Goal: Information Seeking & Learning: Check status

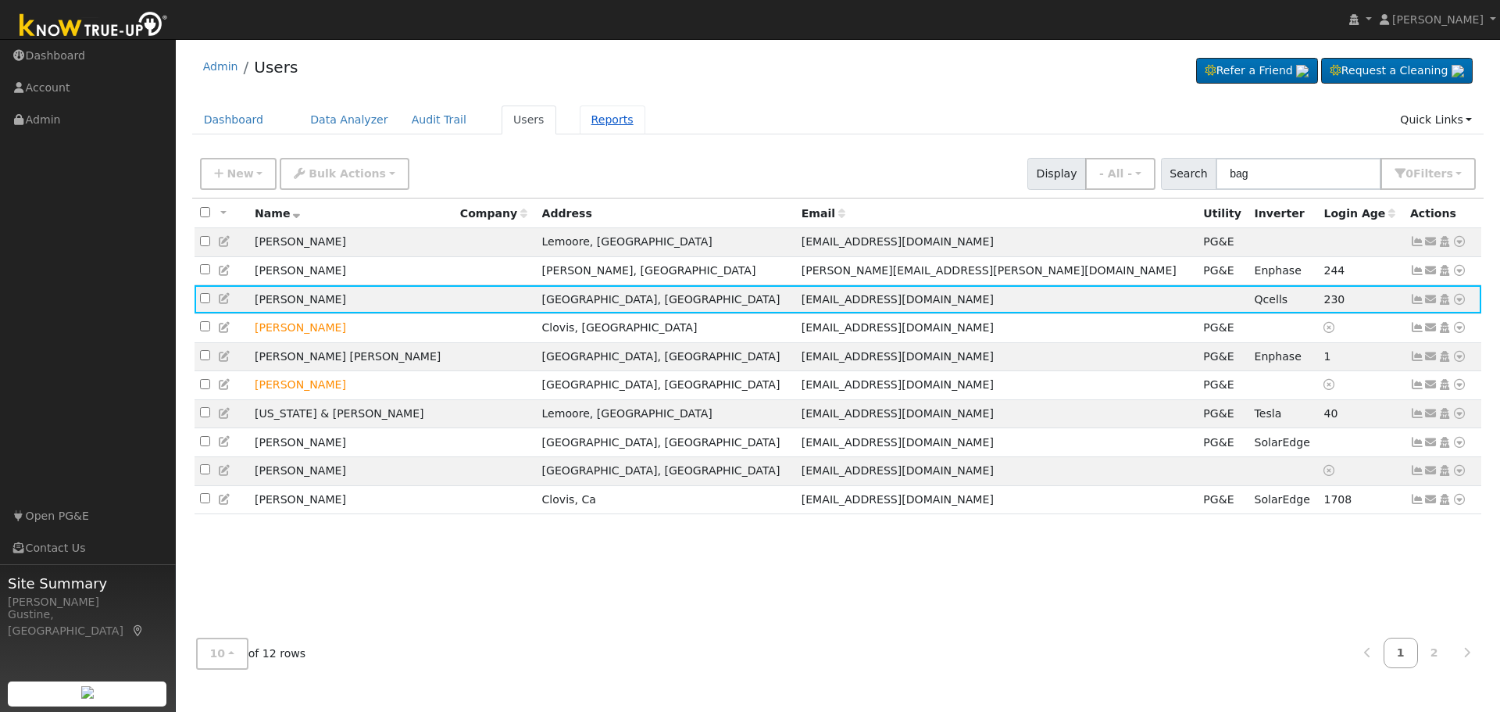
click at [580, 120] on link "Reports" at bounding box center [613, 119] width 66 height 29
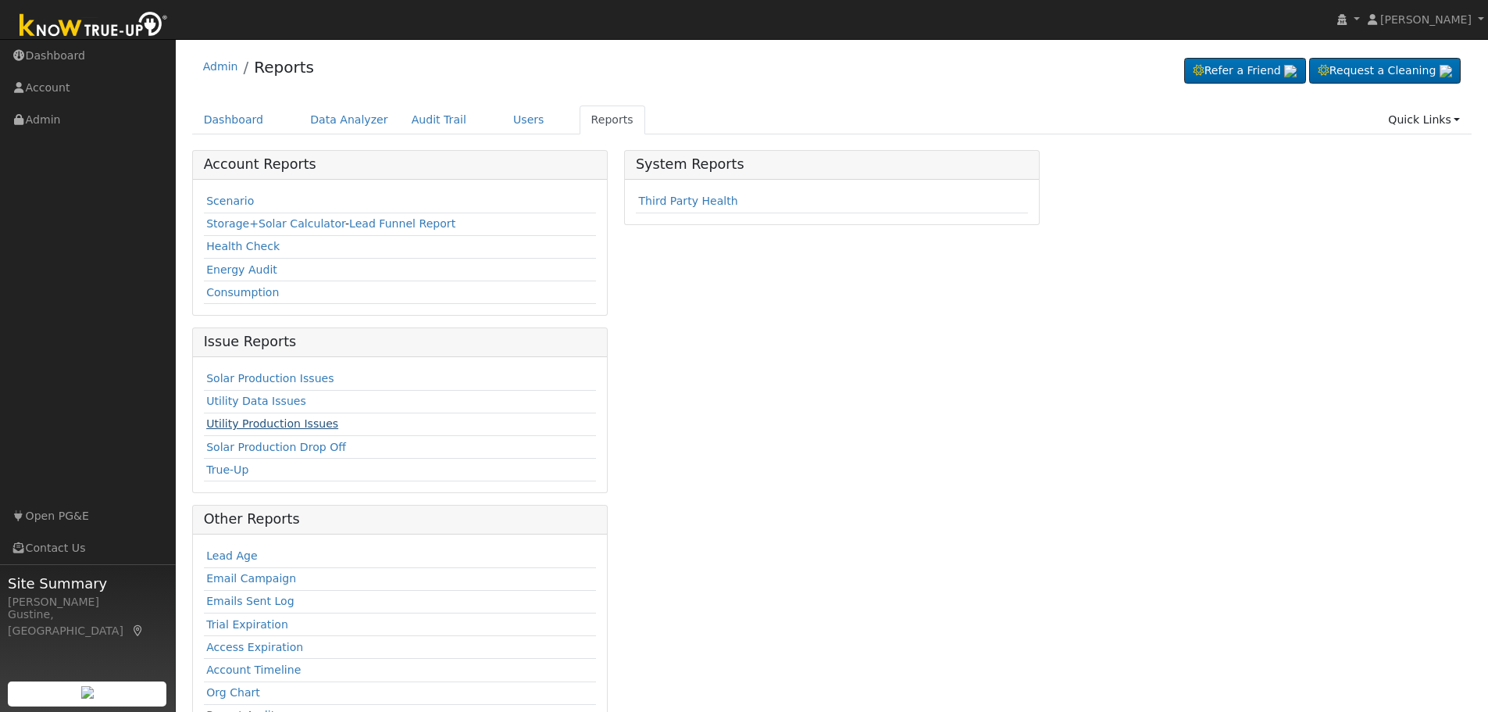
click at [267, 423] on link "Utility Production Issues" at bounding box center [272, 423] width 132 height 12
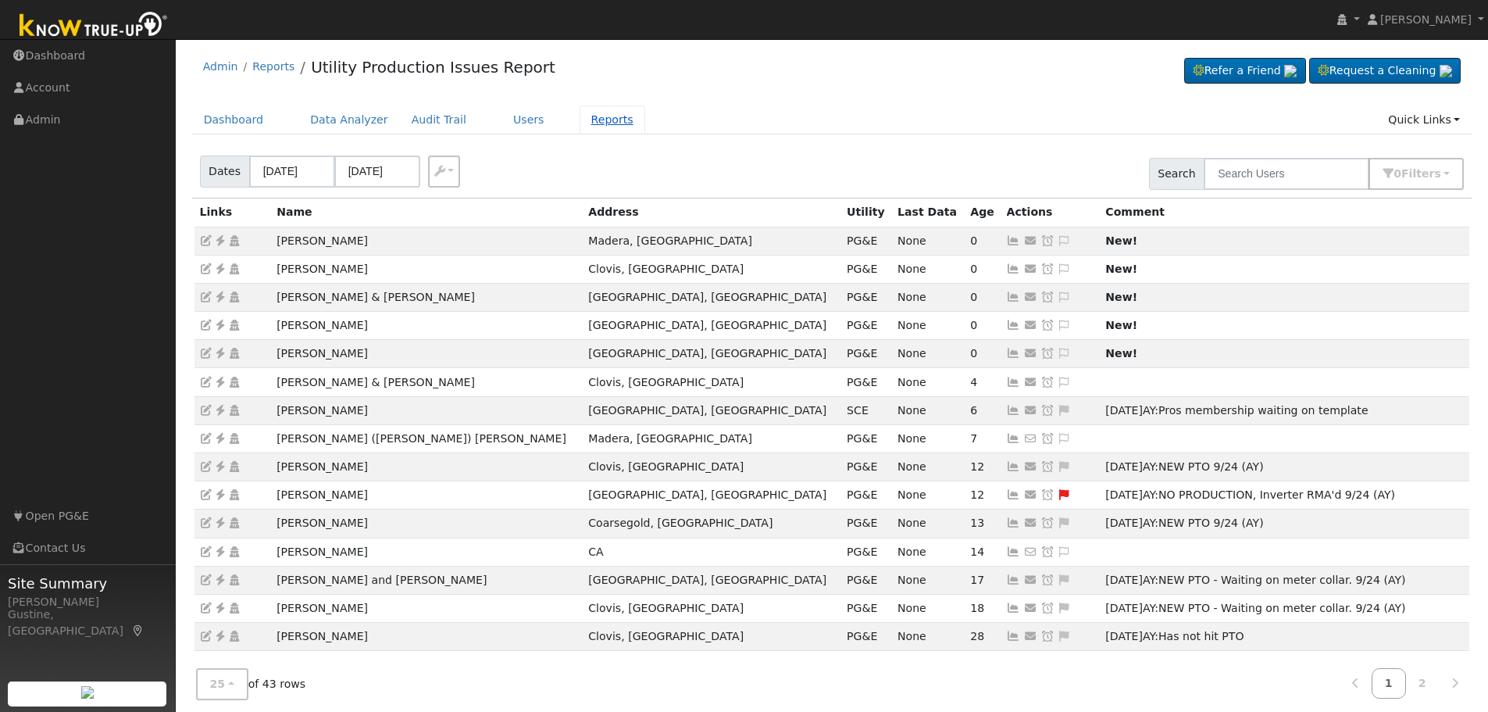
click at [580, 109] on link "Reports" at bounding box center [613, 119] width 66 height 29
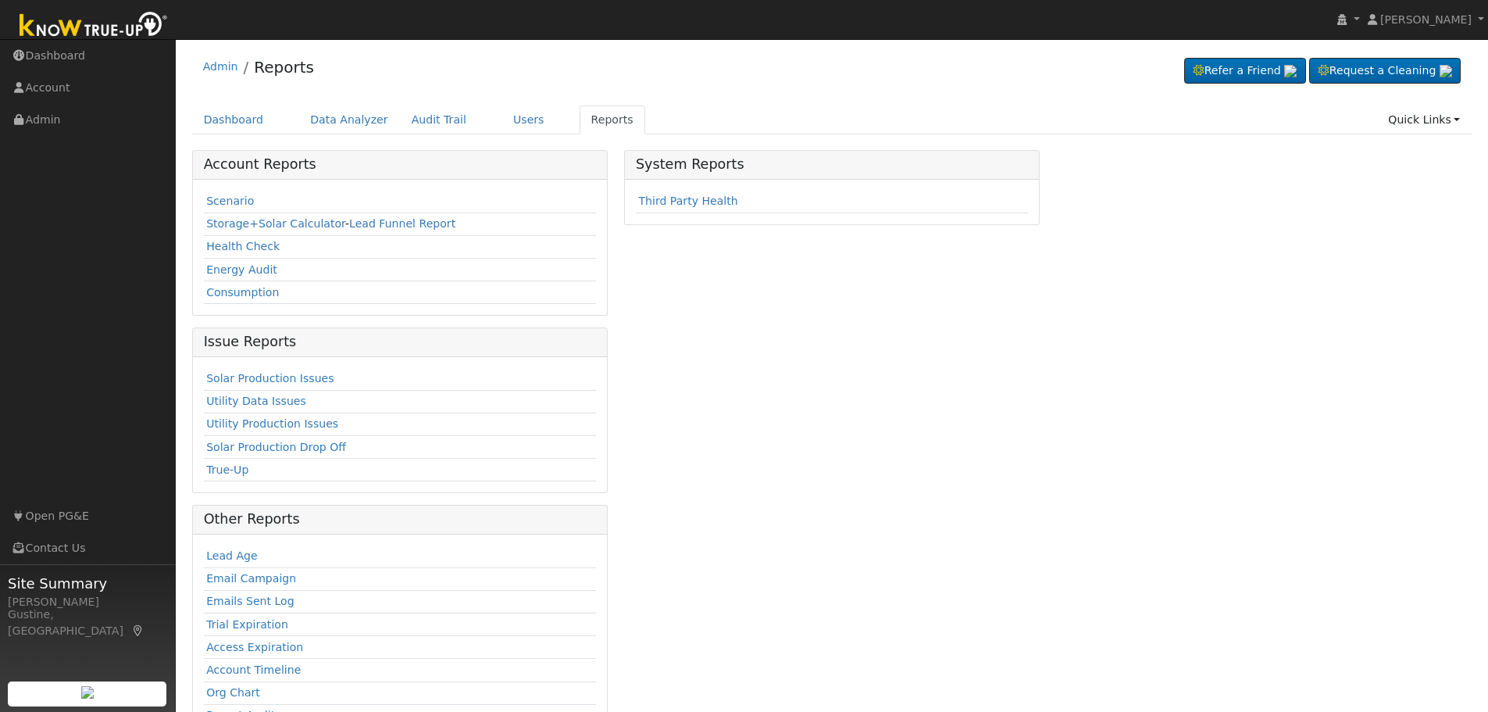
click at [1279, 638] on div "Account Reports Scenario Storage+Solar Calculator - Lead Funnel Report Health C…" at bounding box center [832, 450] width 1297 height 601
click at [307, 380] on link "Solar Production Issues" at bounding box center [269, 378] width 127 height 12
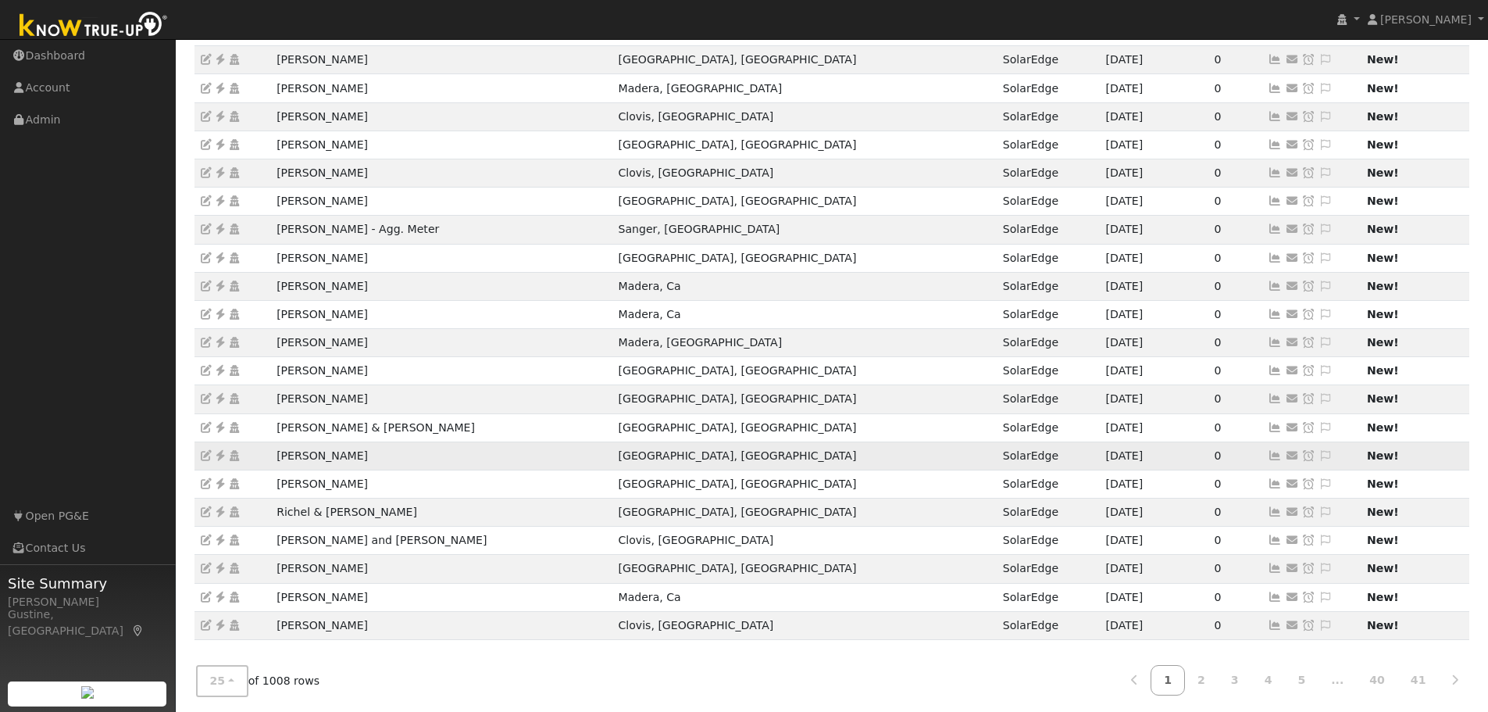
scroll to position [298, 0]
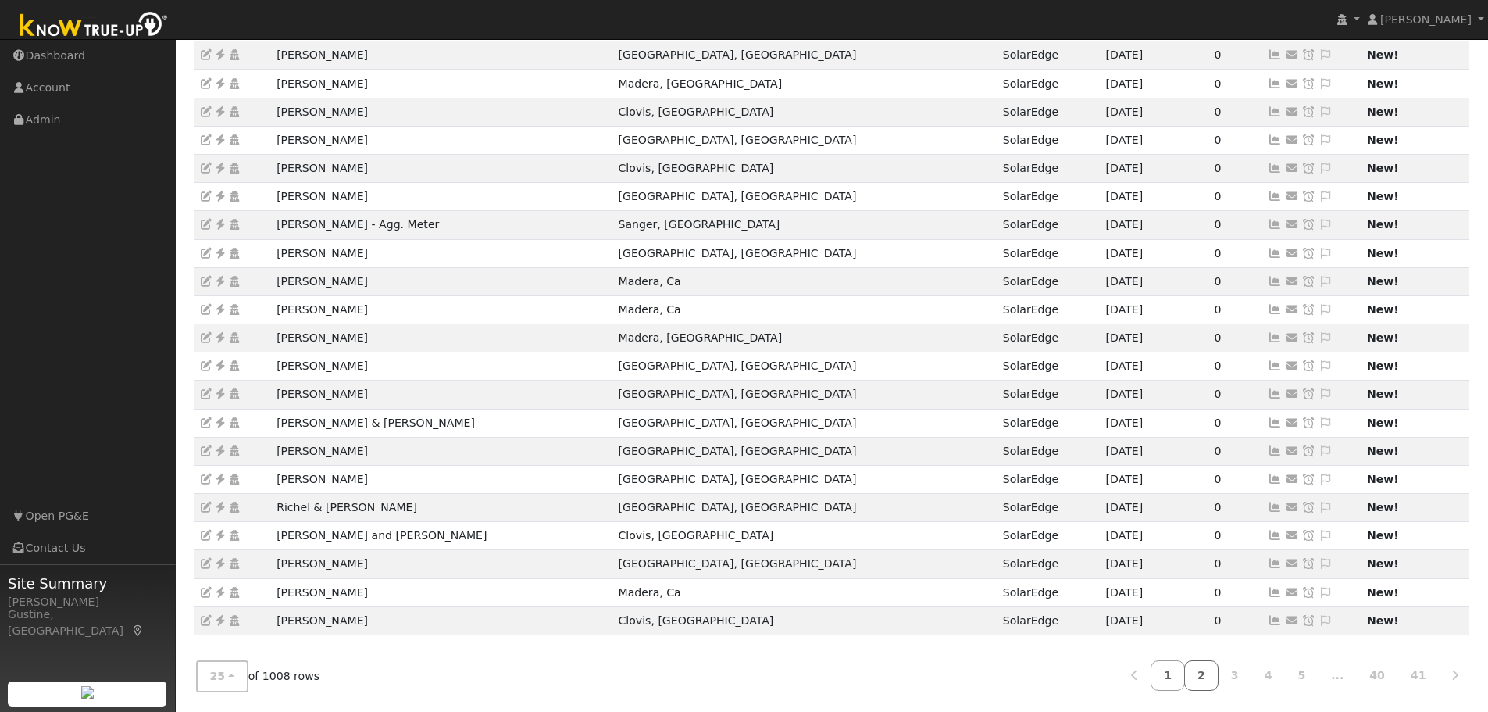
click at [1209, 672] on link "2" at bounding box center [1201, 675] width 34 height 30
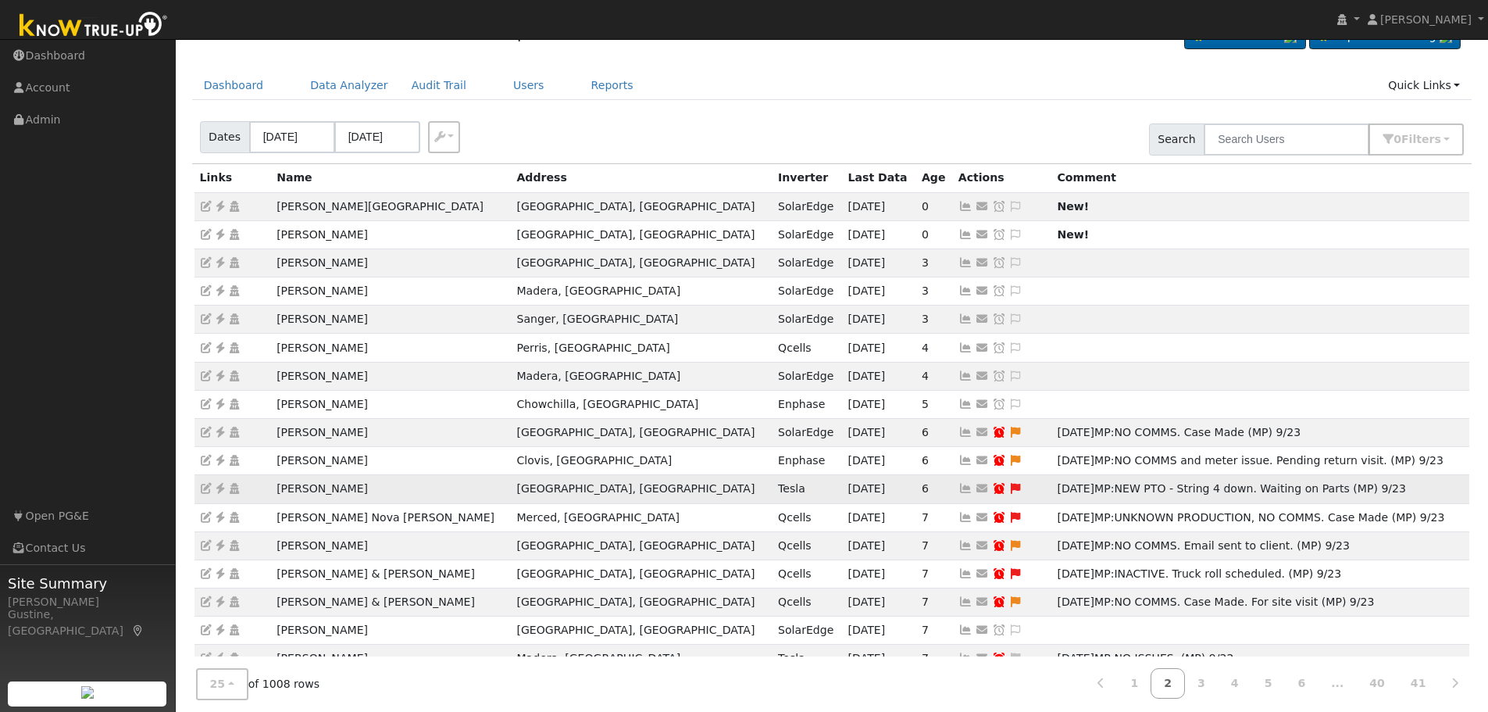
scroll to position [0, 0]
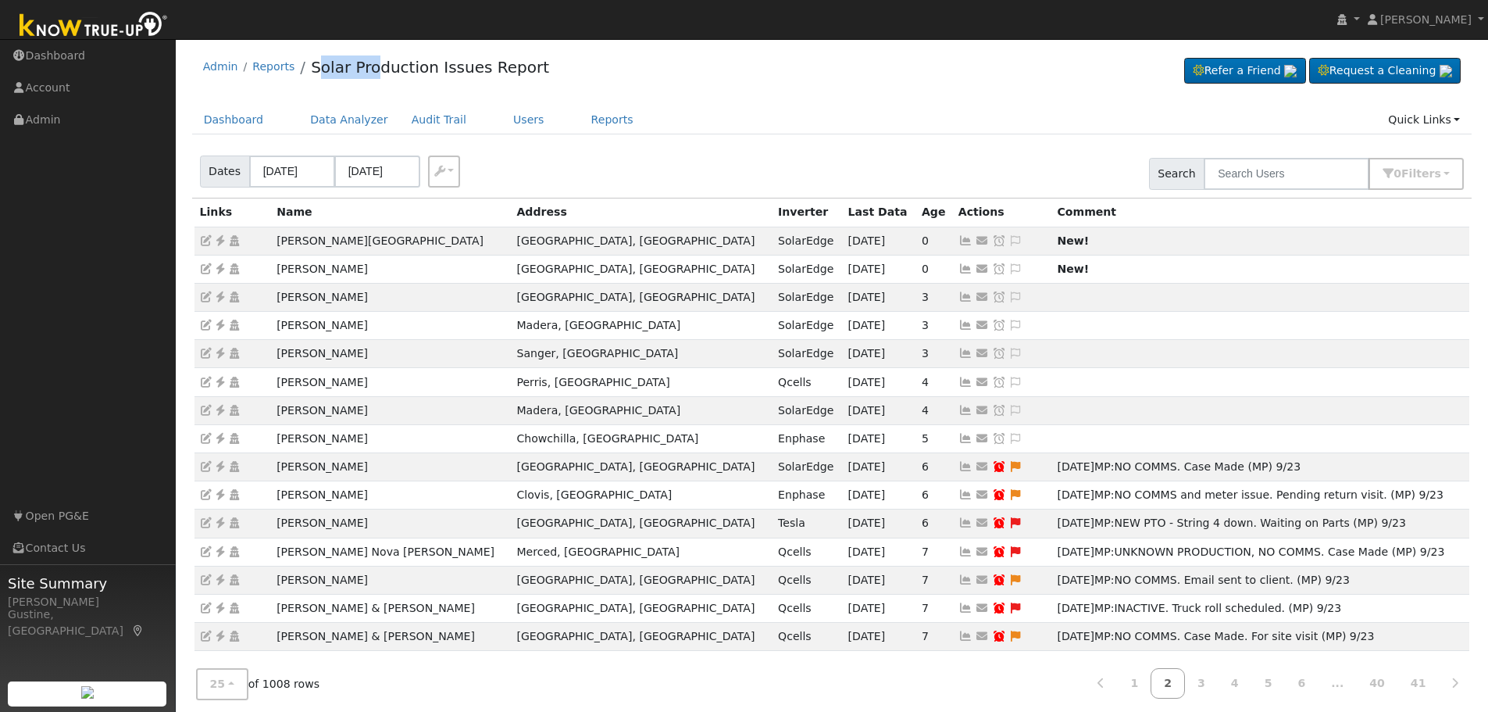
drag, startPoint x: 310, startPoint y: 93, endPoint x: 371, endPoint y: 79, distance: 62.5
click at [371, 79] on div "Admin Reports Solar Production Issues Report Refer a Friend Request a Cleaning" at bounding box center [832, 71] width 1280 height 48
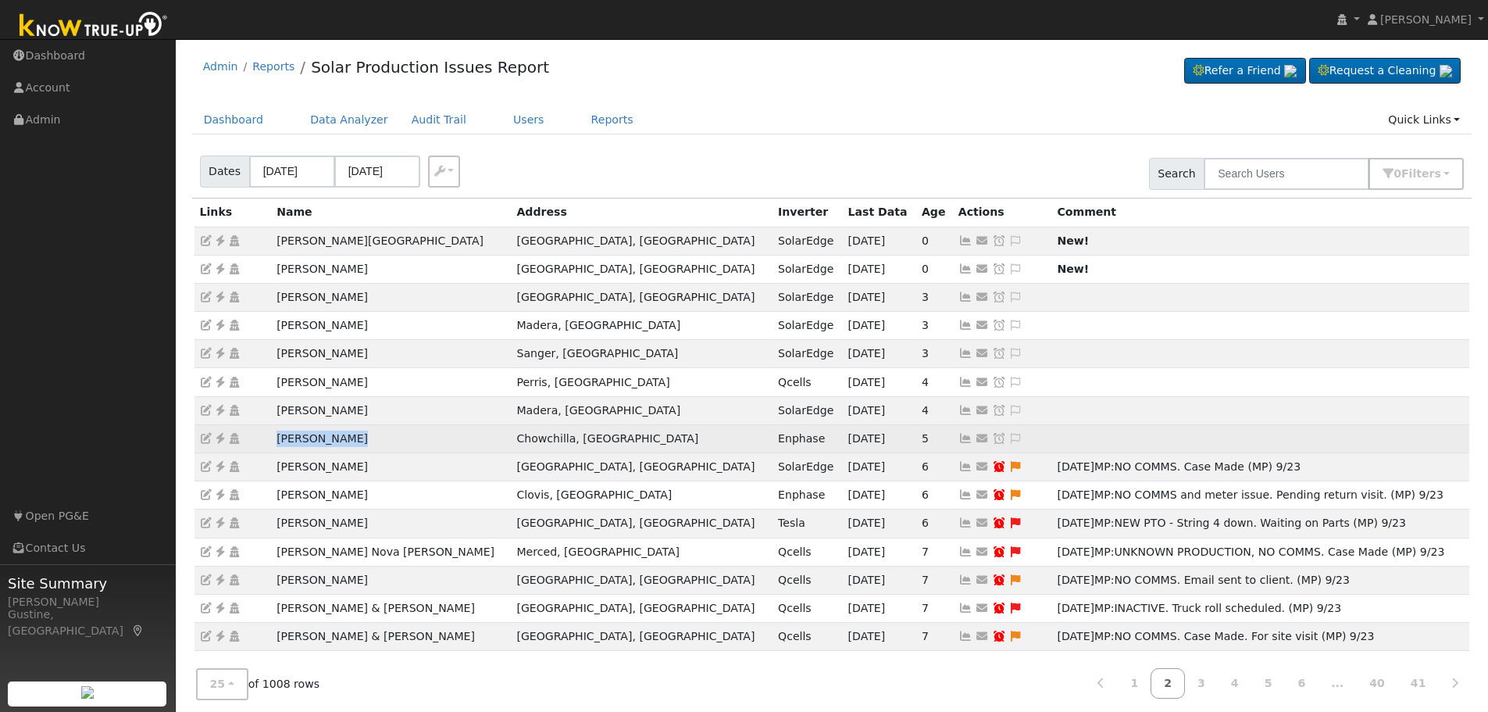
drag, startPoint x: 359, startPoint y: 441, endPoint x: 245, endPoint y: 429, distance: 113.9
click at [245, 429] on tr "Tatum Sanchez Chowchilla, CA Enphase 09/29/25 5 Send Email... Copy a Link Reset…" at bounding box center [831, 438] width 1275 height 28
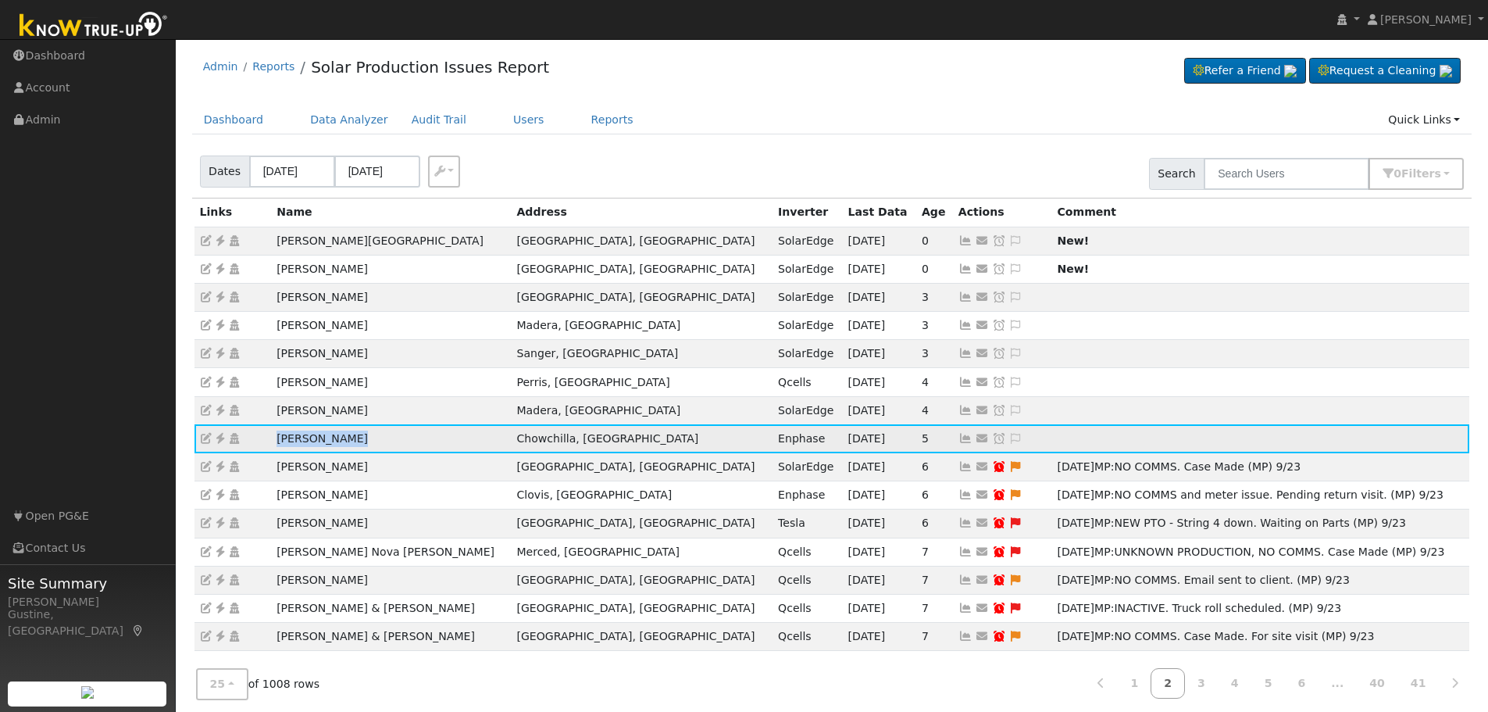
click at [370, 445] on td "Tatum Sanchez" at bounding box center [391, 438] width 240 height 28
drag, startPoint x: 370, startPoint y: 445, endPoint x: 208, endPoint y: 439, distance: 162.6
click at [208, 439] on tr "Tatum Sanchez Chowchilla, CA Enphase 09/29/25 5 Send Email... Copy a Link Reset…" at bounding box center [831, 438] width 1275 height 28
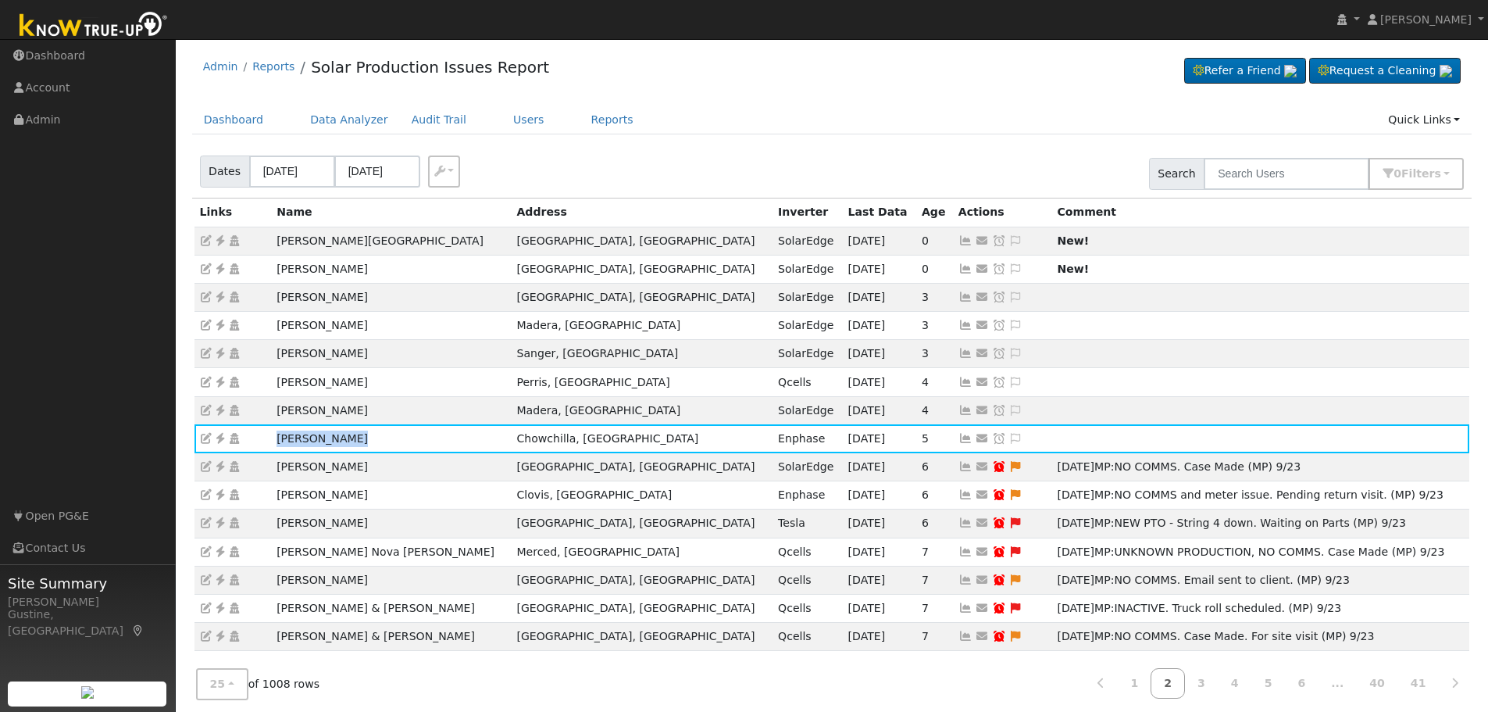
copy tr "Tatum Sanchez"
click at [1151, 676] on link "1" at bounding box center [1134, 683] width 34 height 30
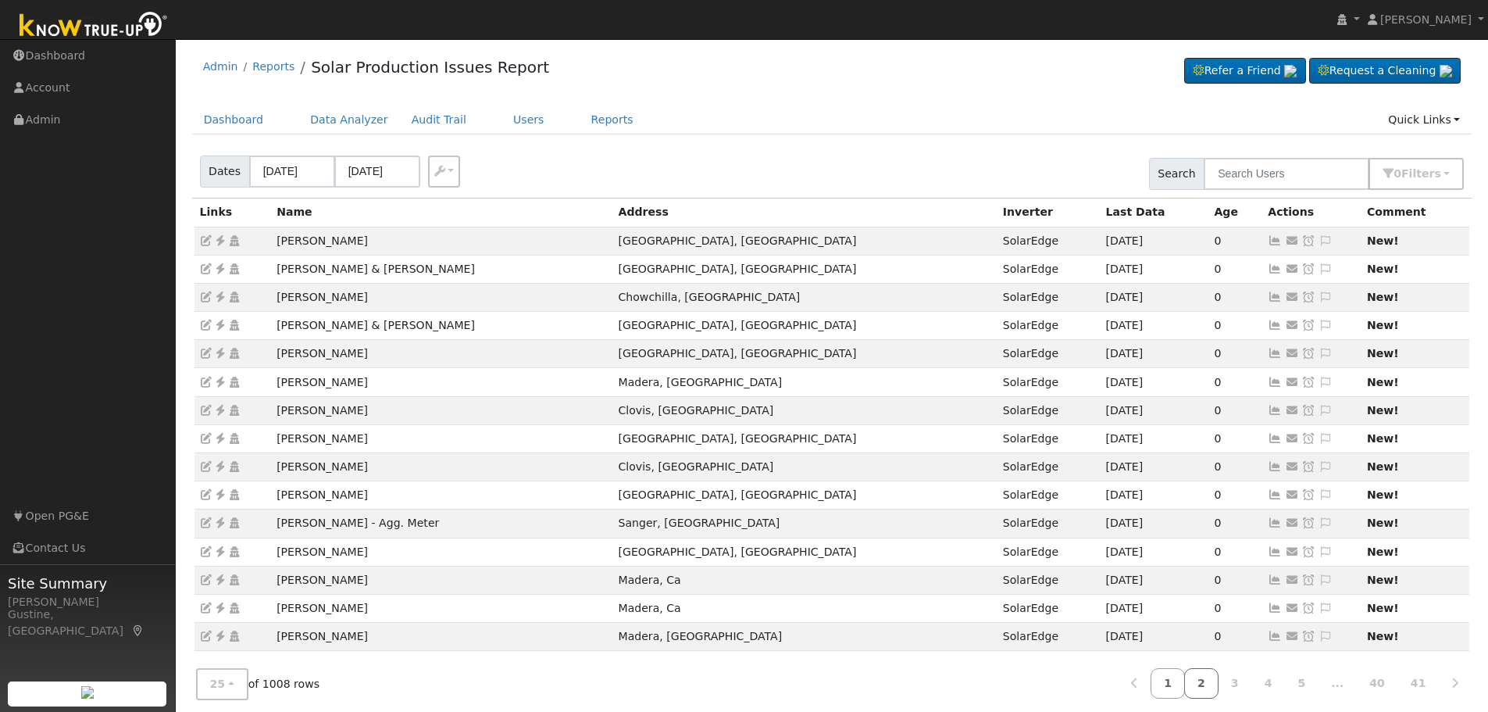
click at [1218, 686] on link "2" at bounding box center [1201, 683] width 34 height 30
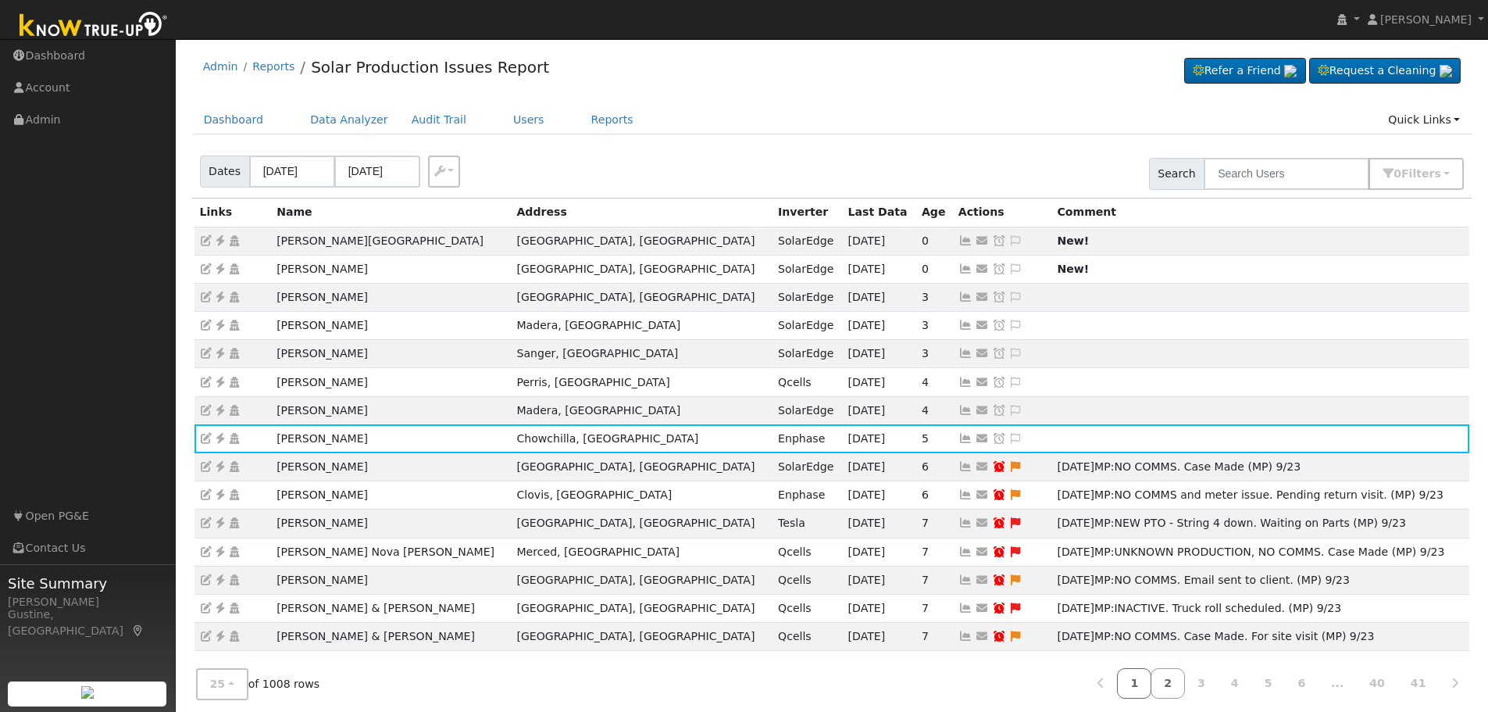
click at [1151, 687] on link "1" at bounding box center [1134, 683] width 34 height 30
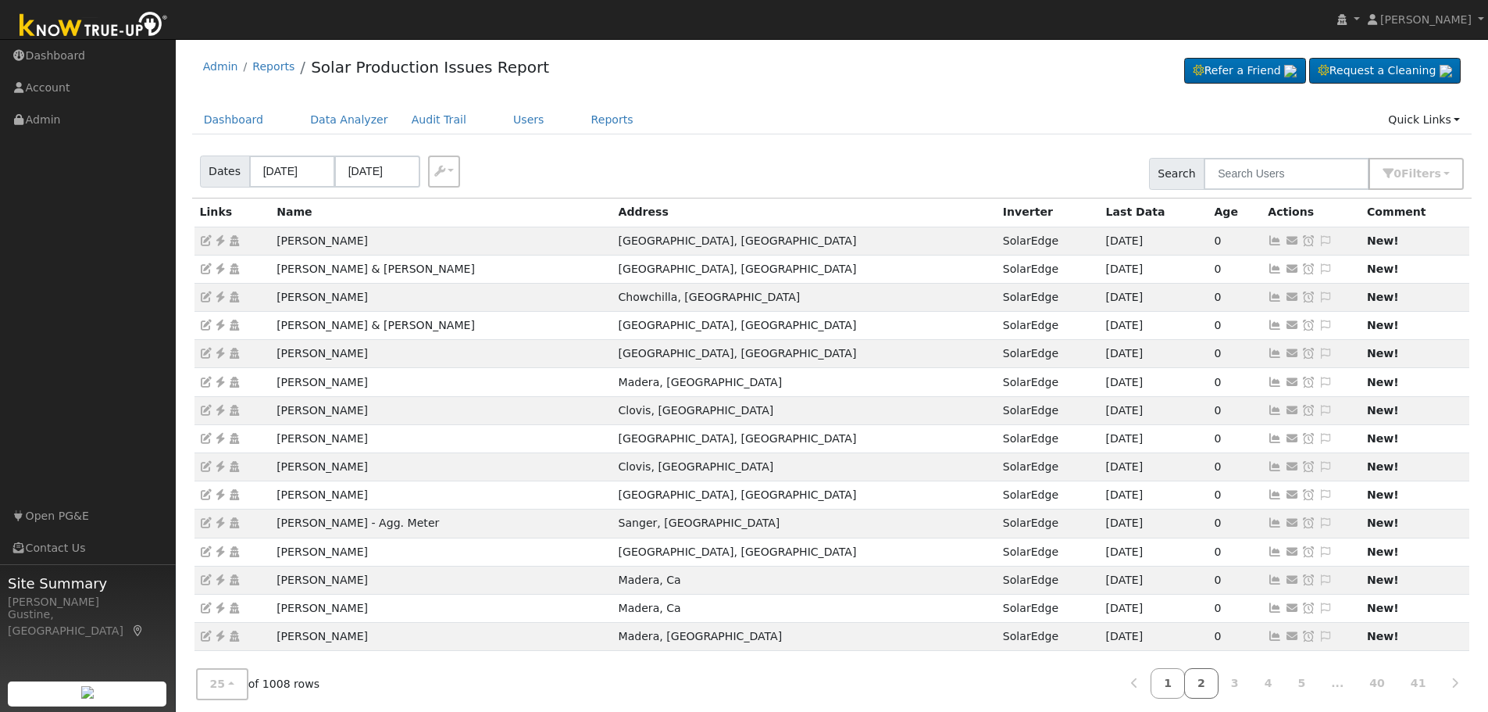
click at [1215, 678] on link "2" at bounding box center [1201, 683] width 34 height 30
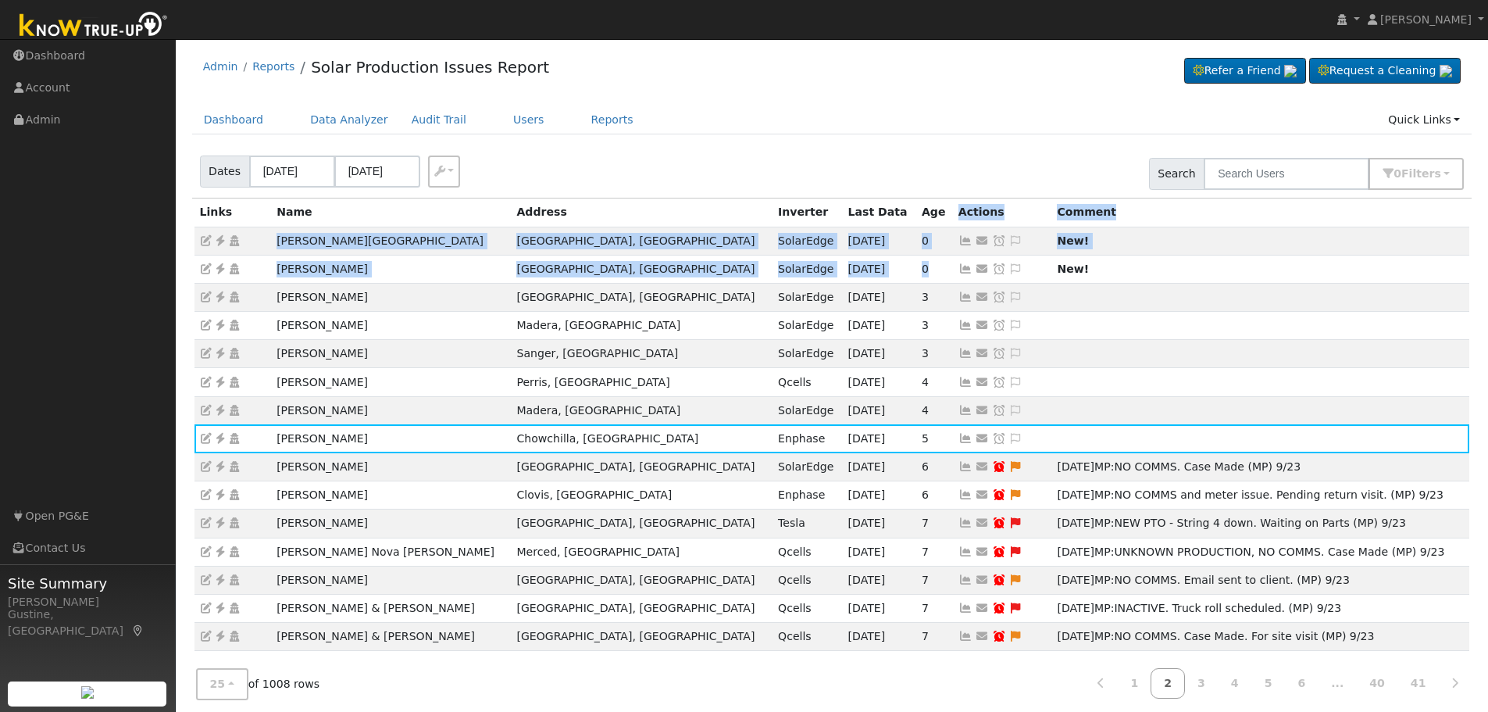
drag, startPoint x: 800, startPoint y: 268, endPoint x: 797, endPoint y: 223, distance: 44.6
click at [797, 223] on table "Links Name Address Inverter Last Data Age Actions Comment Gilbert Trejo-Dayton …" at bounding box center [831, 565] width 1275 height 734
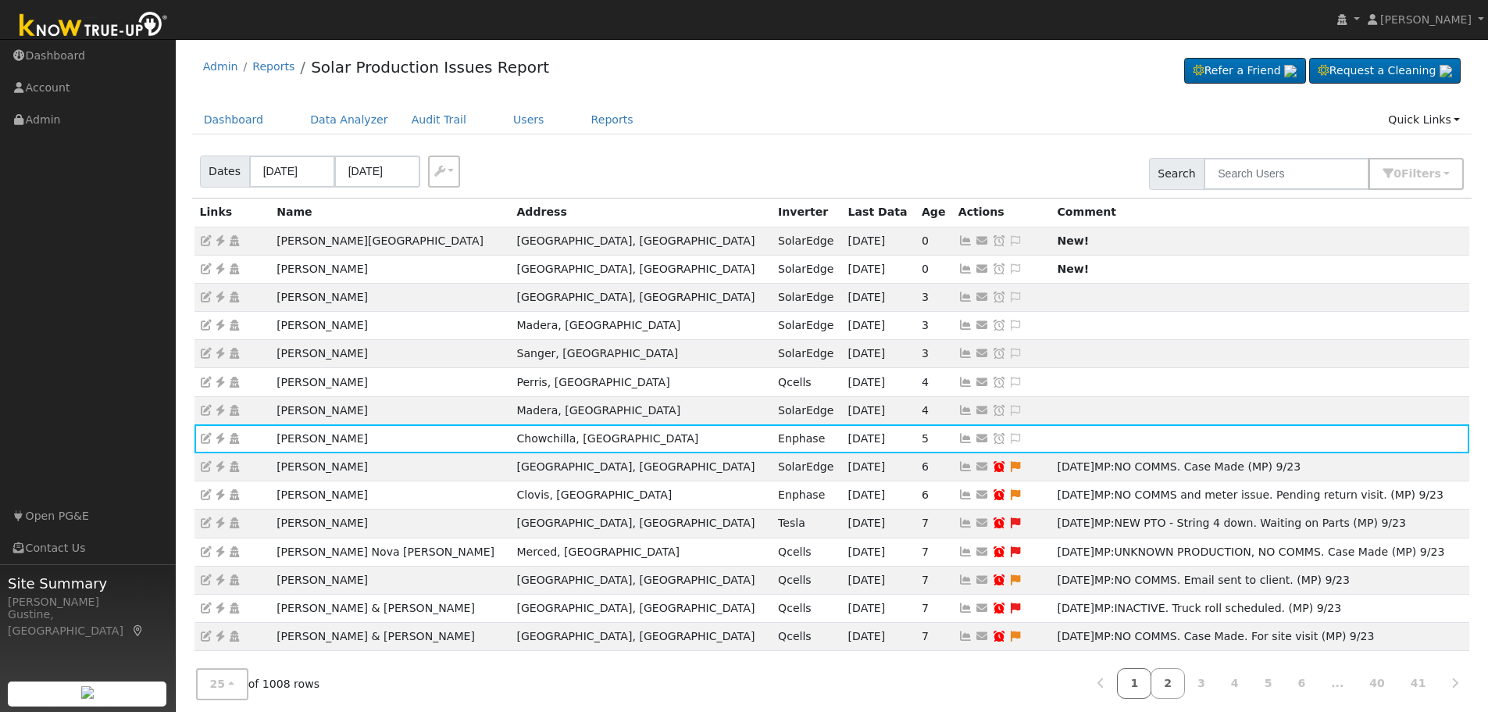
click at [1151, 674] on link "1" at bounding box center [1134, 683] width 34 height 30
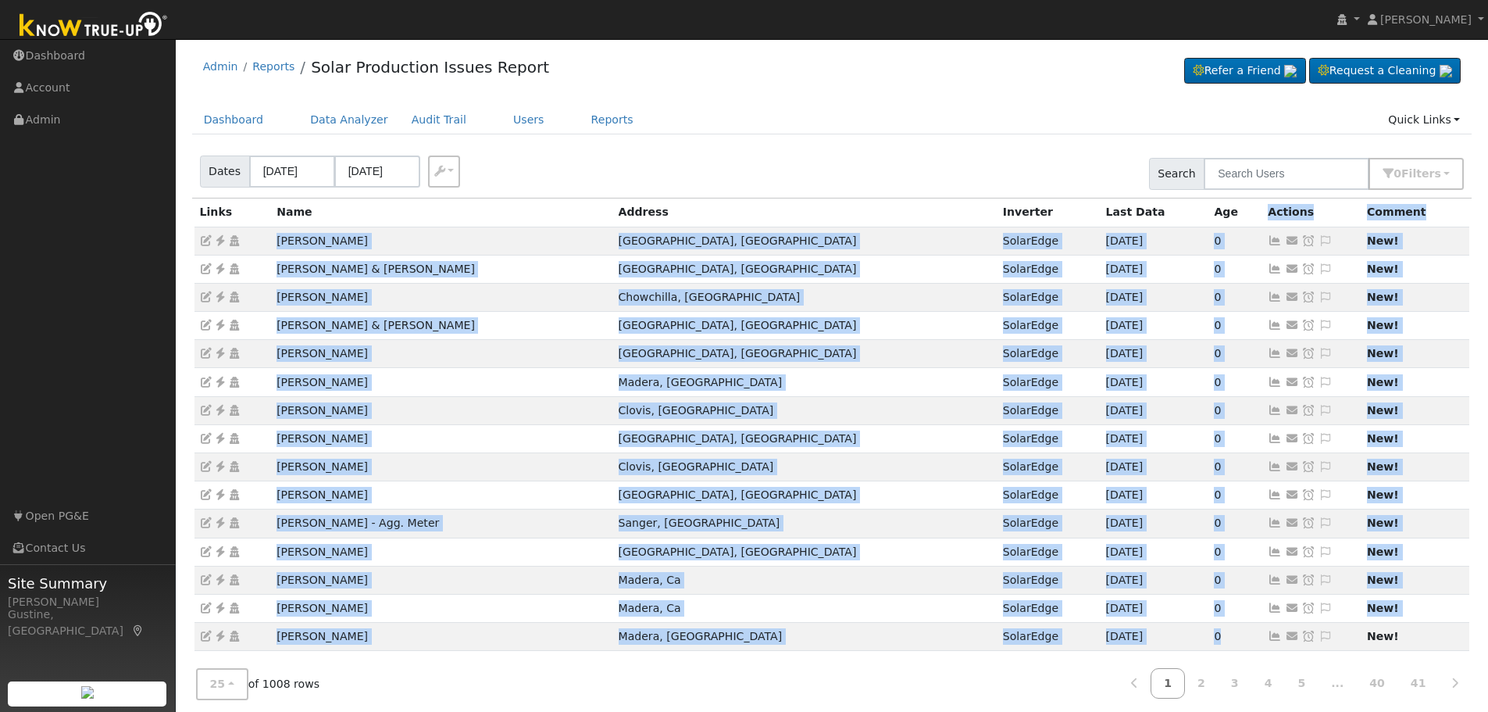
drag, startPoint x: 1161, startPoint y: 598, endPoint x: 1157, endPoint y: 225, distance: 373.4
click at [1157, 225] on table "Links Name Address Inverter Last Data Age Actions Comment Erick Motta Fresno, C…" at bounding box center [831, 565] width 1275 height 734
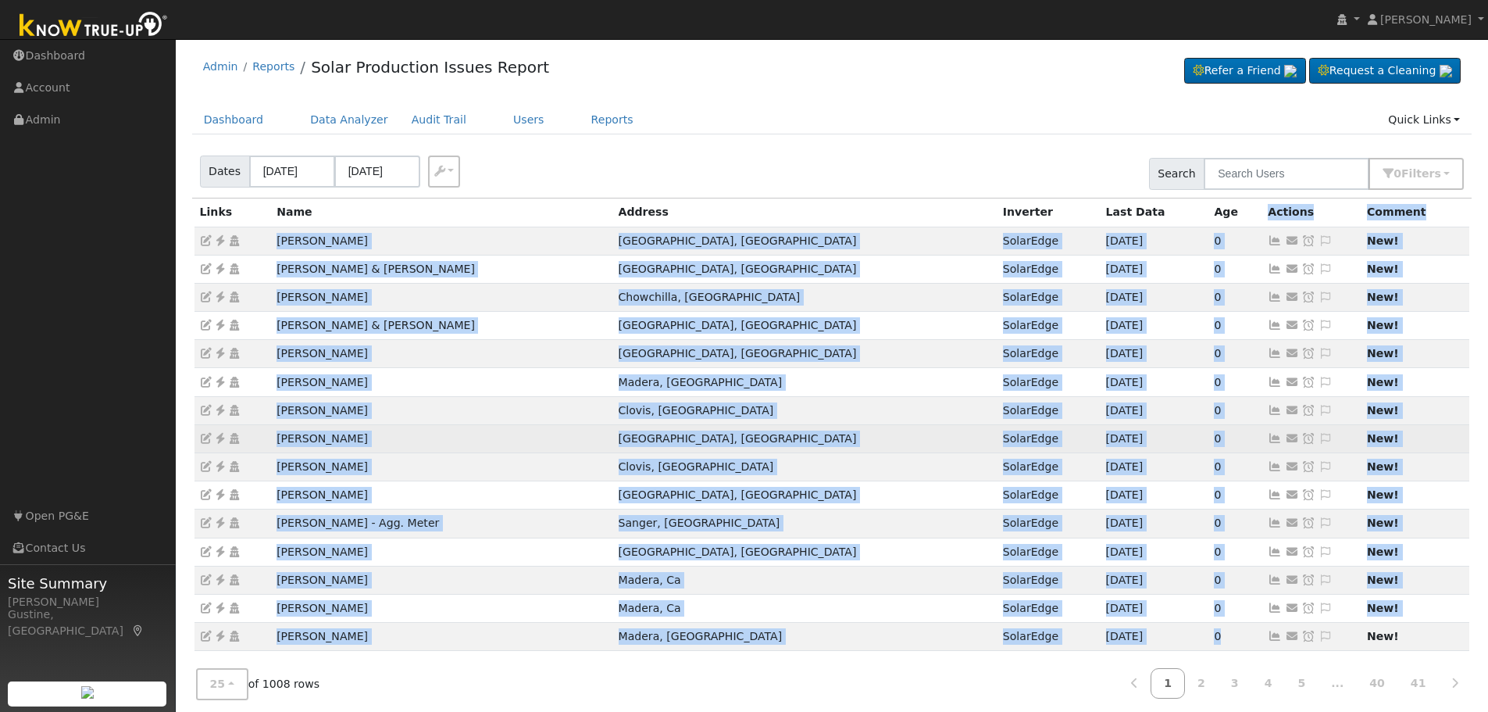
click at [1208, 451] on td "0" at bounding box center [1235, 438] width 54 height 28
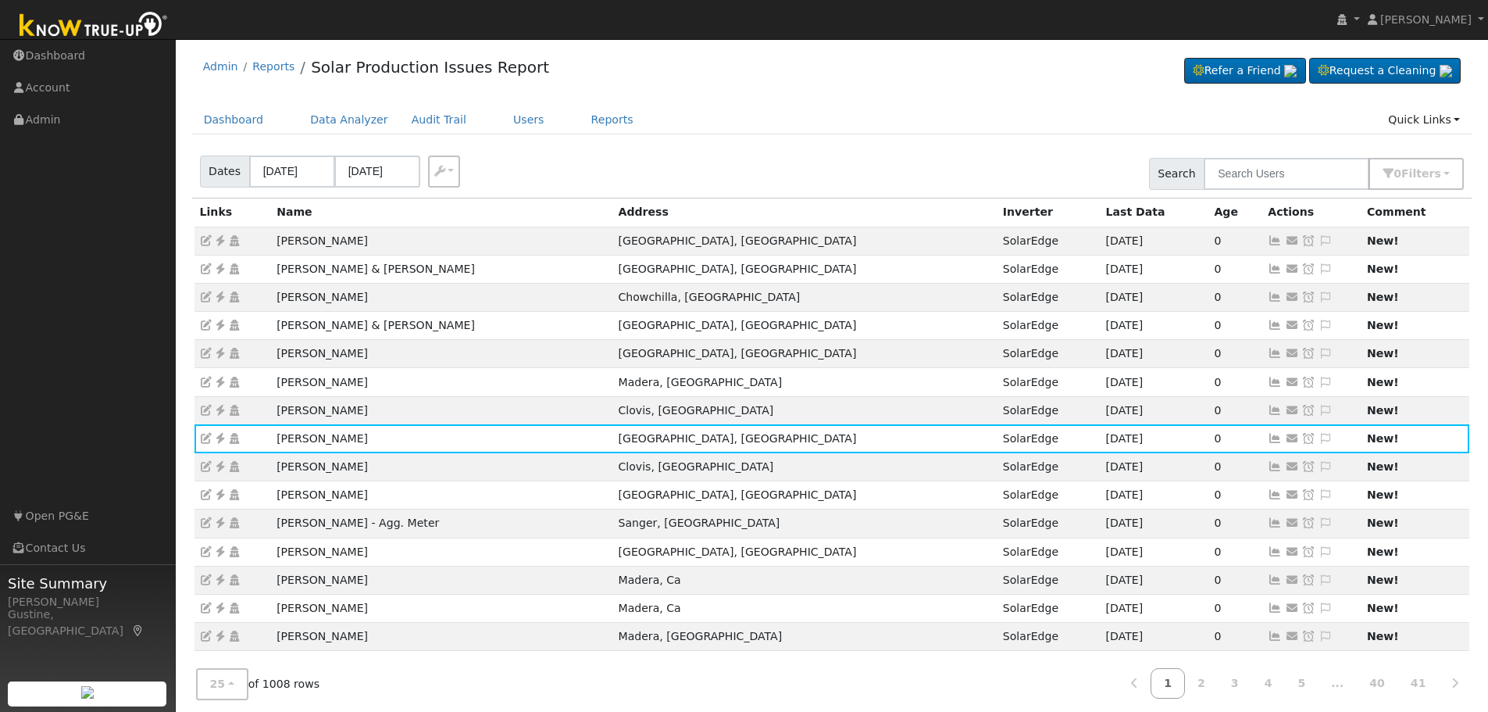
click at [1044, 172] on div "Dates 09/26/2025 09/29/2025 Export CSV Search 0 Filter s Include Leads Include …" at bounding box center [832, 170] width 1286 height 53
click at [1410, 186] on button "0 Filter s" at bounding box center [1415, 174] width 95 height 32
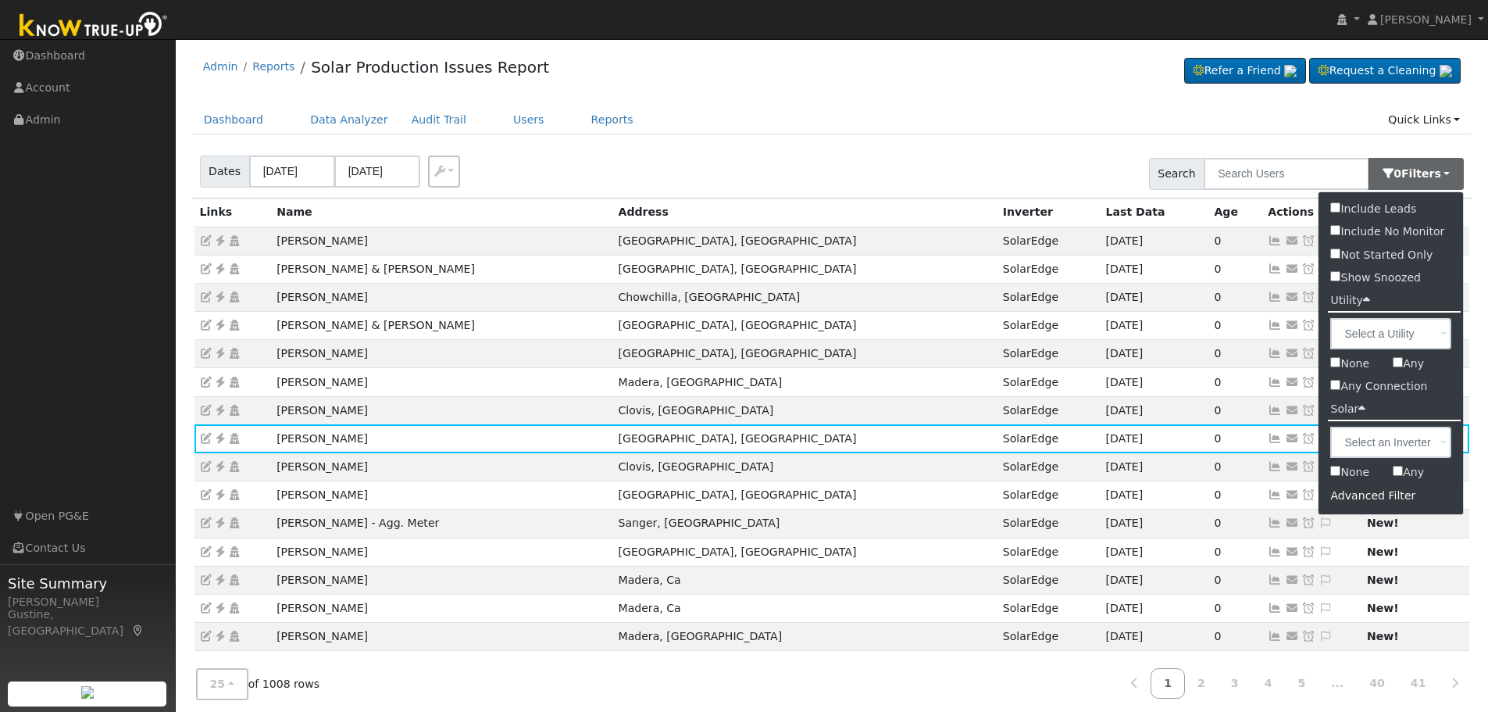
click at [900, 143] on div "Dashboard Data Analyzer Audit Trail Users Reports Quick Links Quick Add Quick C…" at bounding box center [832, 127] width 1280 height 45
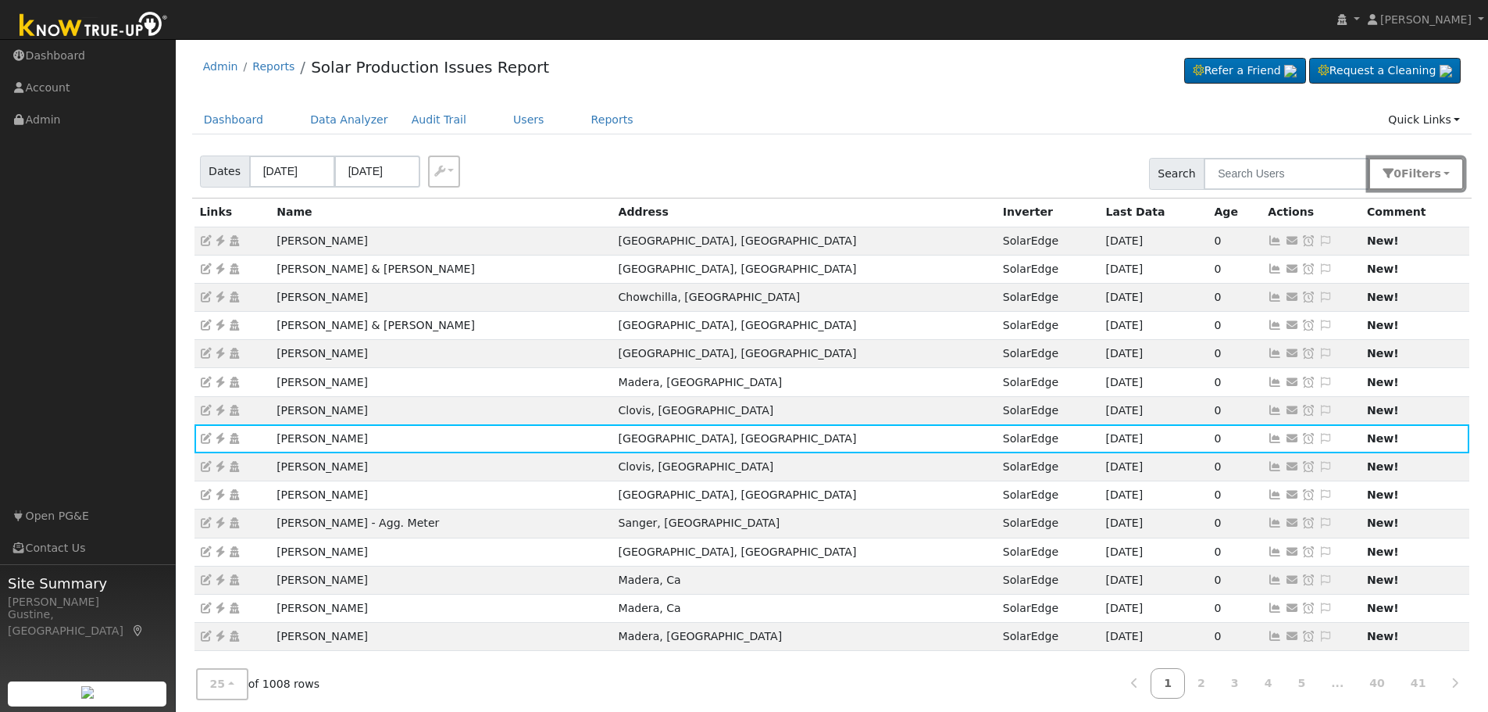
click at [1405, 189] on button "0 Filter s" at bounding box center [1415, 174] width 95 height 32
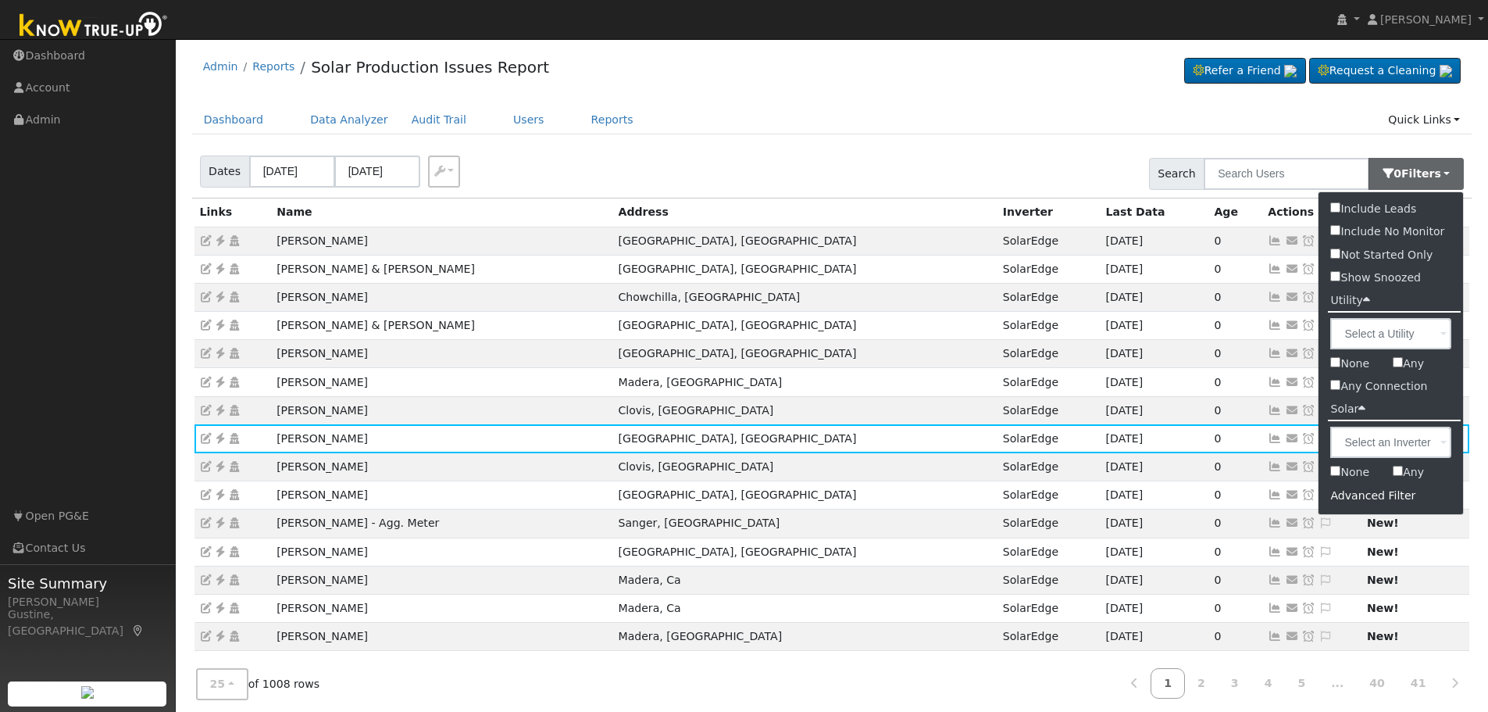
click at [1040, 145] on div "Dates 09/26/2025 09/29/2025 Export CSV Search 0 Filter s Include Leads Include …" at bounding box center [832, 170] width 1286 height 53
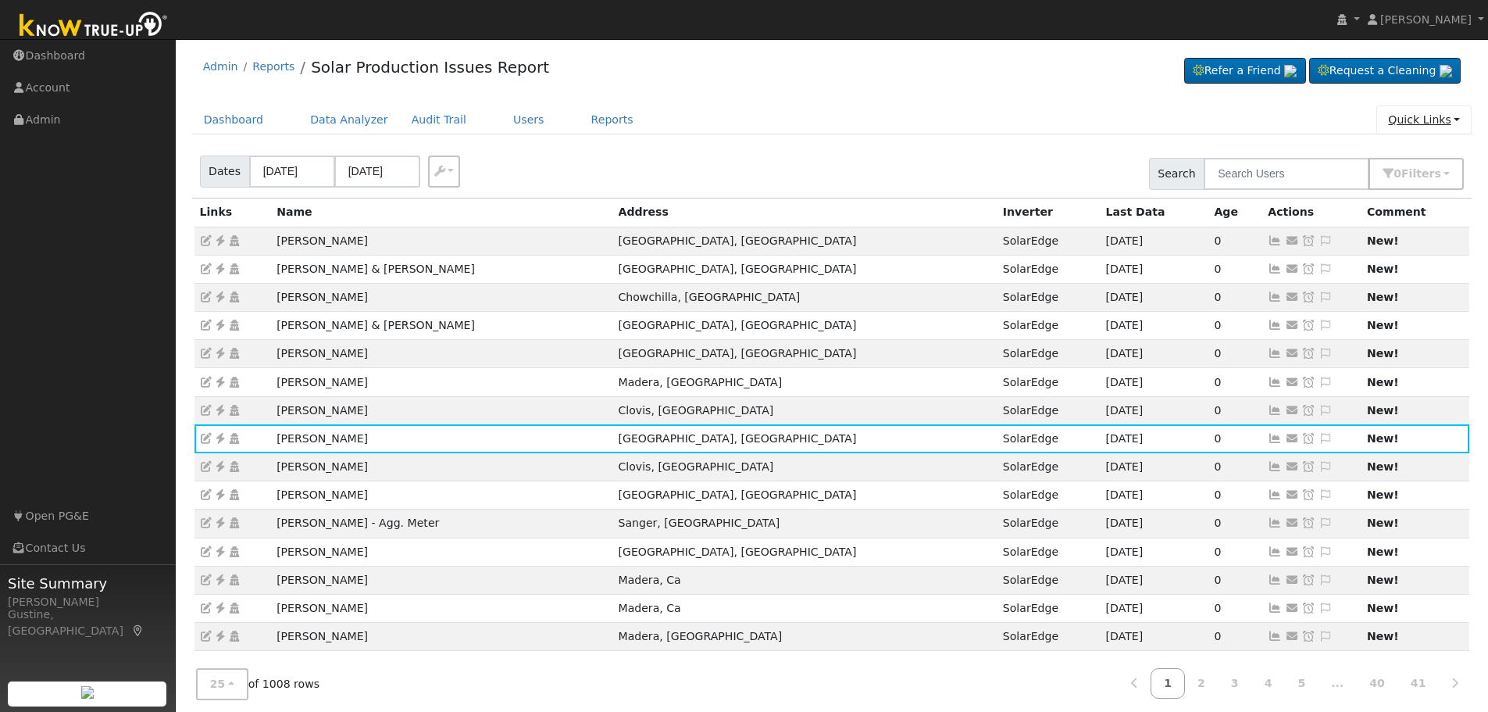
click at [1420, 115] on link "Quick Links" at bounding box center [1423, 119] width 95 height 29
click at [1311, 124] on ul "Dashboard Data Analyzer Audit Trail Users Reports Quick Links Quick Add Quick C…" at bounding box center [832, 119] width 1280 height 29
click at [1404, 169] on button "0 Filter s" at bounding box center [1415, 174] width 95 height 32
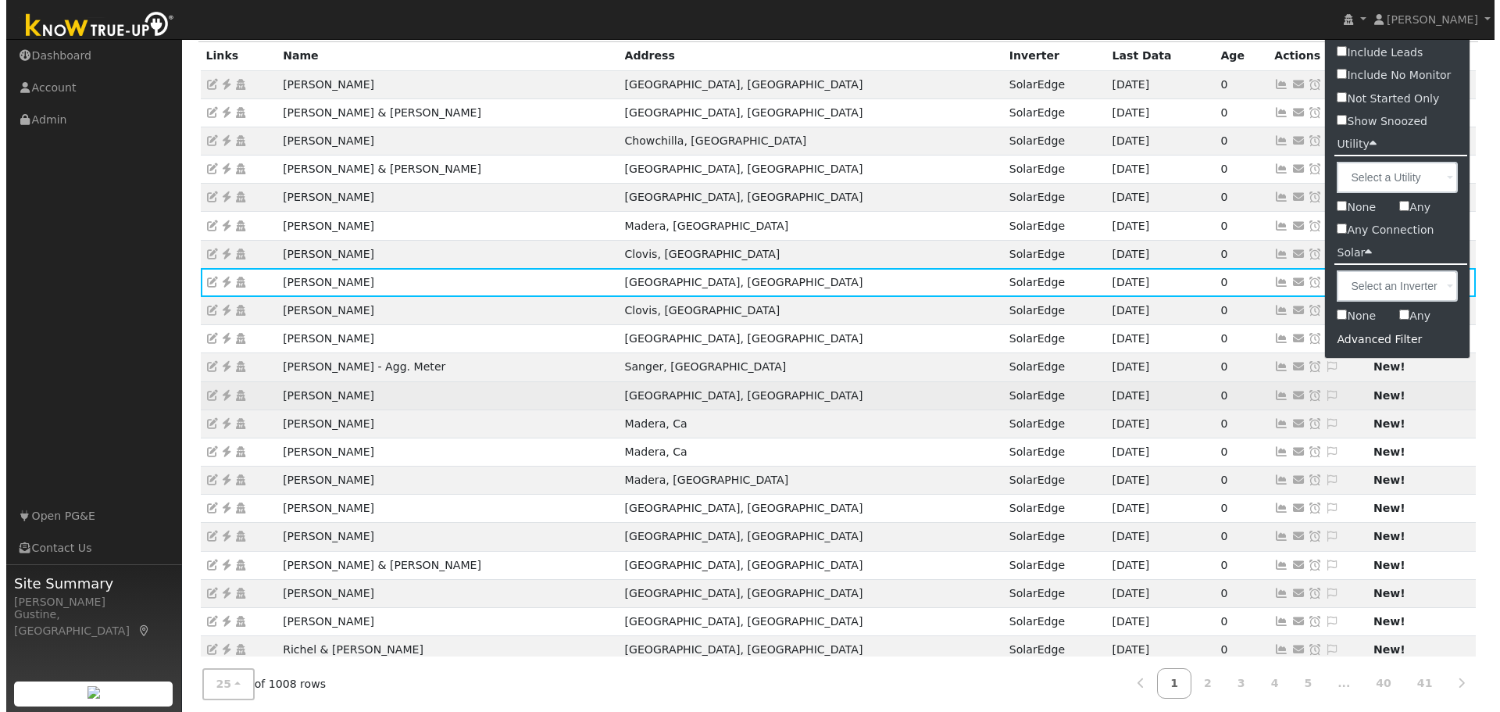
scroll to position [78, 0]
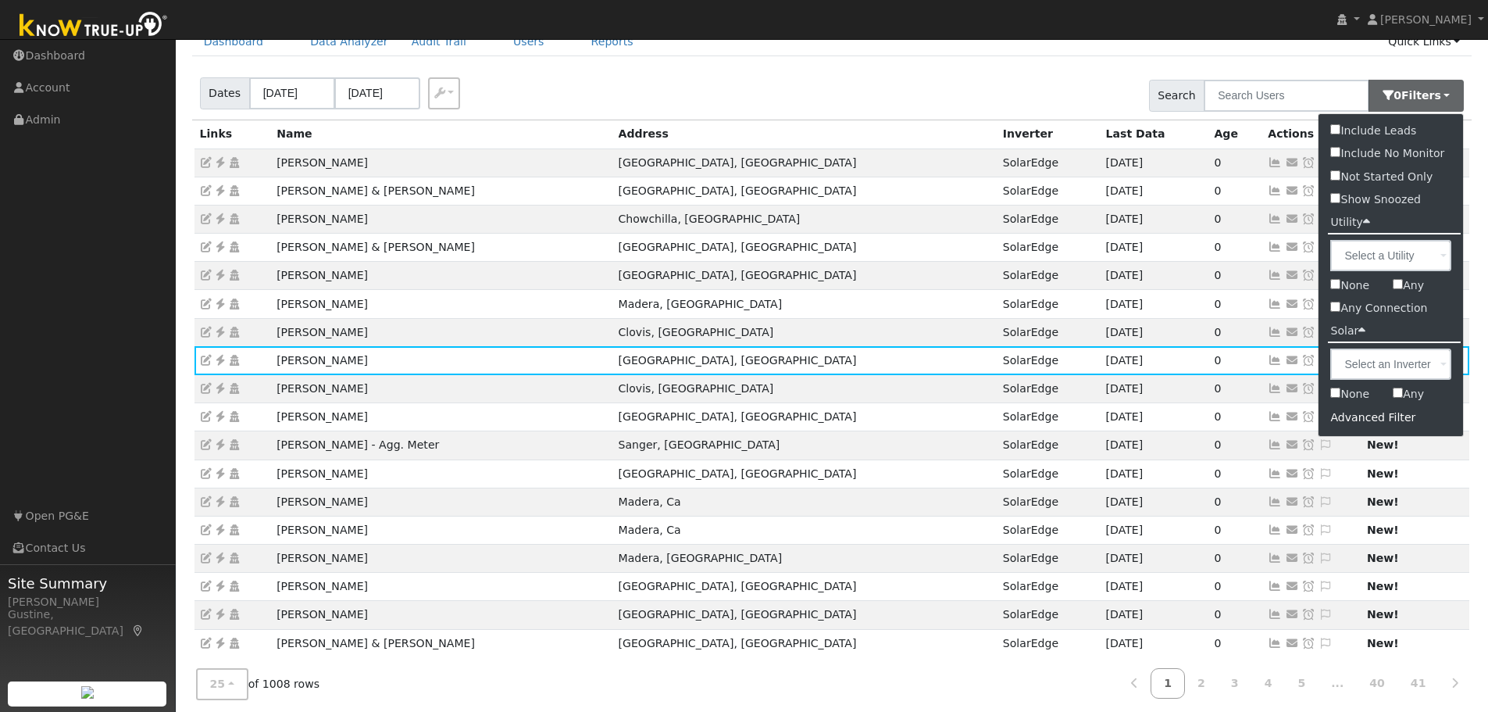
click at [1366, 419] on div "Advanced Filter" at bounding box center [1390, 417] width 144 height 24
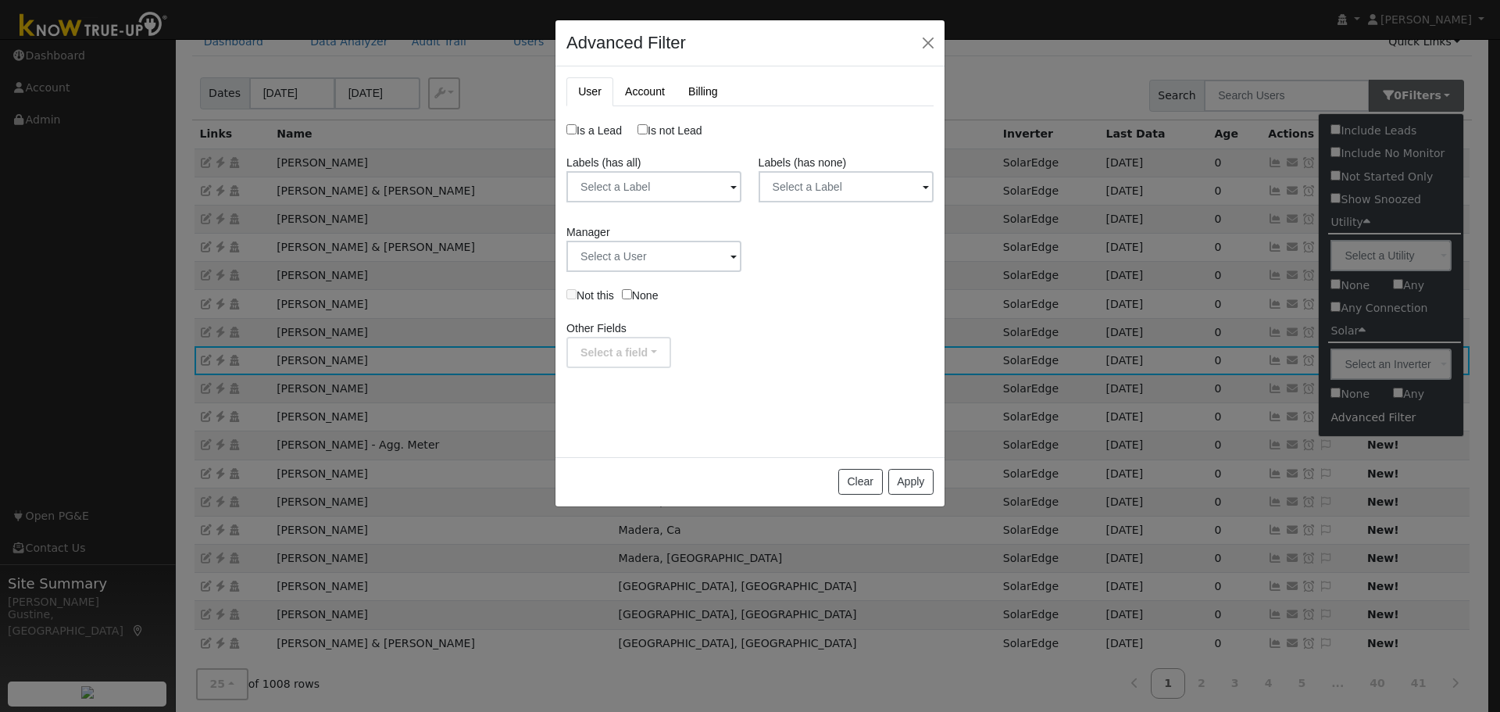
click at [801, 169] on label "Labels (has none)" at bounding box center [802, 163] width 88 height 16
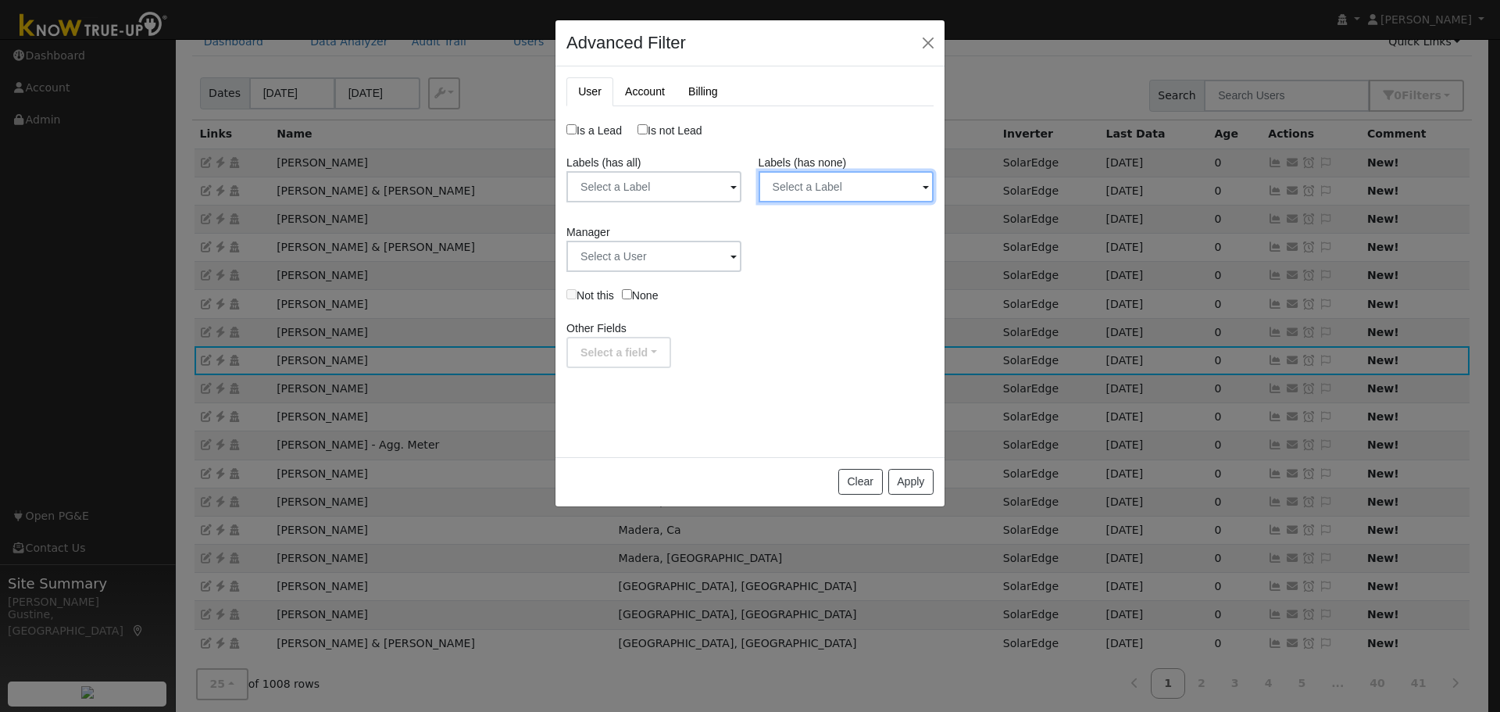
click at [801, 185] on input "text" at bounding box center [845, 186] width 175 height 31
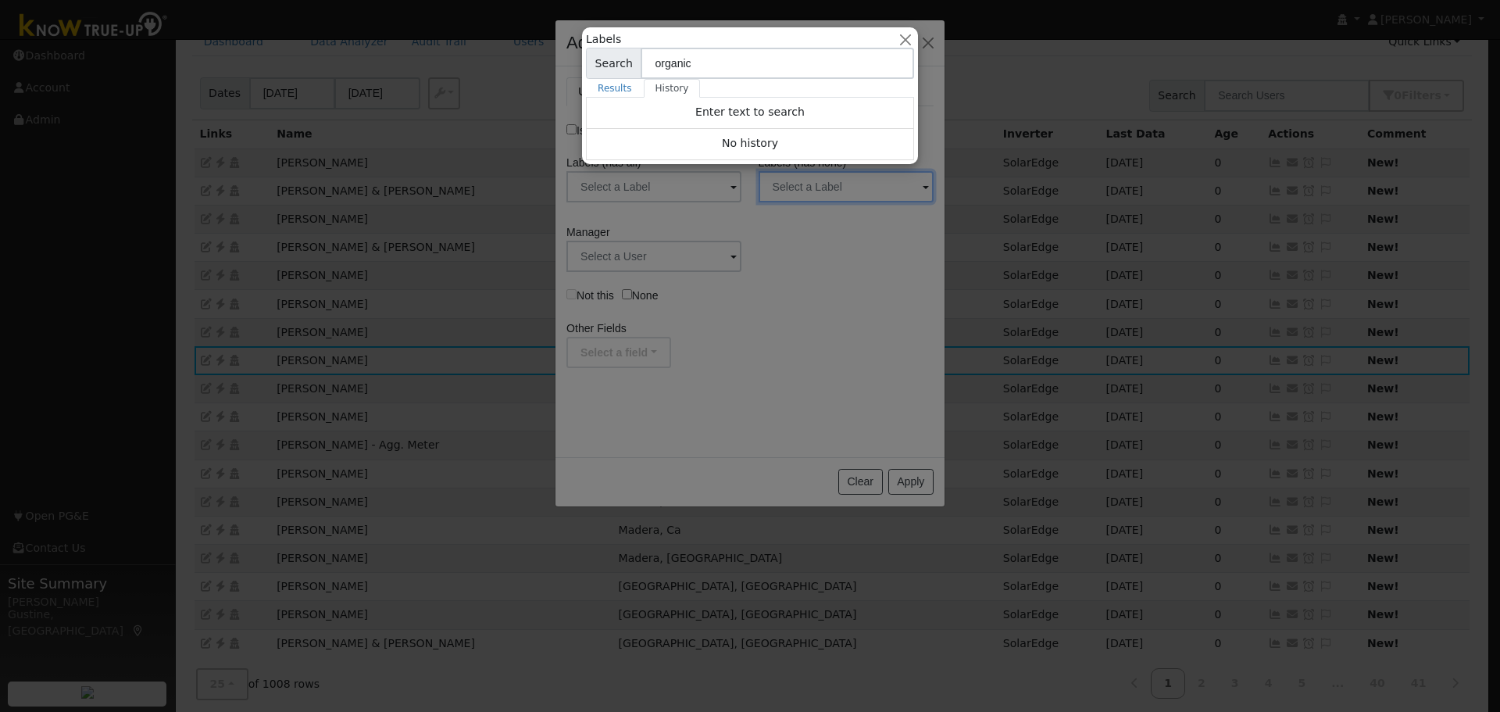
type input "organic"
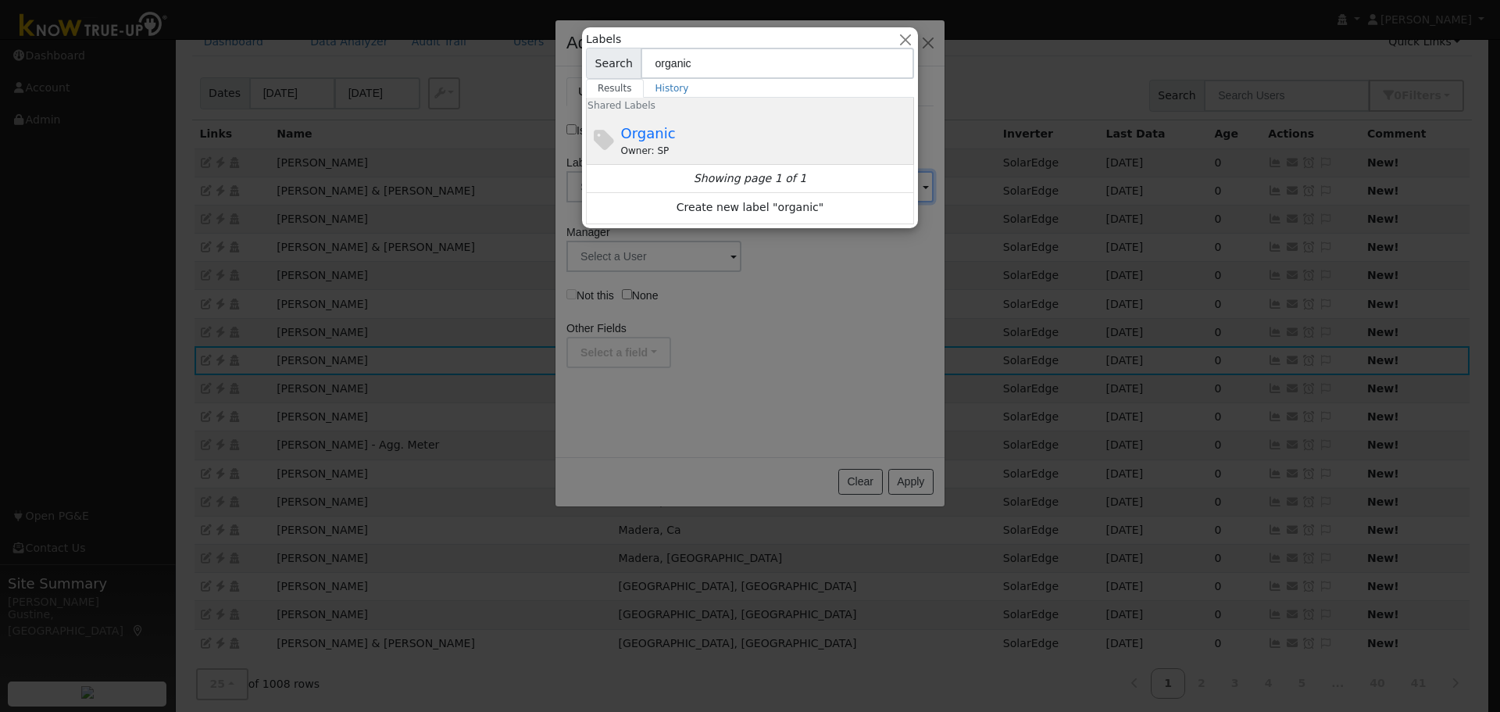
click at [728, 127] on div "Organic Owner: SP" at bounding box center [766, 140] width 290 height 35
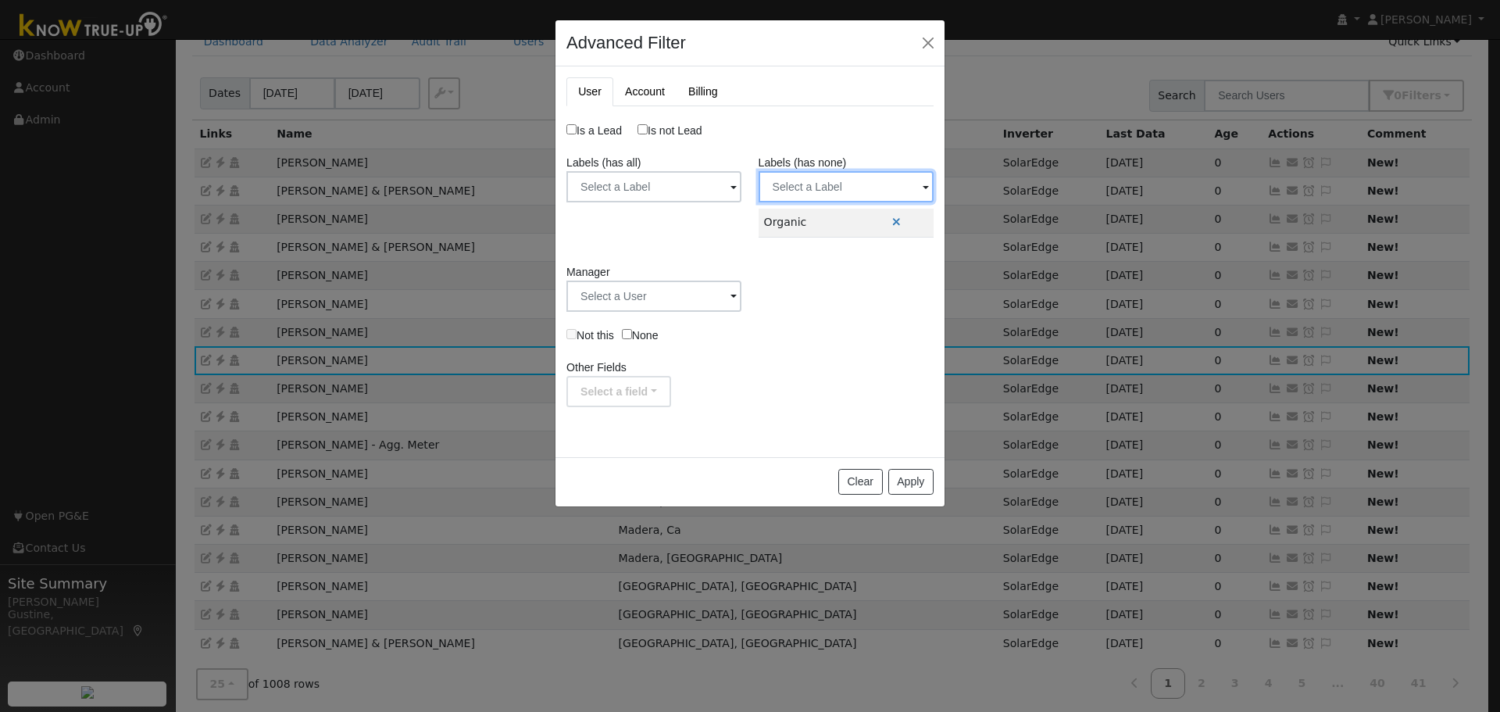
click at [854, 184] on input "text" at bounding box center [845, 186] width 175 height 31
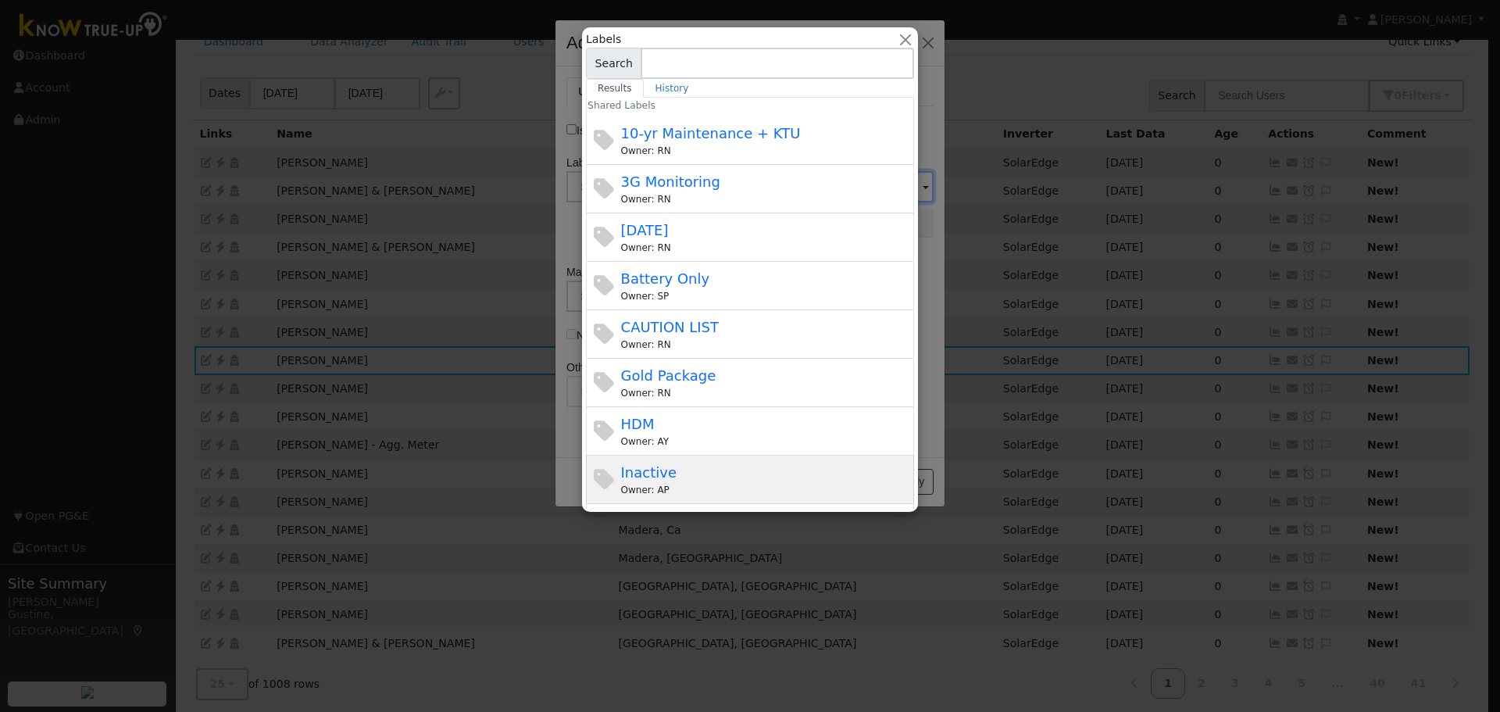
click at [797, 480] on div "Inactive Owner: AP" at bounding box center [766, 479] width 290 height 35
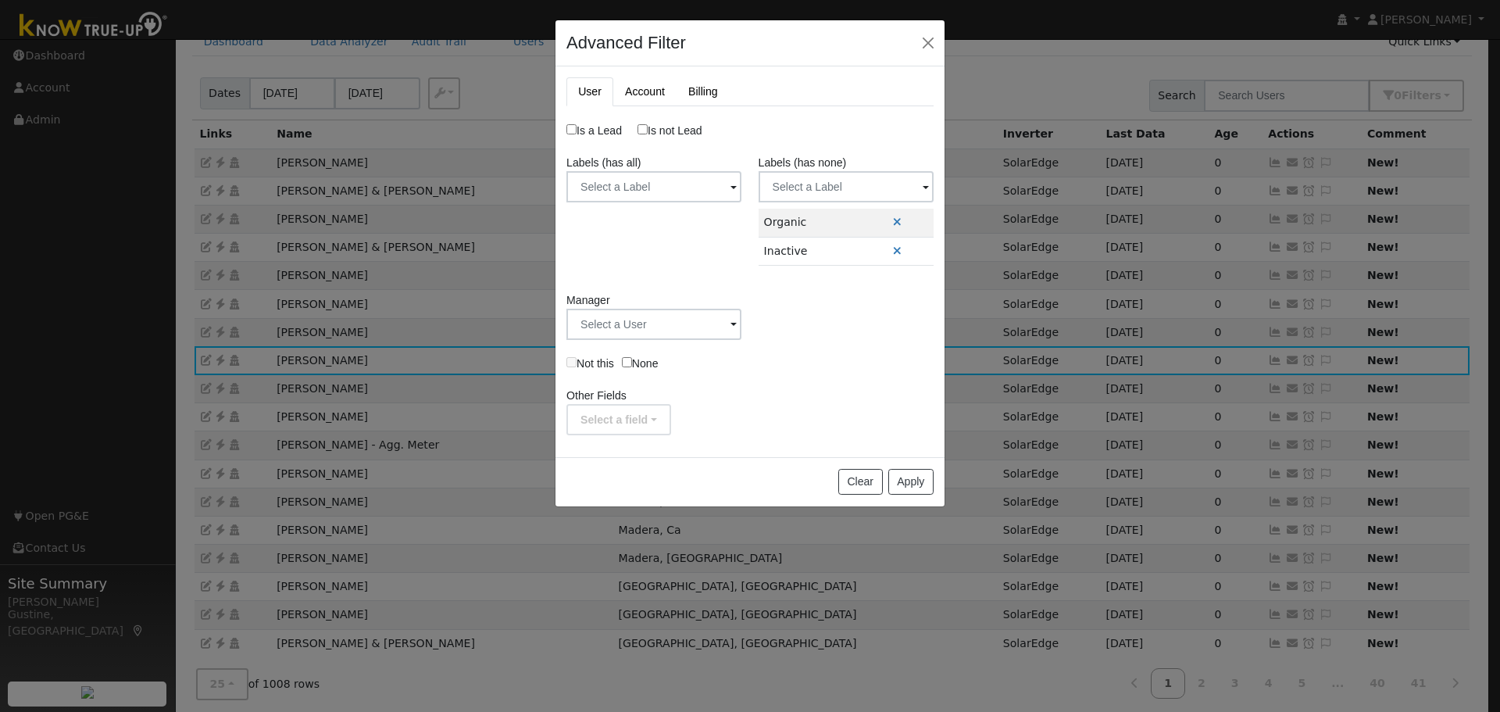
click at [843, 160] on label "Labels (has none)" at bounding box center [802, 163] width 88 height 16
click at [853, 178] on input "text" at bounding box center [845, 186] width 175 height 31
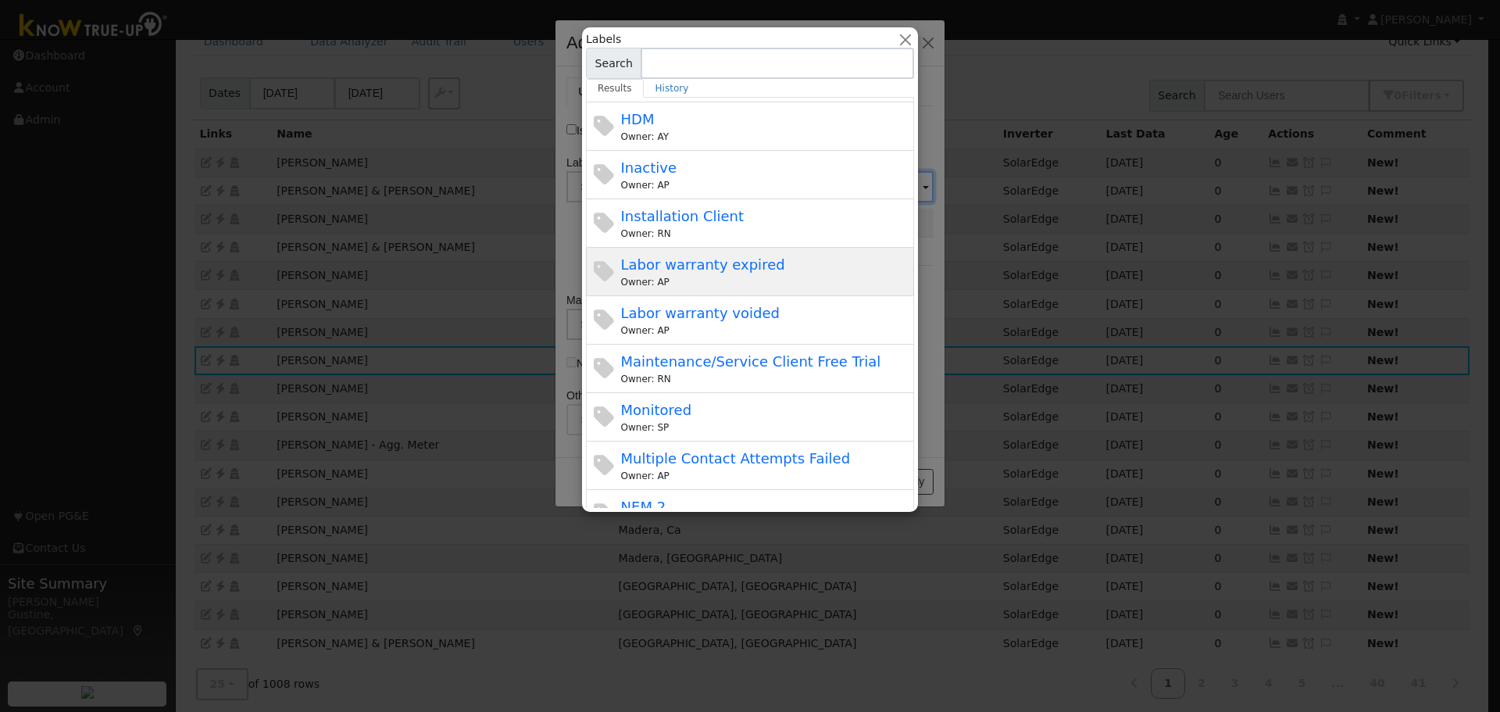
scroll to position [312, 0]
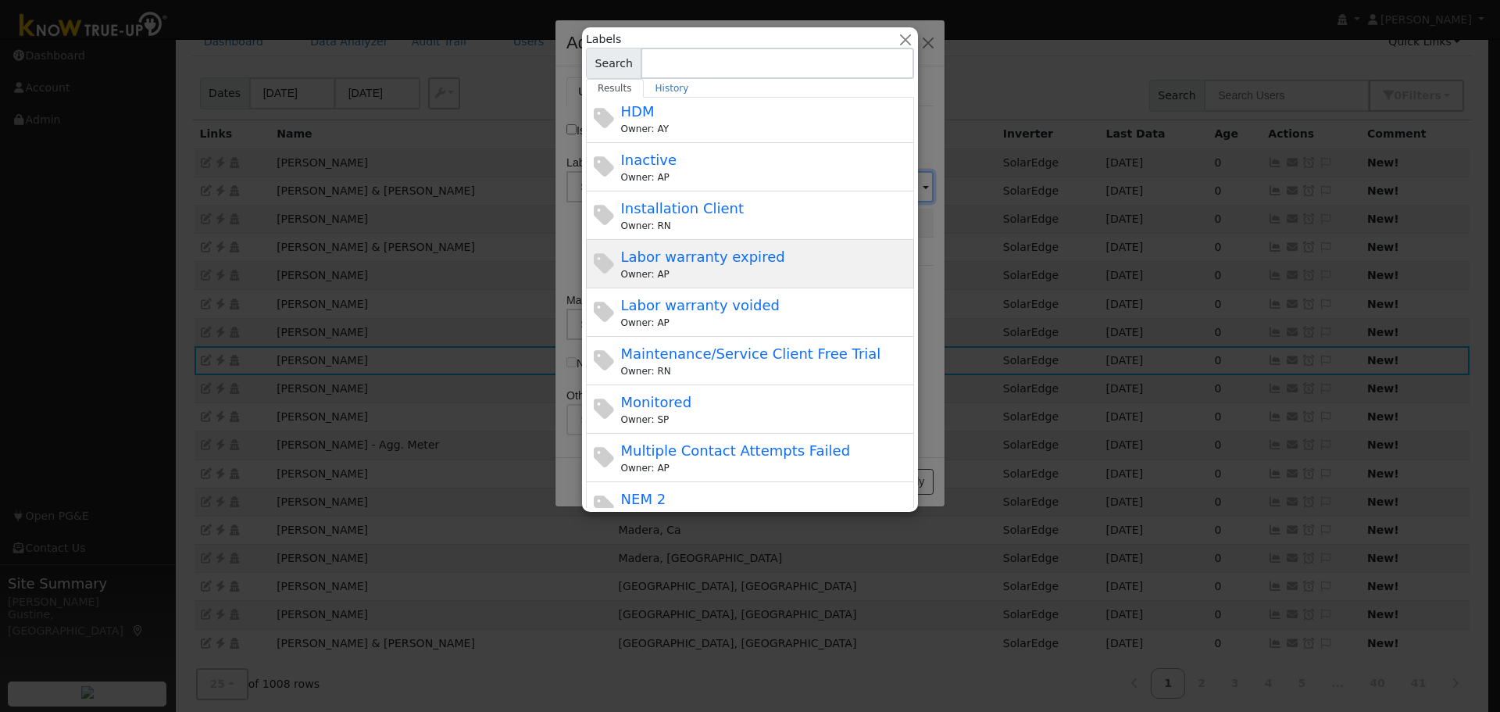
click at [772, 259] on div "Labor warranty expired Owner: AP" at bounding box center [766, 263] width 290 height 35
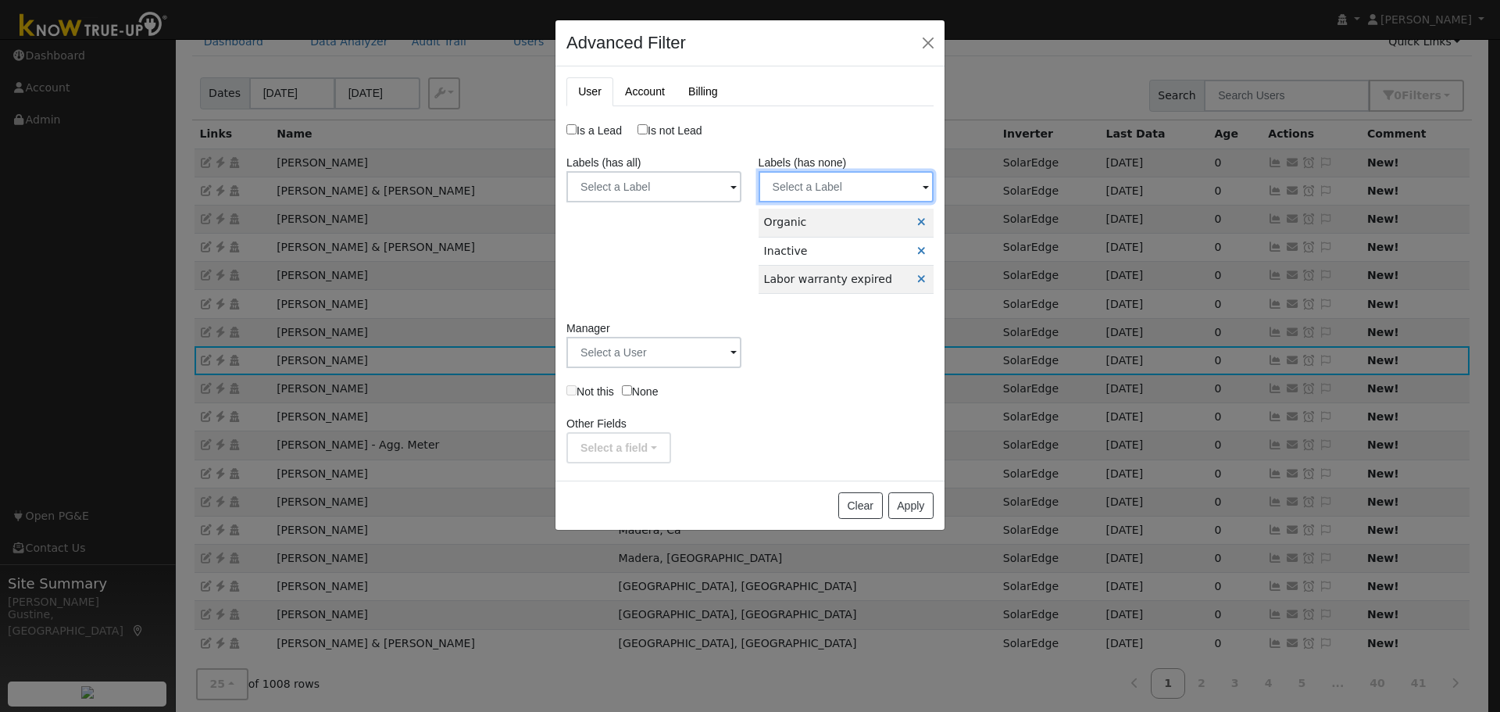
click at [822, 202] on input "text" at bounding box center [845, 186] width 175 height 31
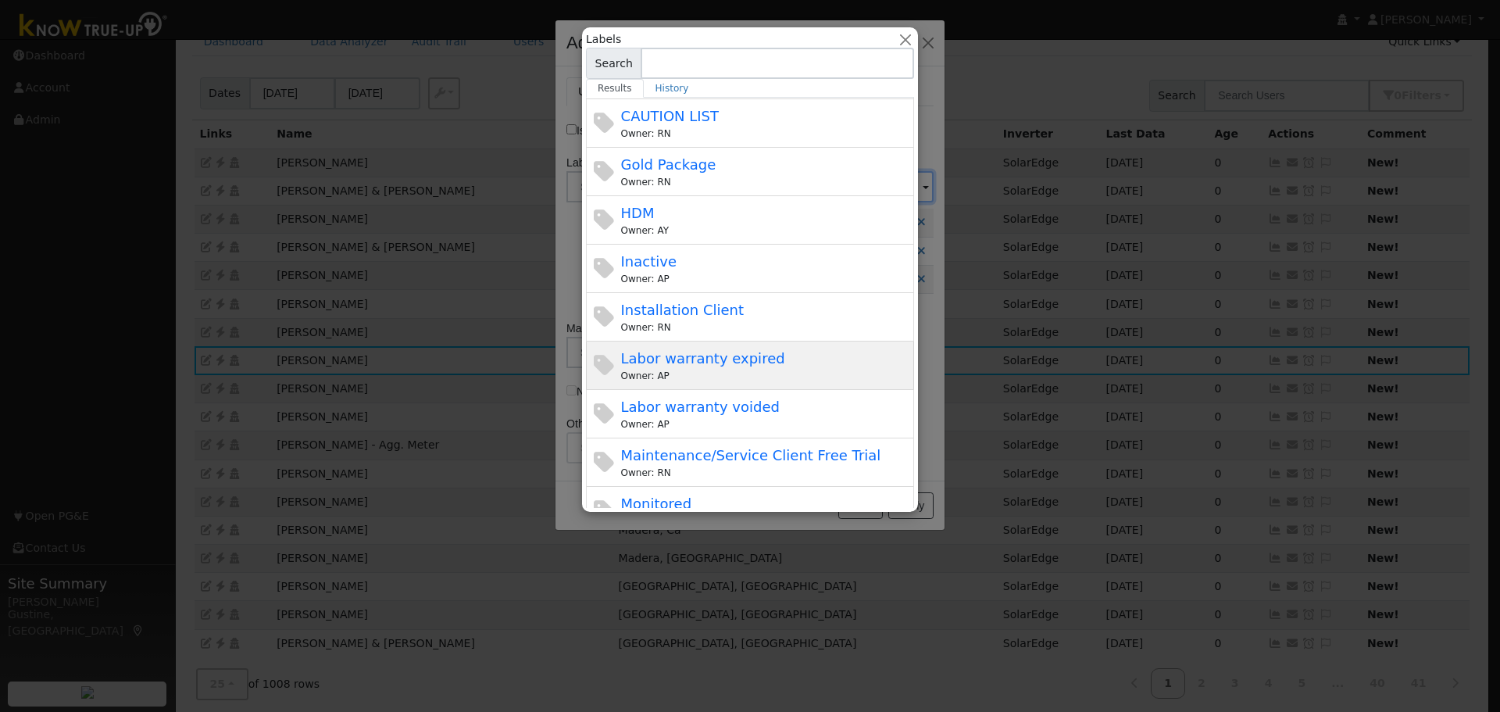
scroll to position [234, 0]
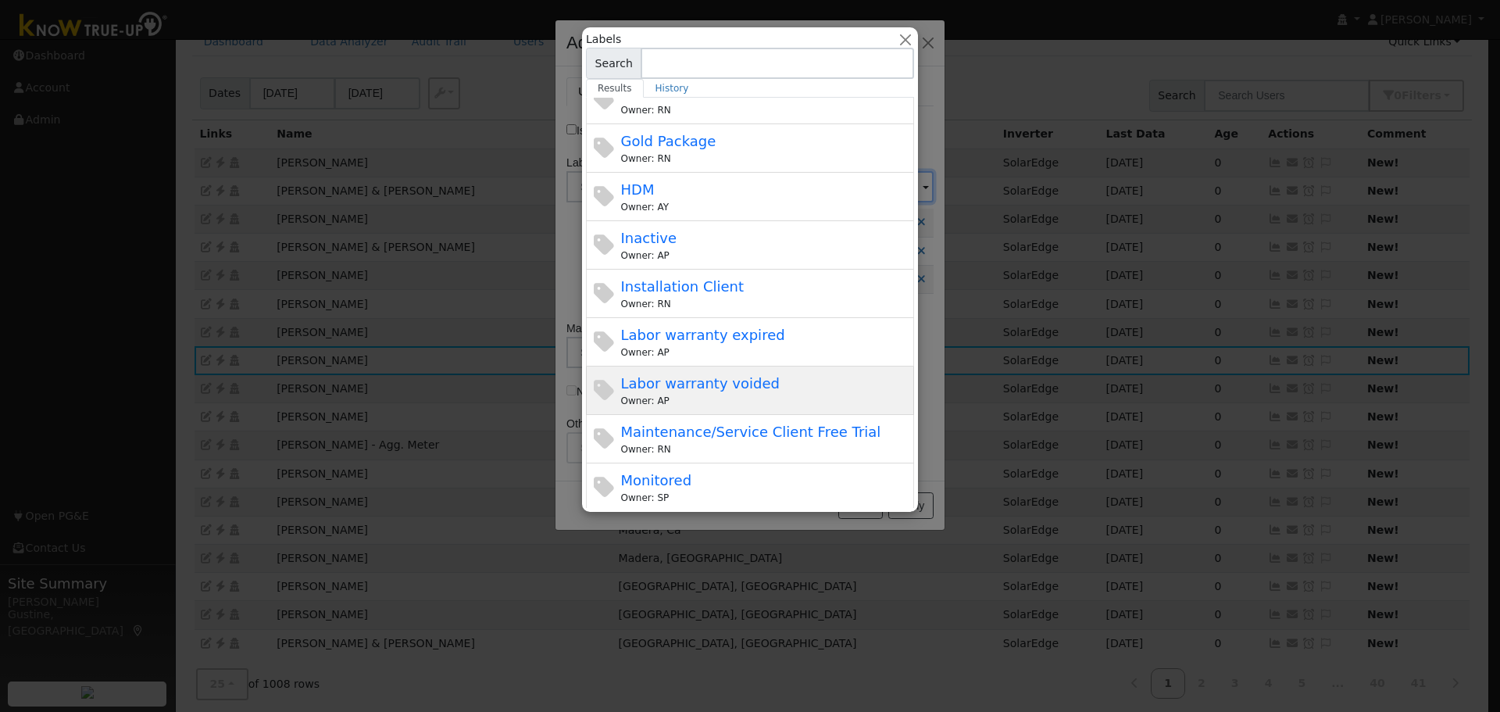
click at [789, 405] on div "Owner: AP" at bounding box center [766, 401] width 290 height 14
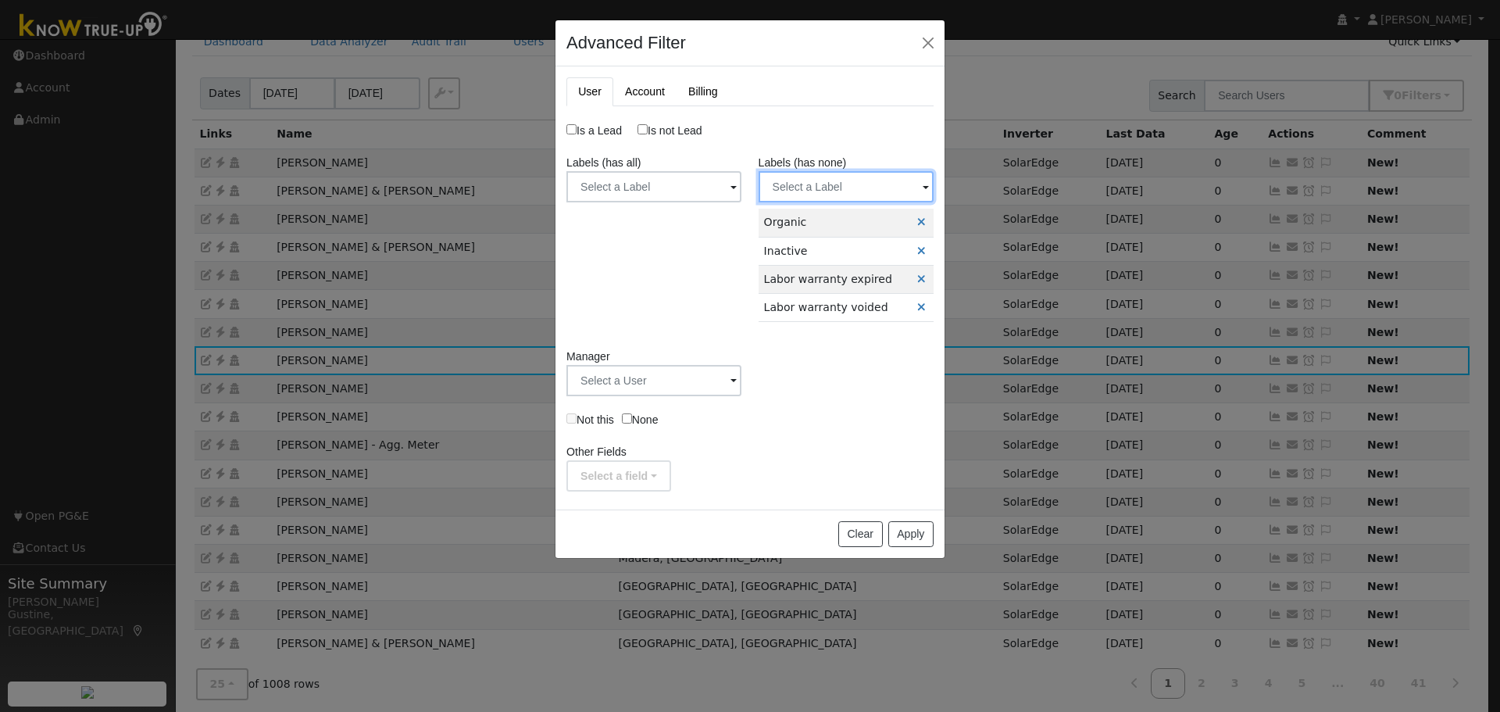
click at [852, 188] on input "text" at bounding box center [845, 186] width 175 height 31
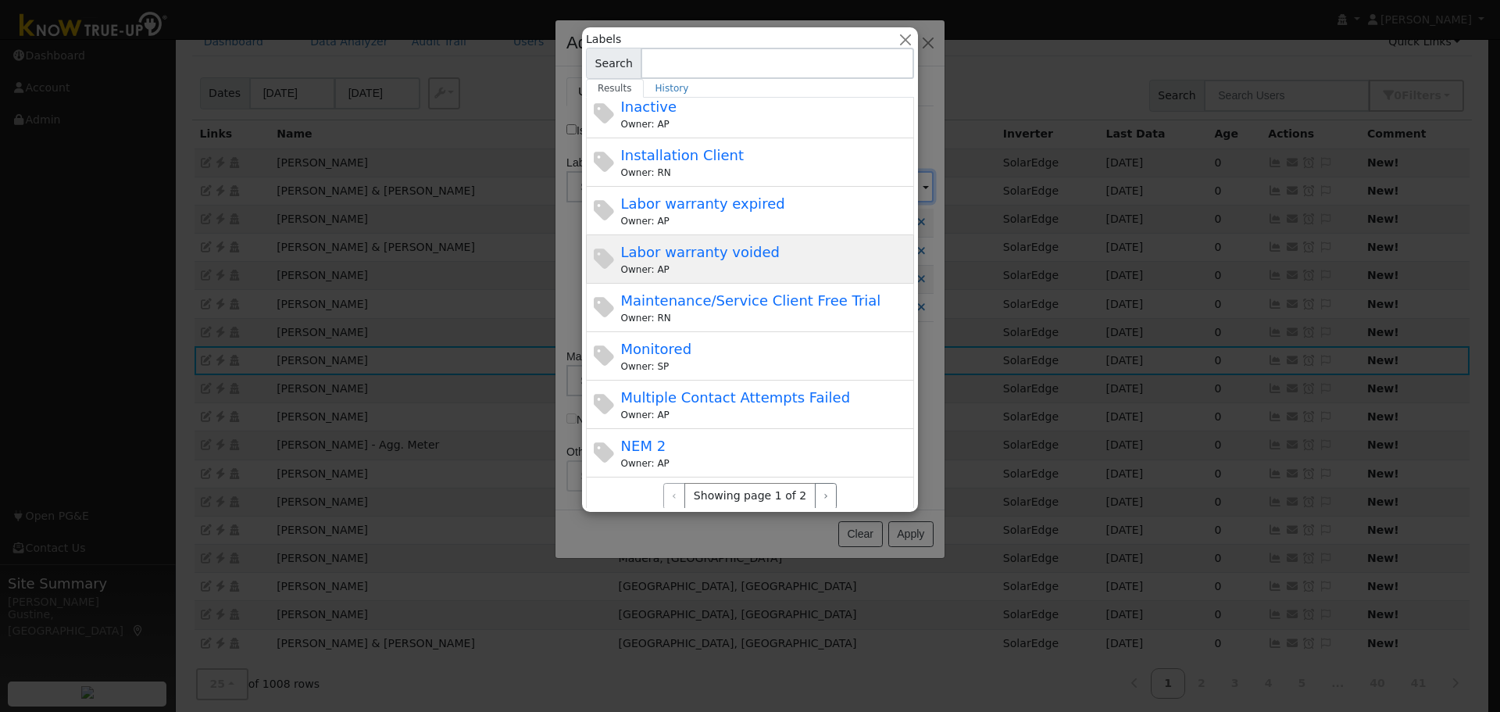
scroll to position [378, 0]
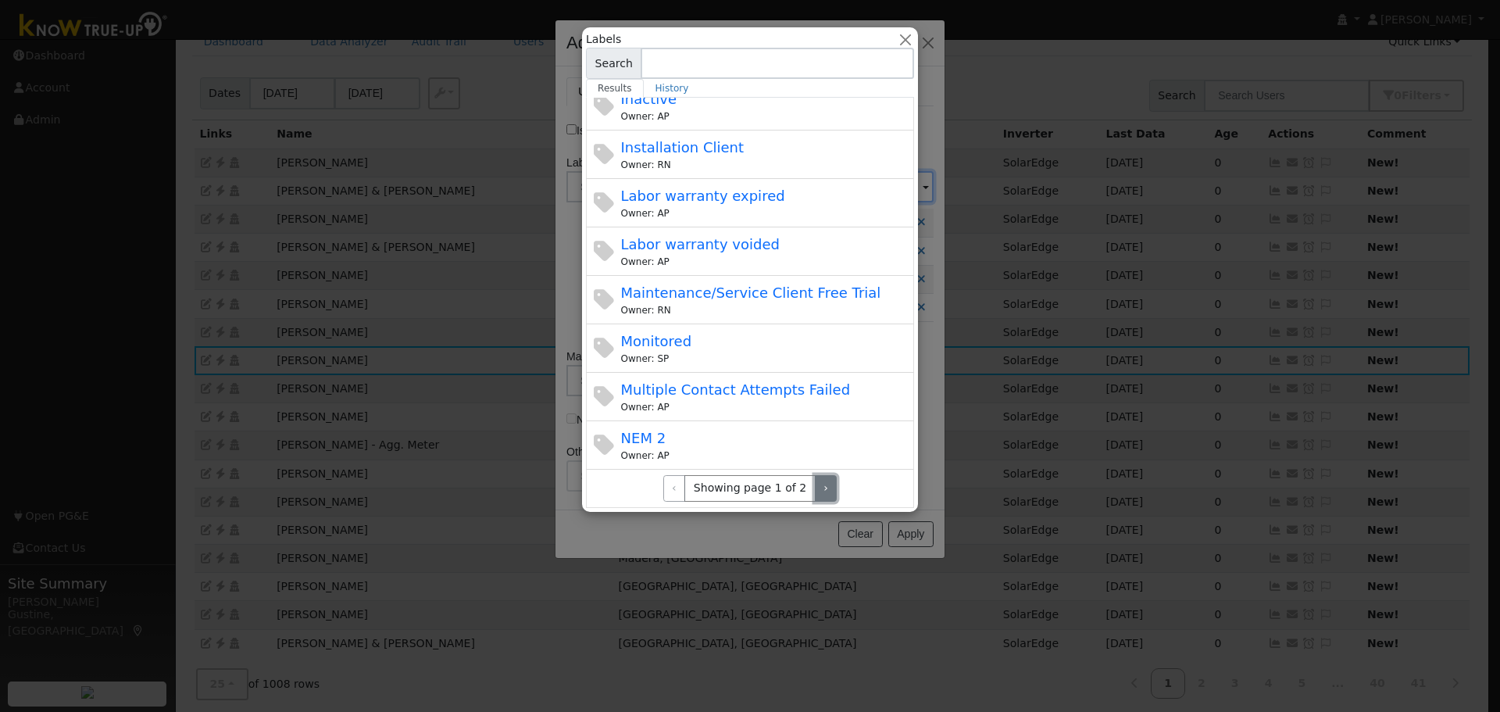
click at [820, 475] on button "›" at bounding box center [826, 488] width 23 height 27
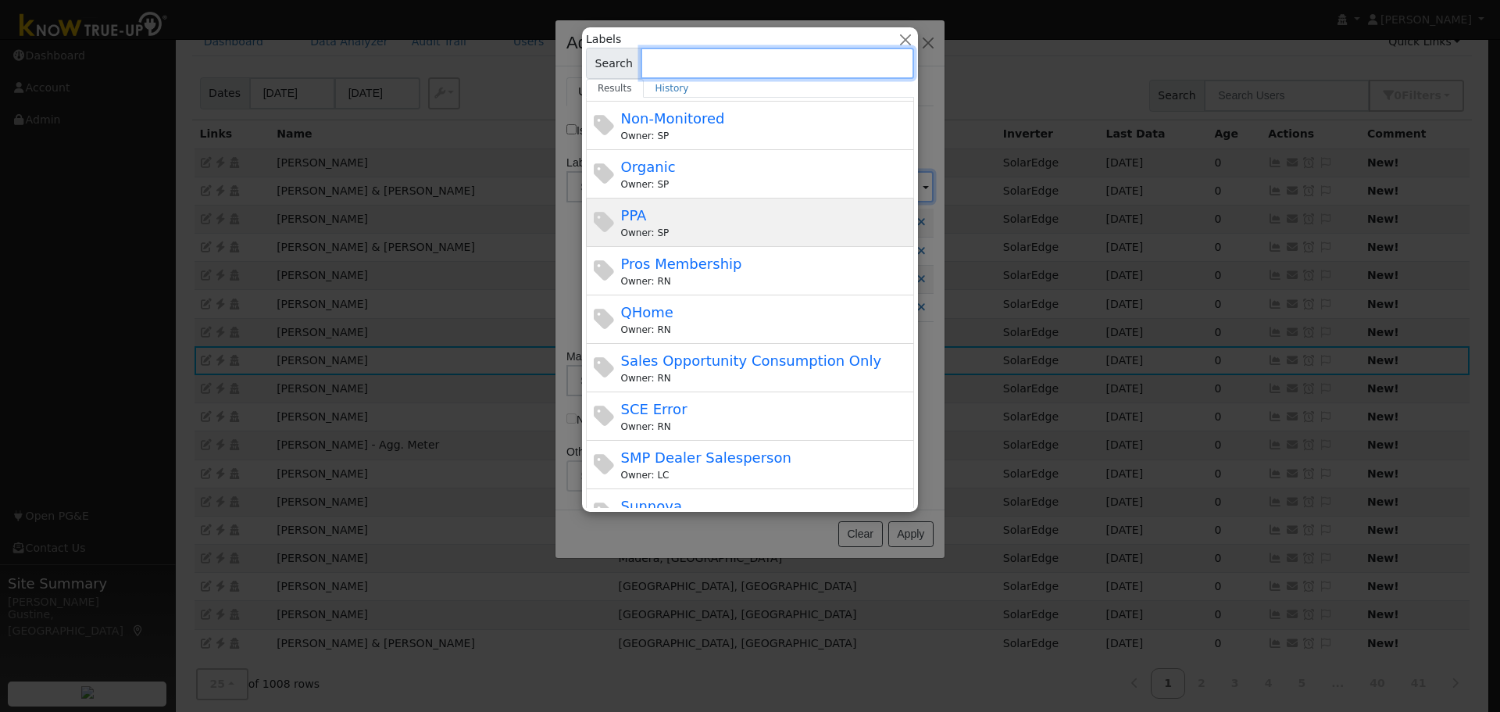
scroll to position [222, 0]
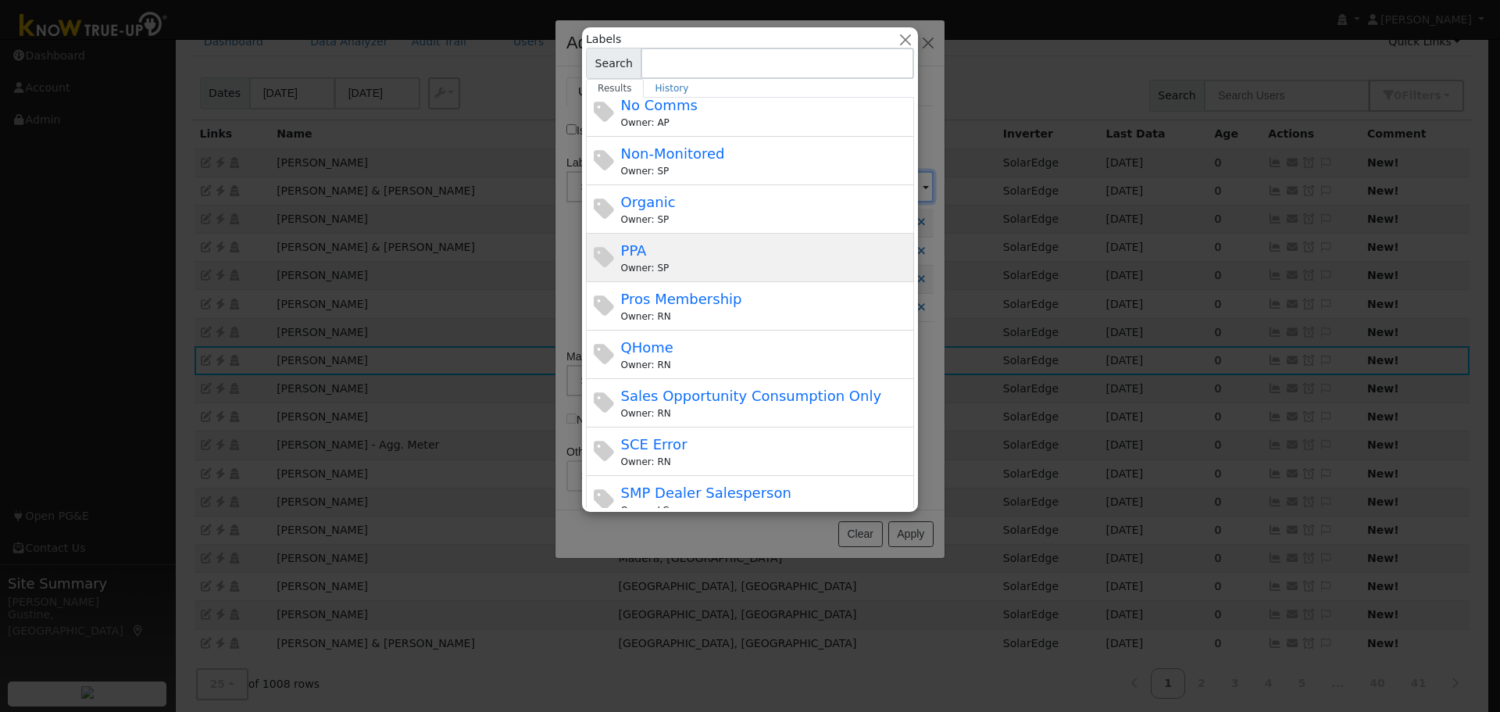
click at [754, 255] on div "PPA Owner: SP" at bounding box center [766, 257] width 290 height 35
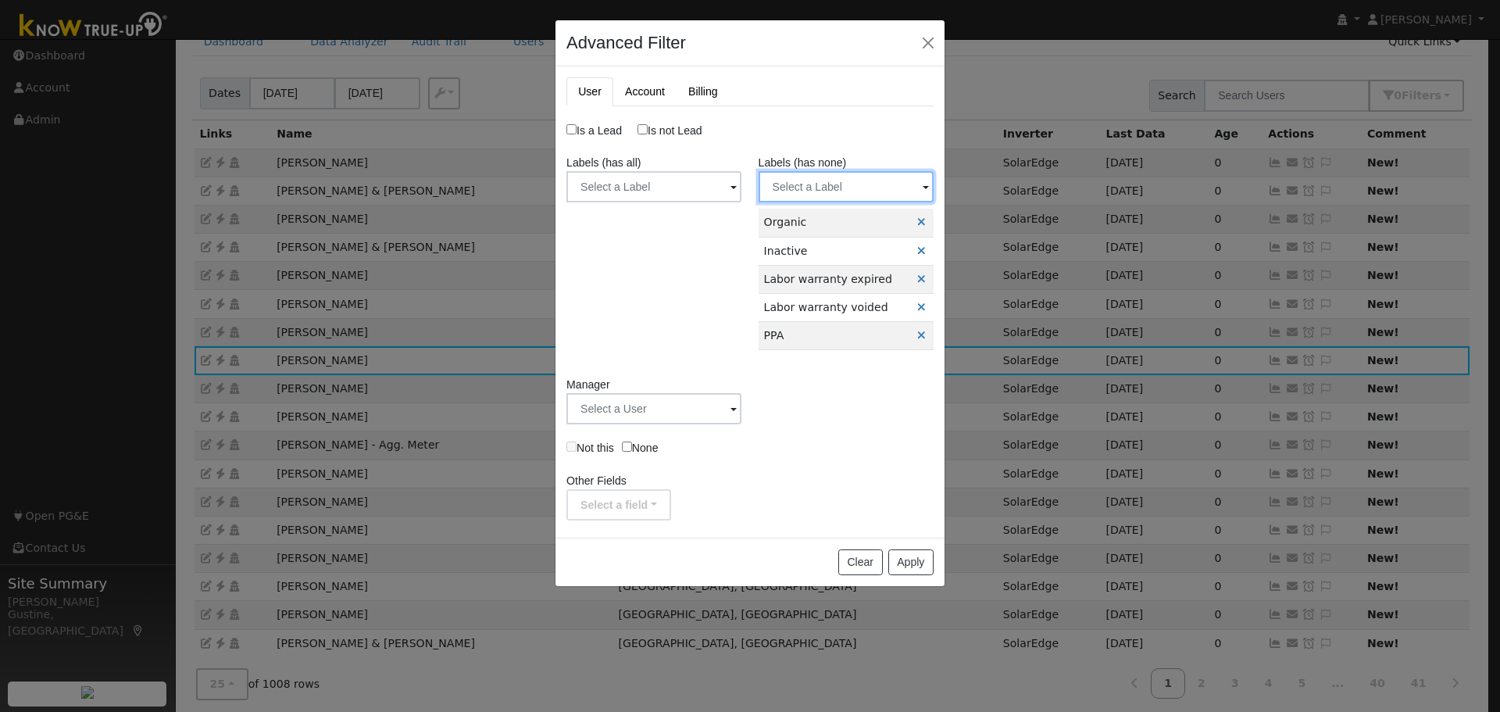
click at [821, 198] on input "text" at bounding box center [845, 186] width 175 height 31
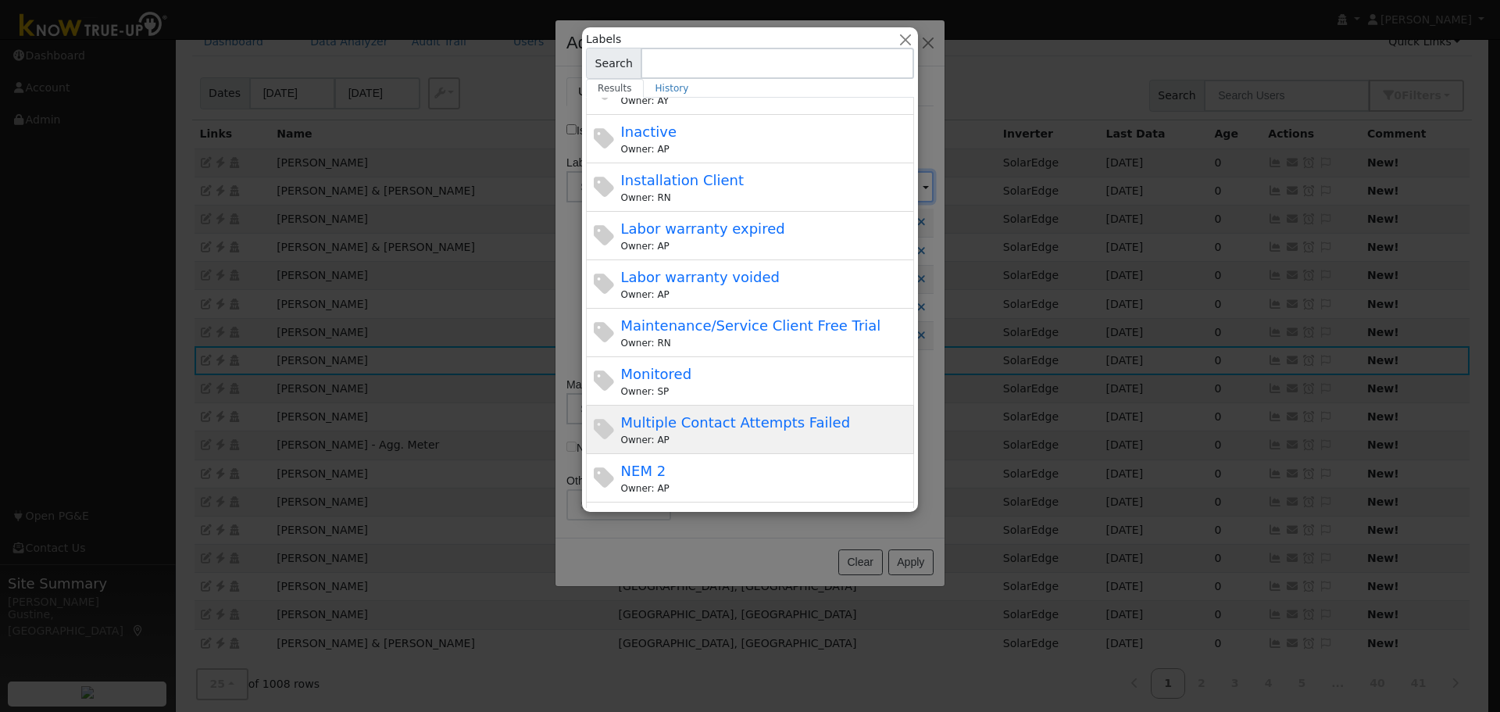
scroll to position [378, 0]
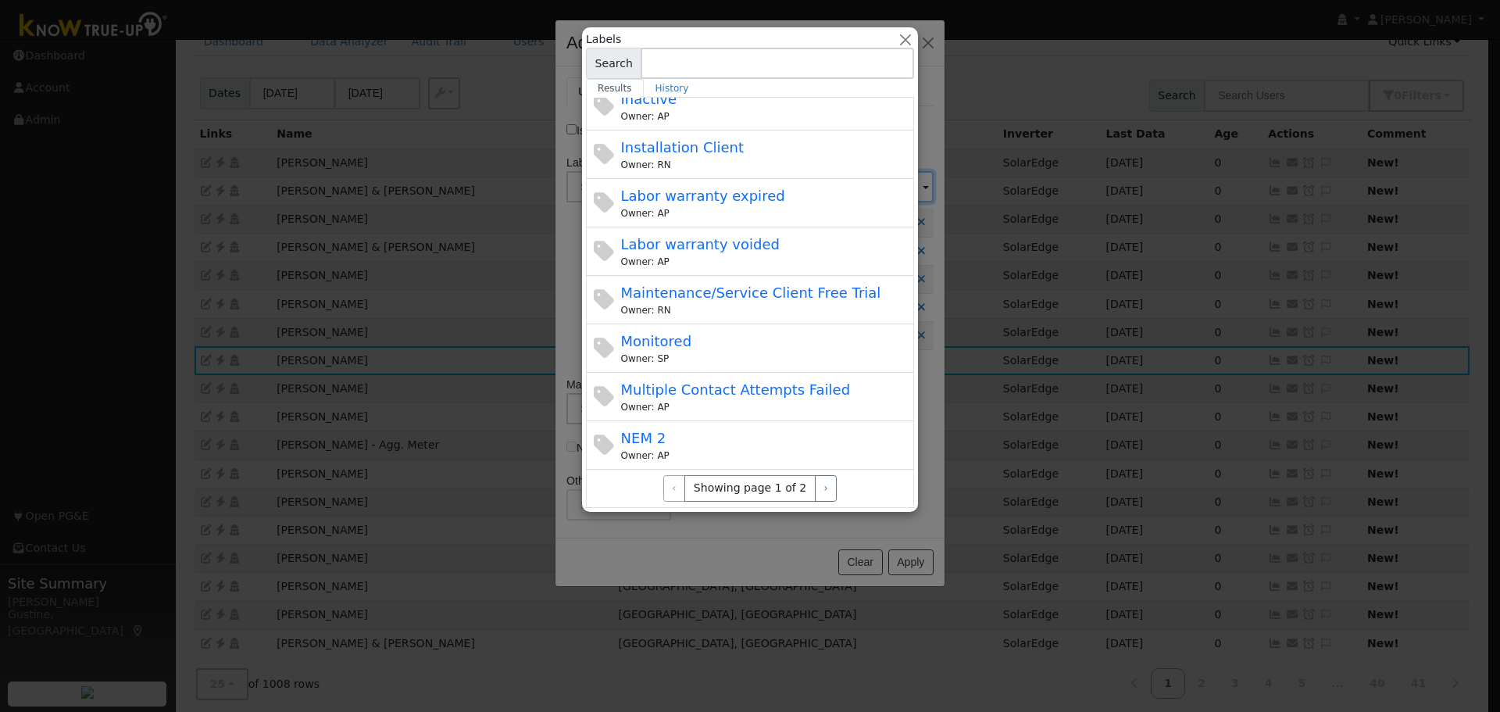
click at [820, 469] on div "‹ Showing page 1 of 2 ›" at bounding box center [750, 488] width 328 height 38
click at [820, 486] on button "›" at bounding box center [826, 488] width 23 height 27
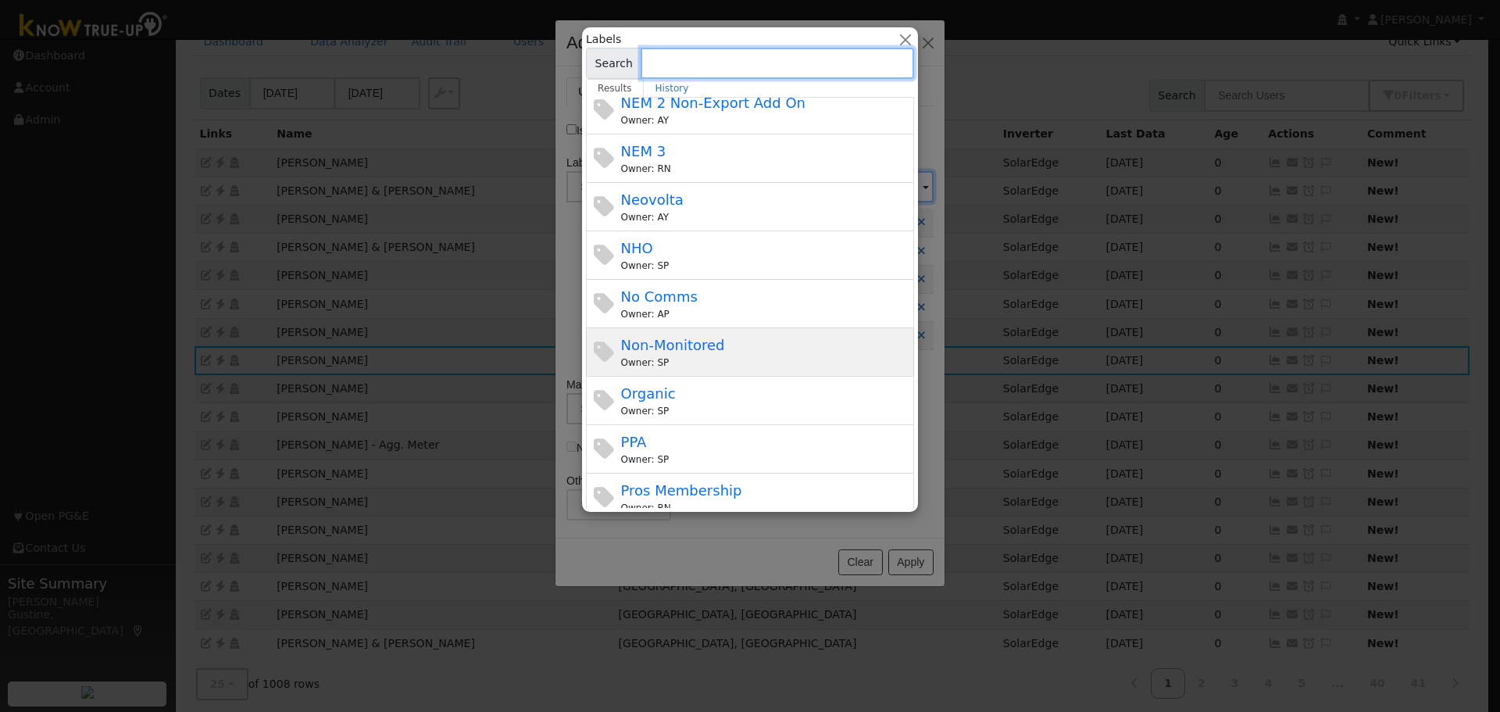
scroll to position [0, 0]
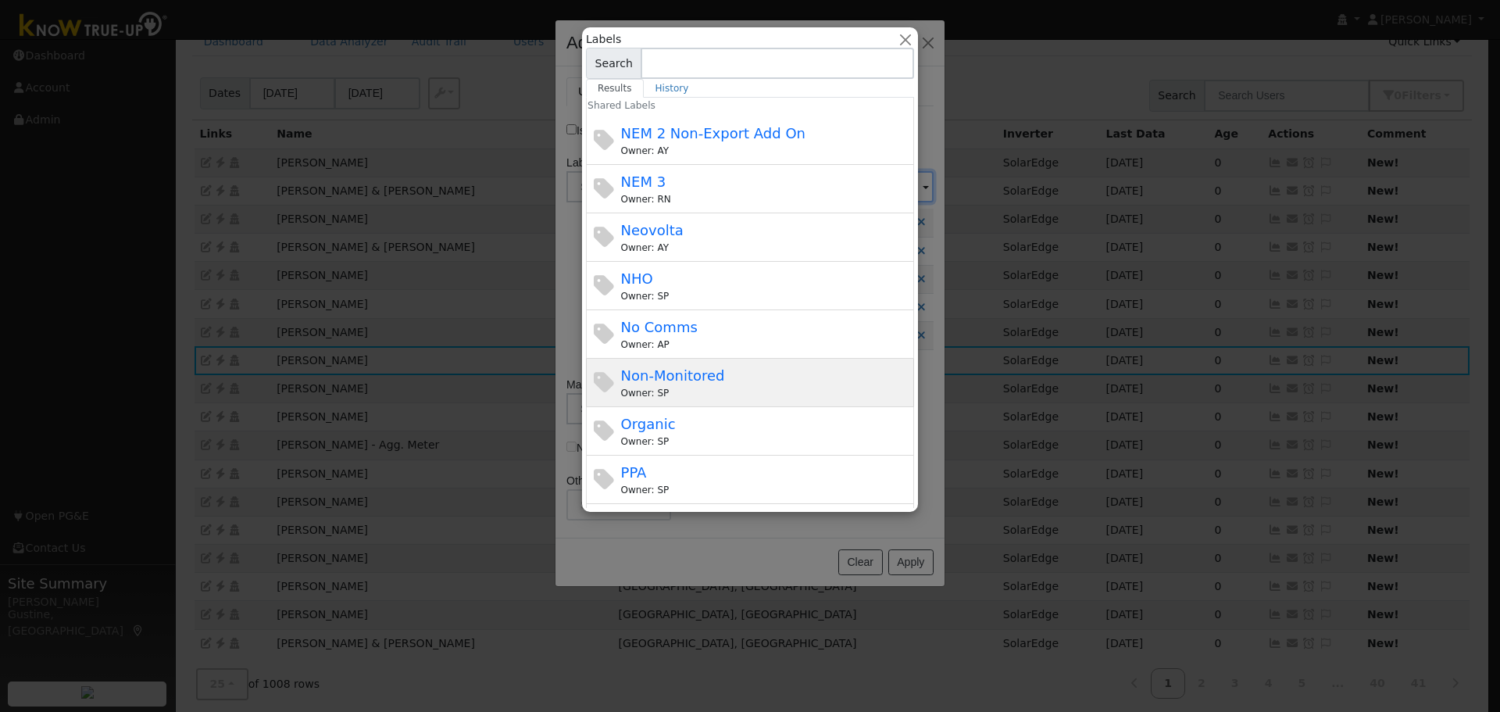
click at [740, 382] on div "Non-Monitored Owner: SP" at bounding box center [766, 382] width 290 height 35
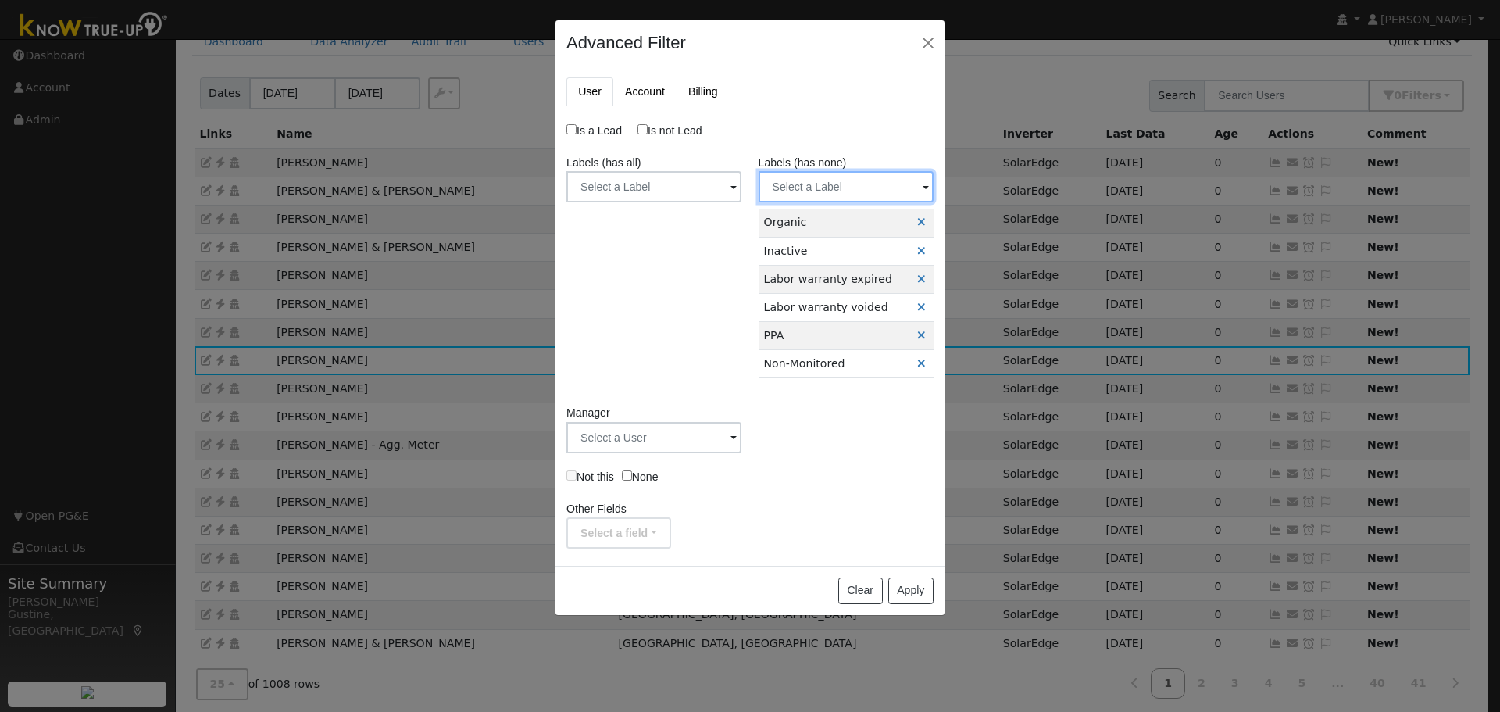
click at [839, 196] on input "text" at bounding box center [845, 186] width 175 height 31
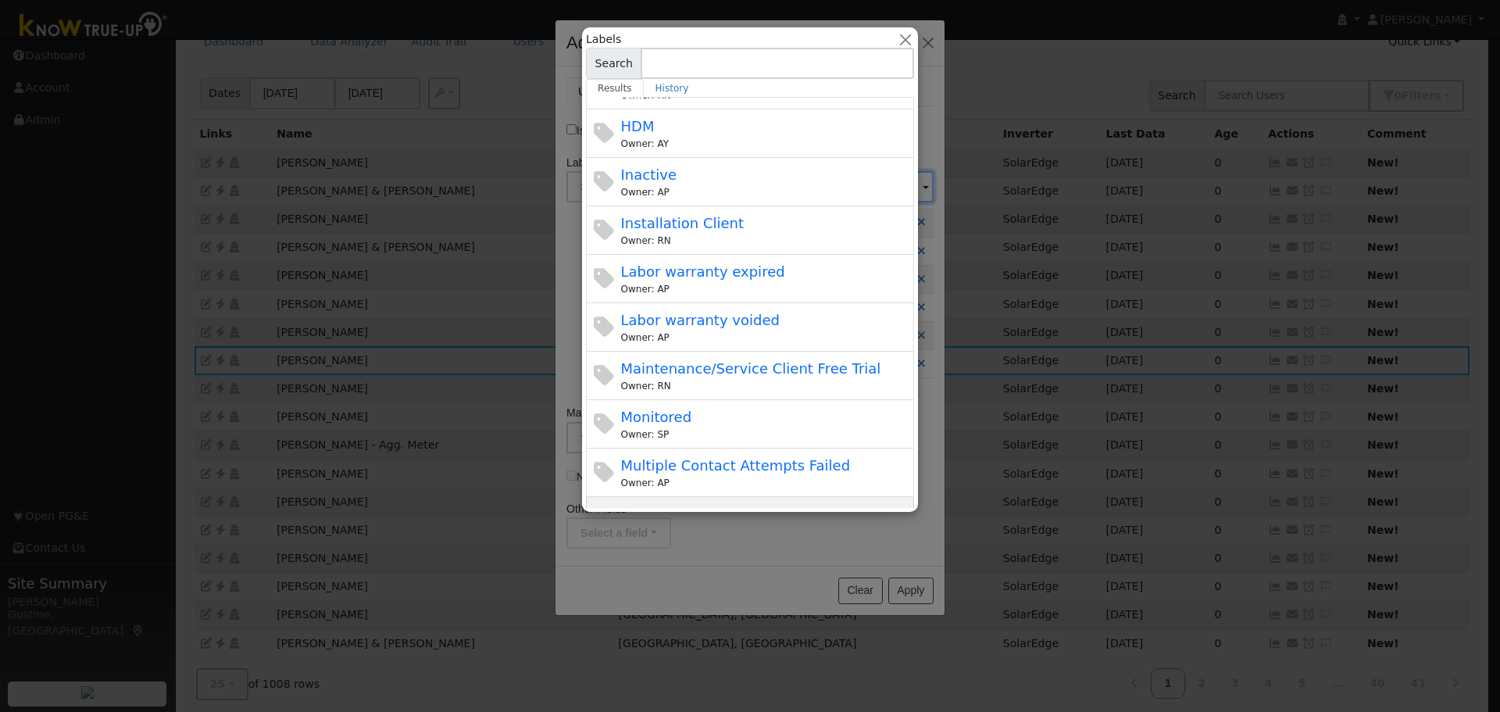
scroll to position [378, 0]
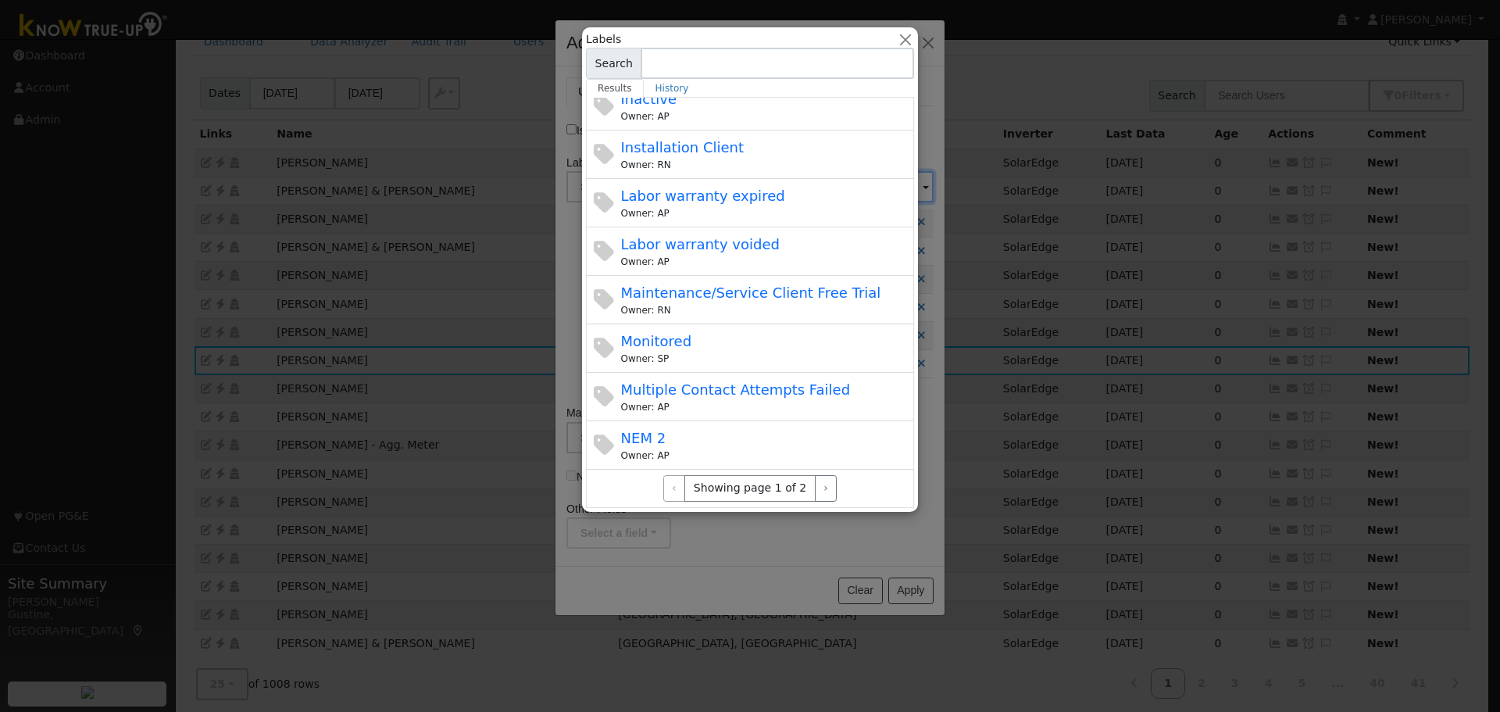
click at [817, 469] on div "‹ Showing page 1 of 2 ›" at bounding box center [750, 488] width 328 height 38
click at [816, 475] on button "›" at bounding box center [826, 488] width 23 height 27
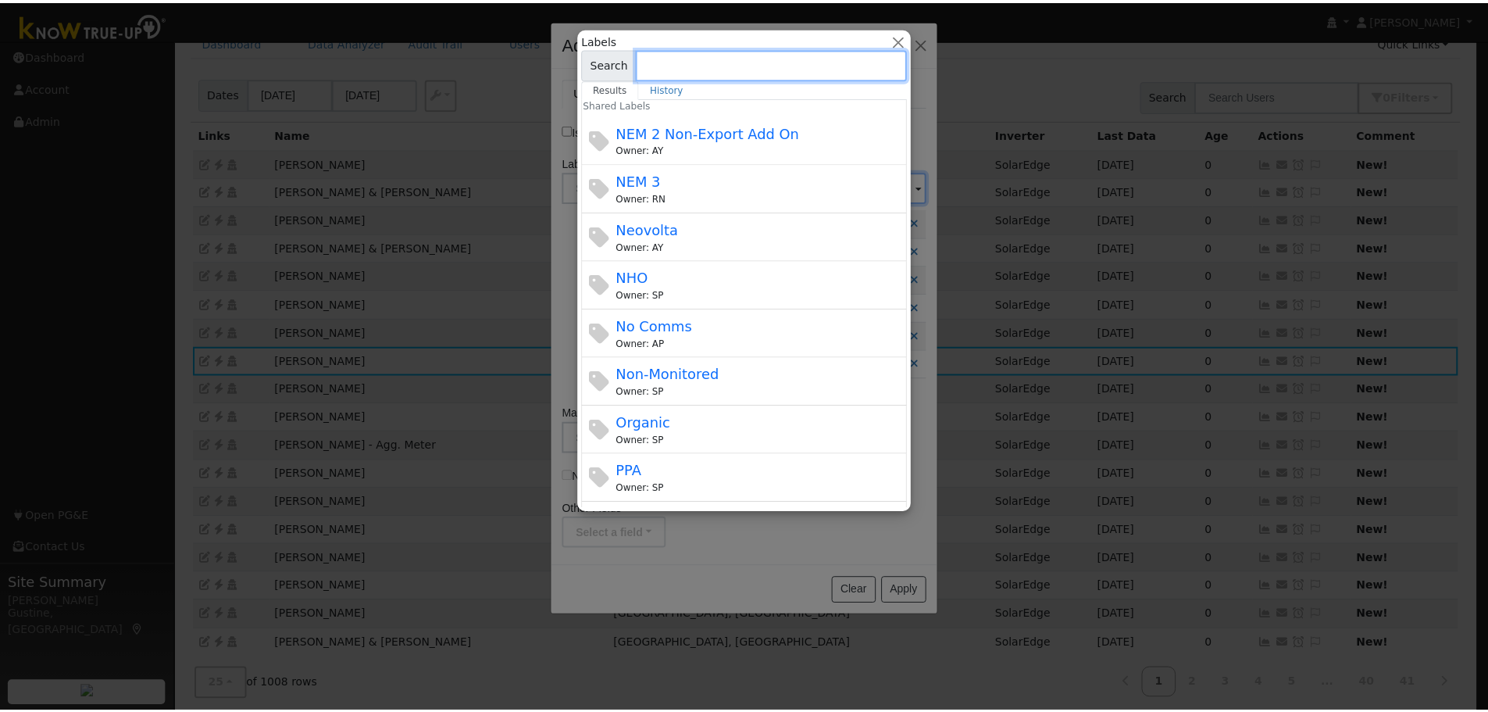
scroll to position [0, 0]
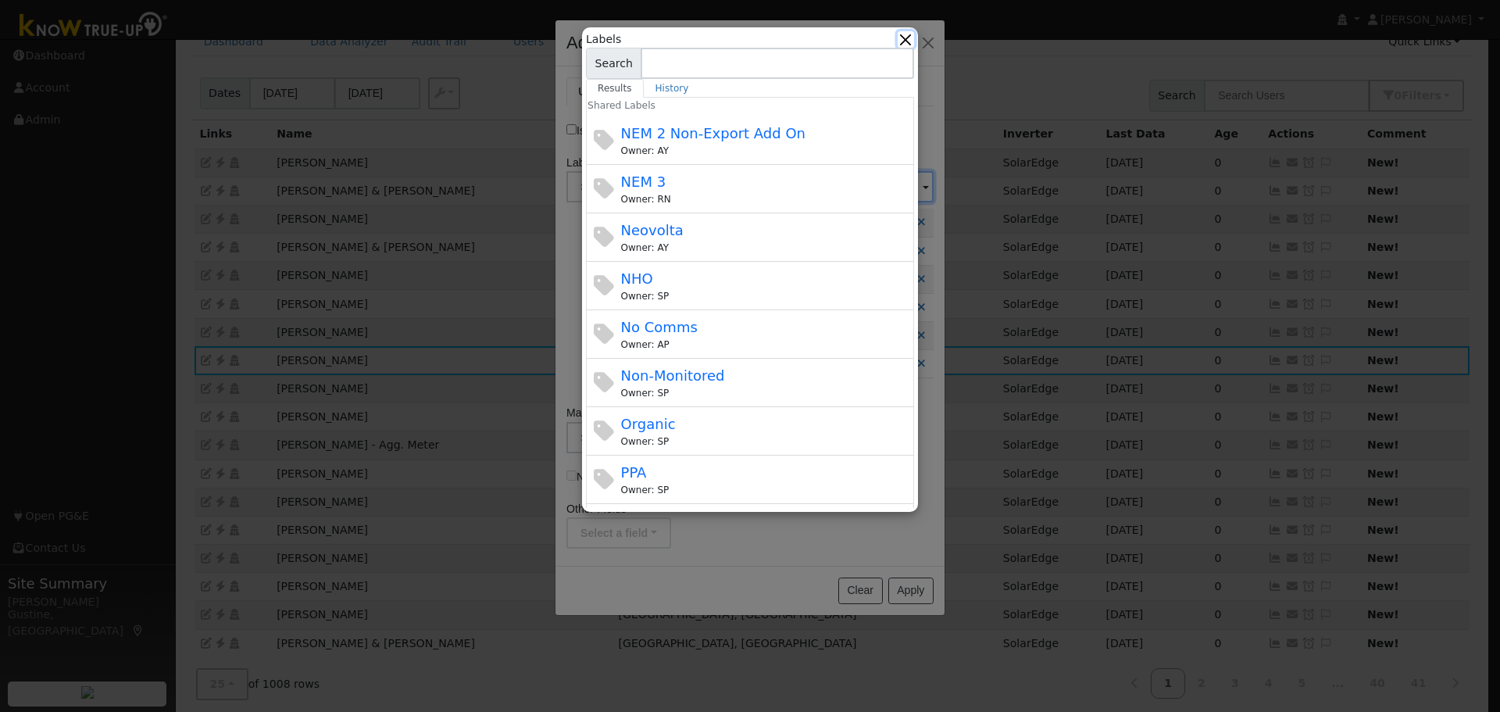
click at [905, 41] on button "button" at bounding box center [905, 39] width 16 height 16
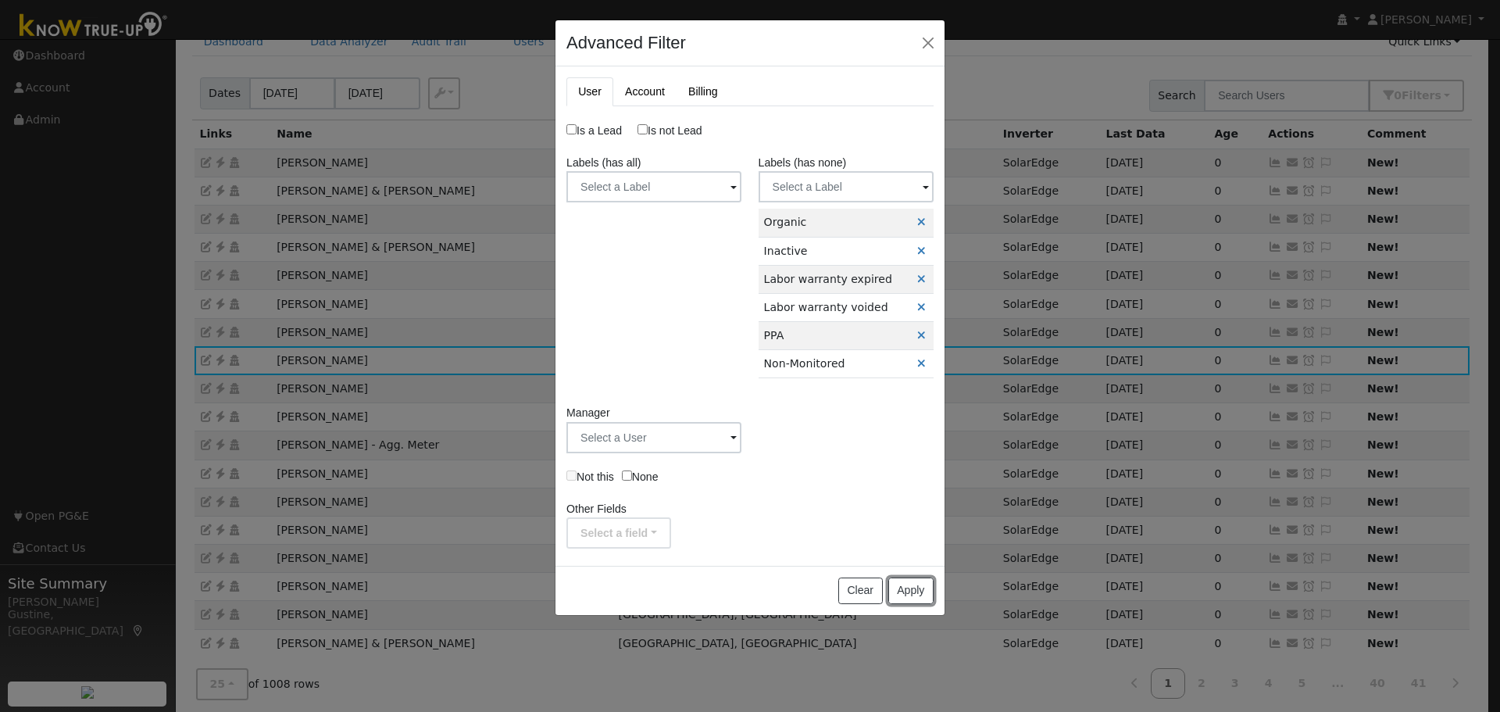
click at [907, 594] on button "Apply" at bounding box center [910, 590] width 45 height 27
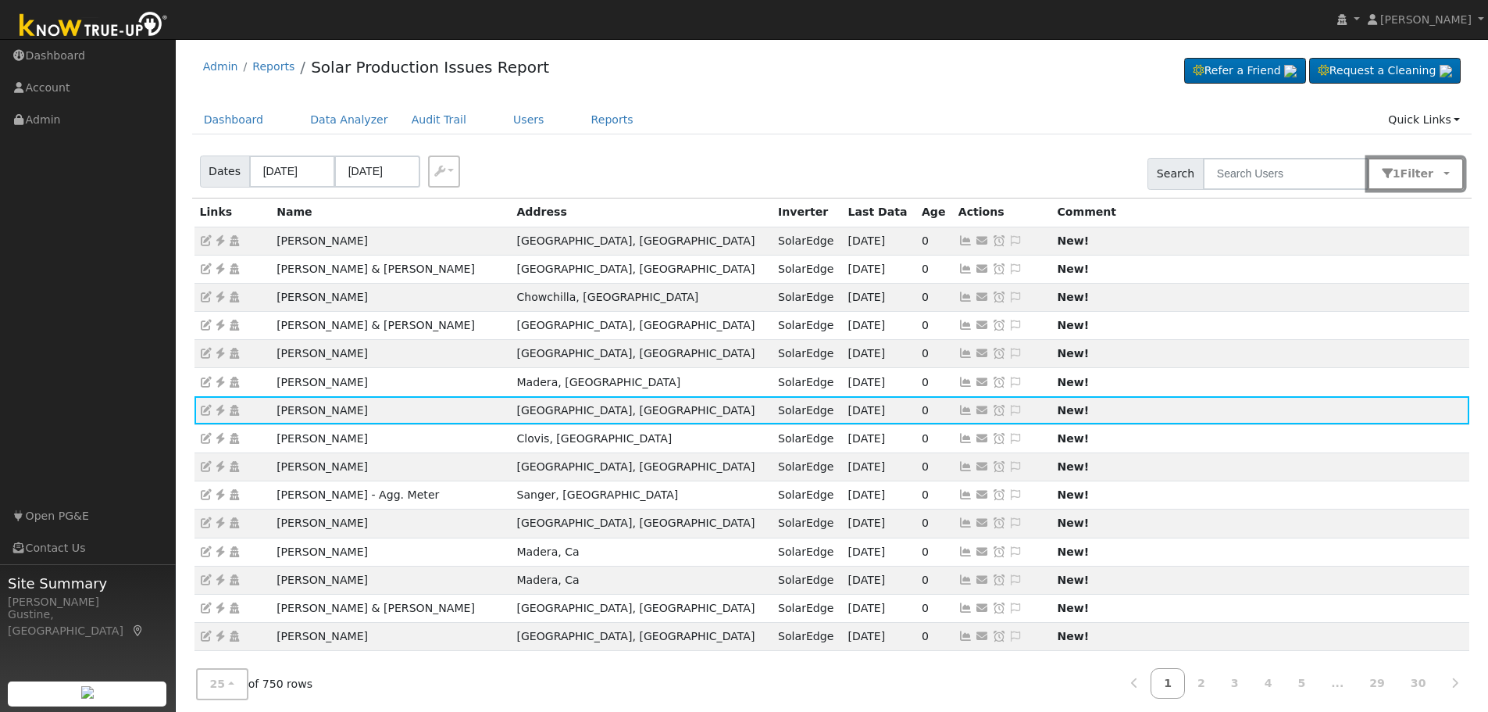
click at [1414, 161] on button "1 Filter" at bounding box center [1416, 174] width 97 height 32
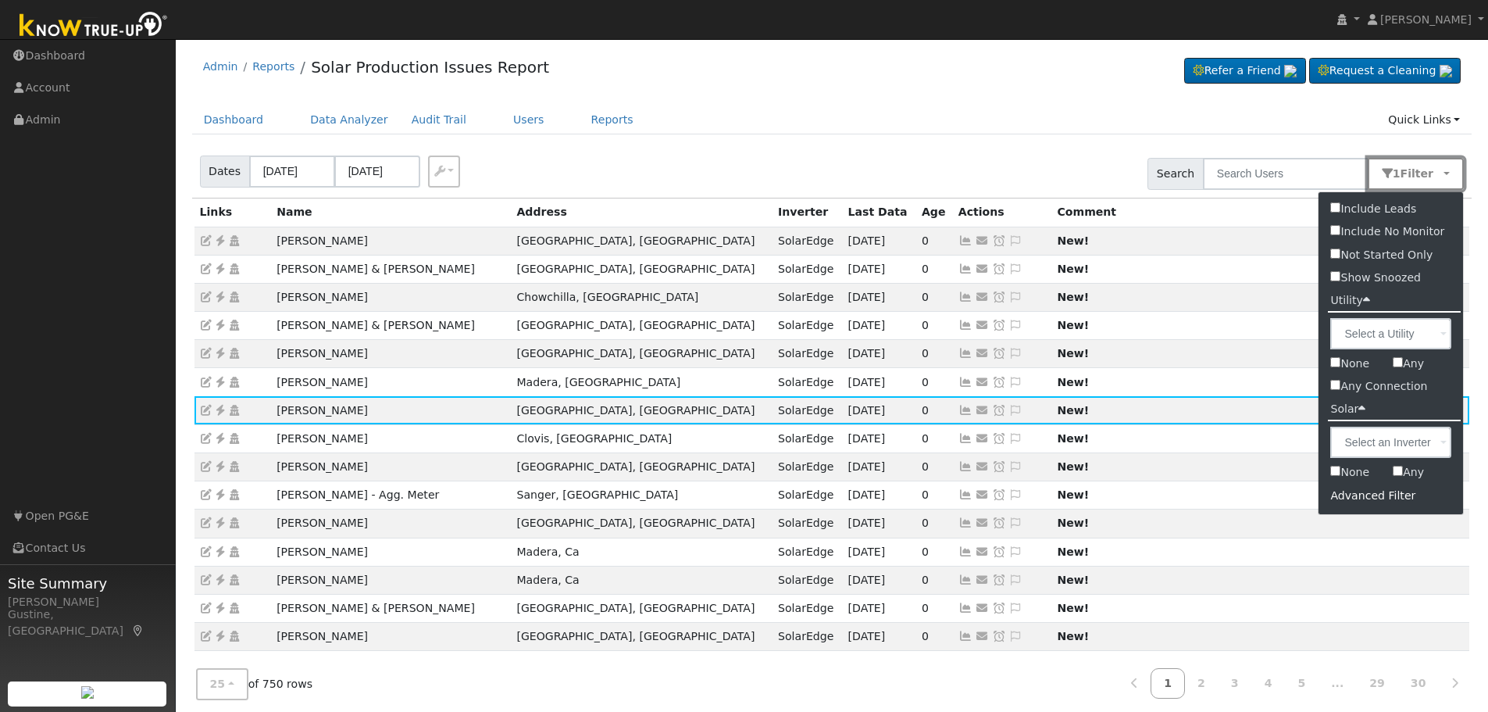
click at [1414, 161] on button "1 Filter" at bounding box center [1416, 174] width 97 height 32
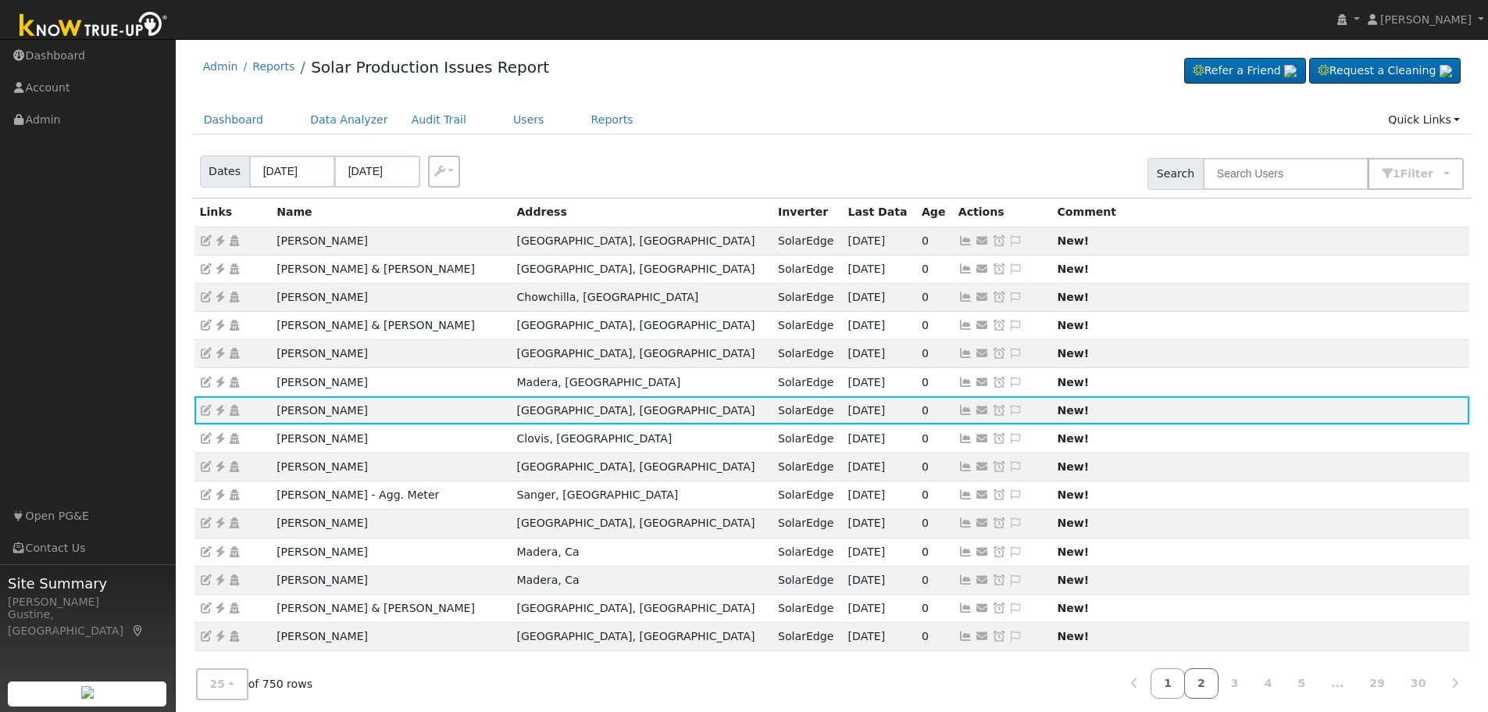
click at [1218, 685] on link "2" at bounding box center [1201, 683] width 34 height 30
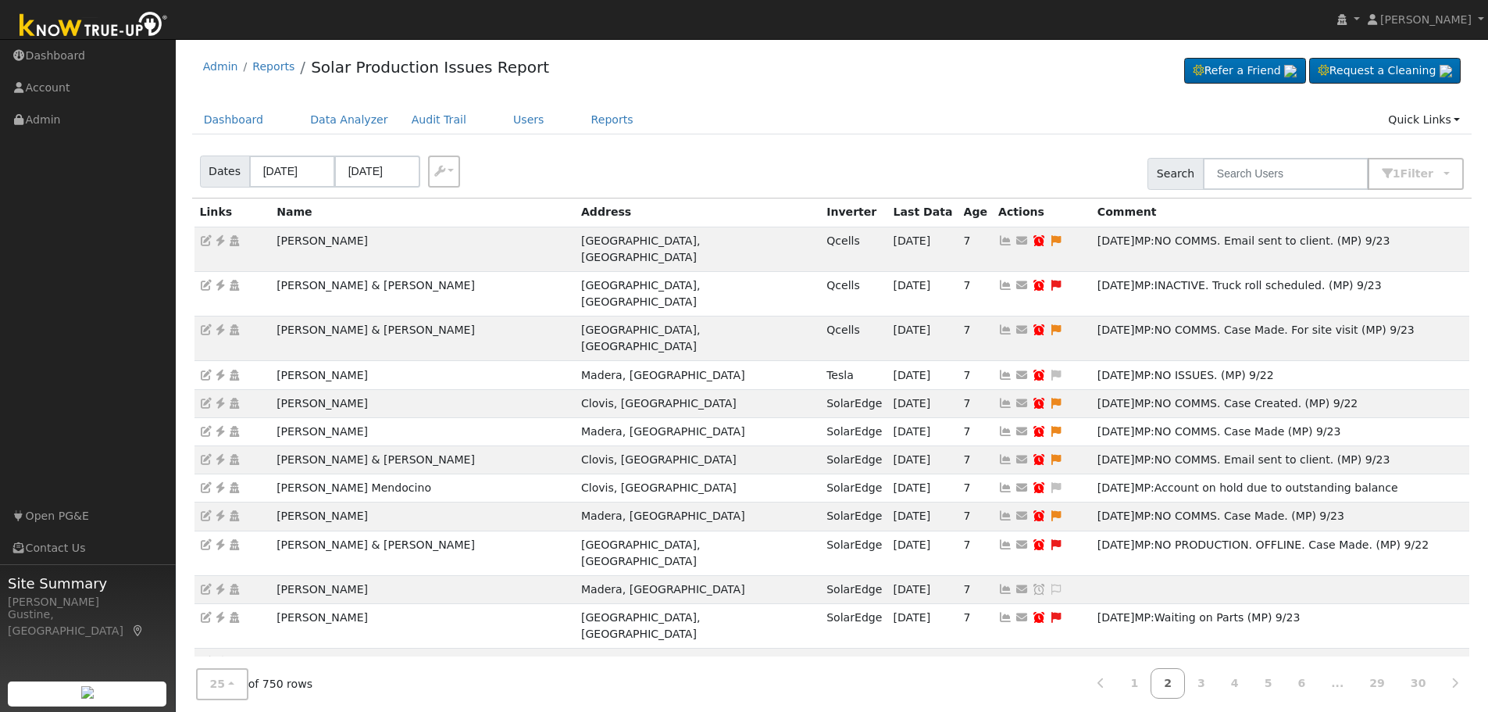
click at [1185, 676] on link "2" at bounding box center [1167, 683] width 34 height 30
click at [661, 68] on div "Admin Reports Solar Production Issues Report Refer a Friend Request a Cleaning" at bounding box center [832, 71] width 1280 height 48
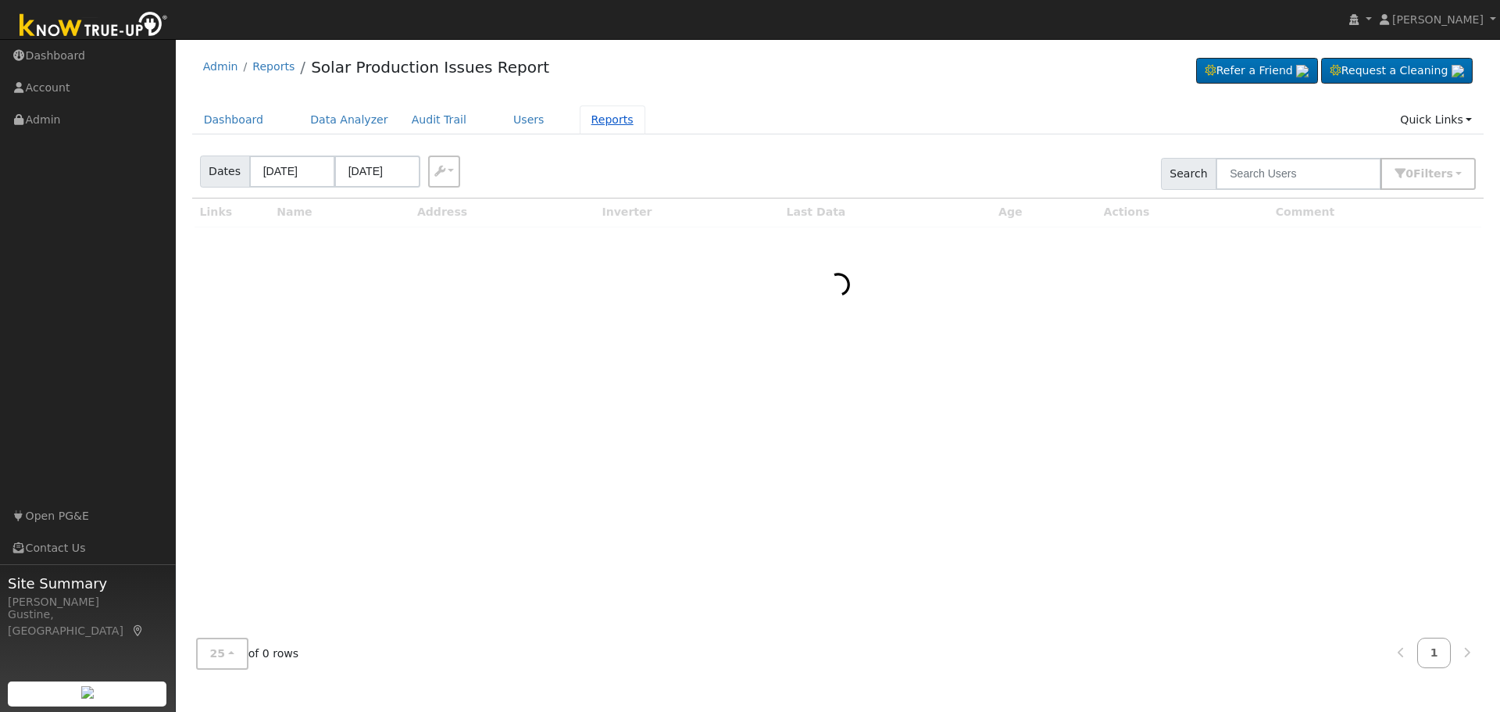
drag, startPoint x: 590, startPoint y: 113, endPoint x: 561, endPoint y: 112, distance: 29.7
click at [590, 113] on link "Reports" at bounding box center [613, 119] width 66 height 29
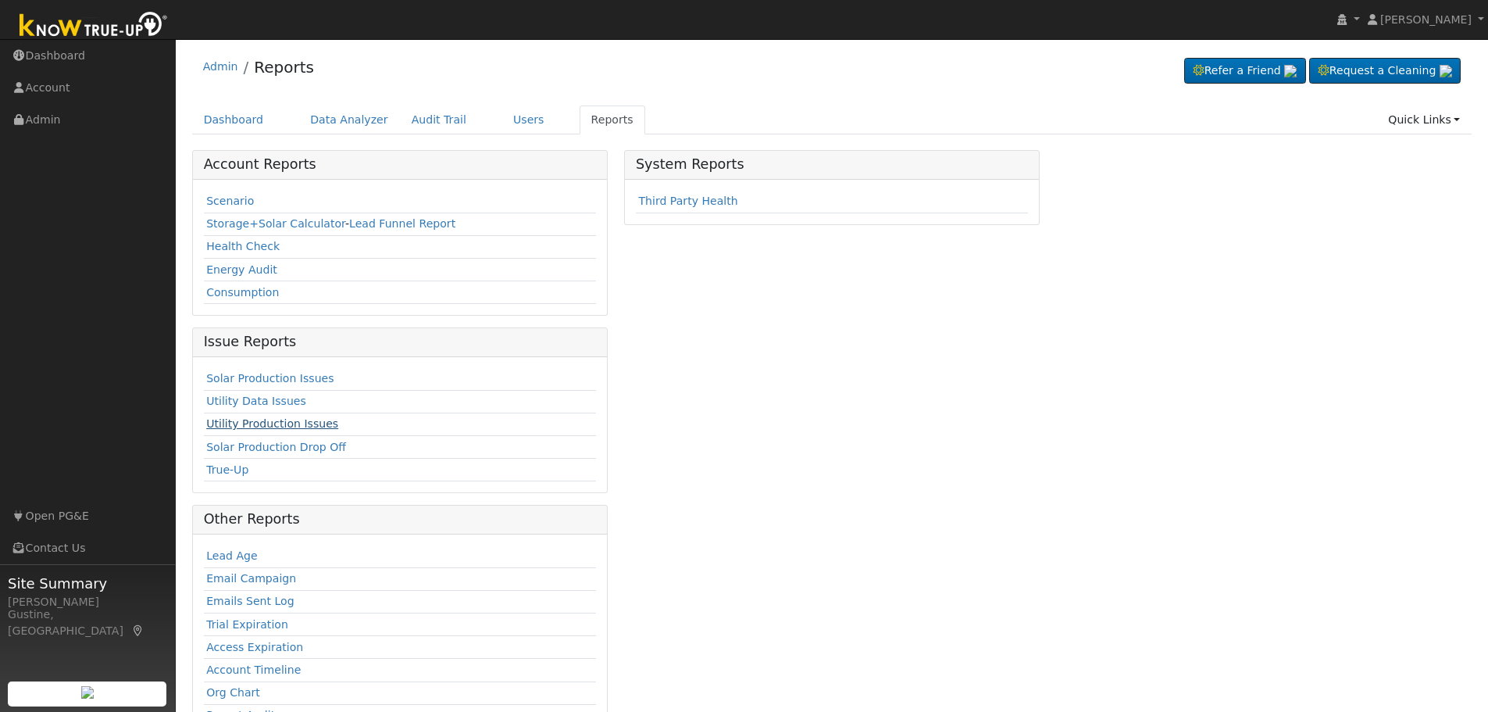
click at [289, 430] on link "Utility Production Issues" at bounding box center [272, 423] width 132 height 12
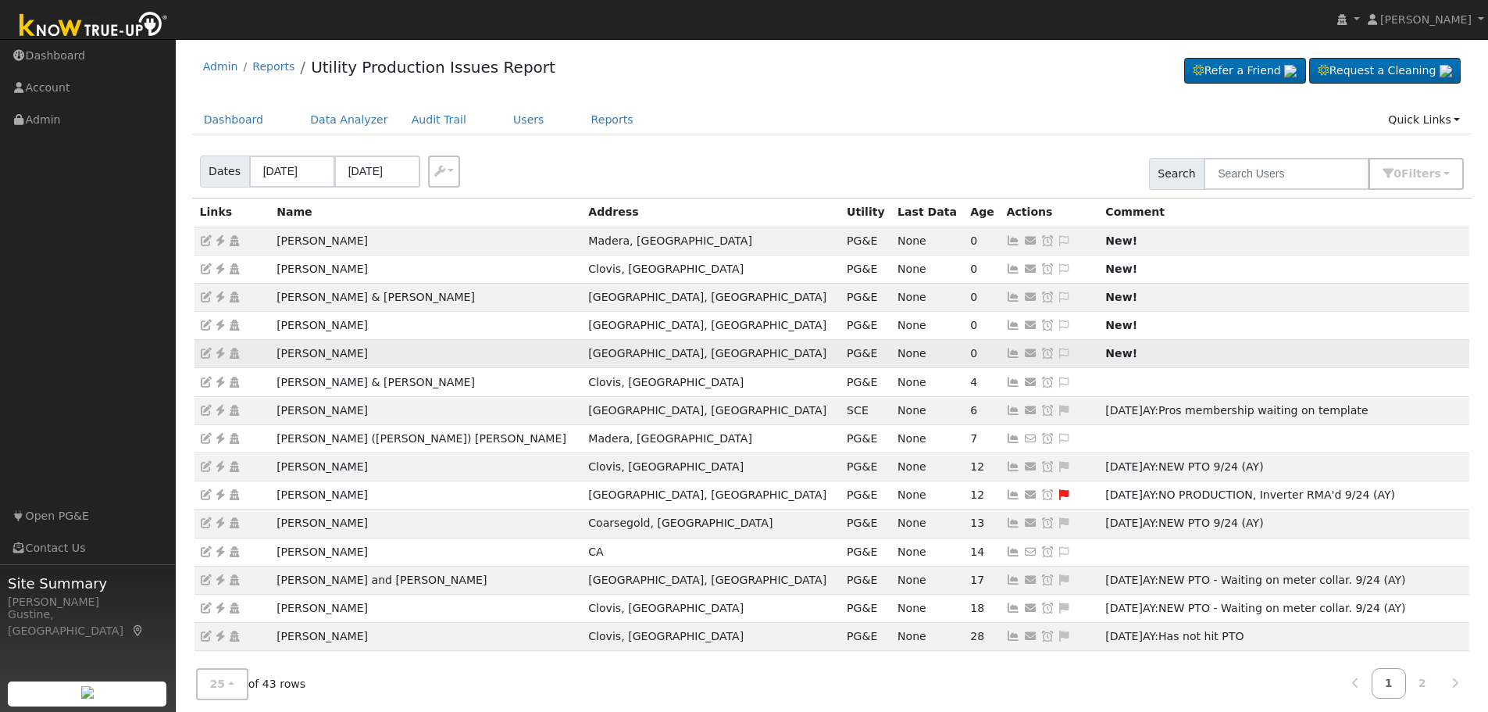
click at [1007, 354] on icon at bounding box center [1014, 353] width 14 height 11
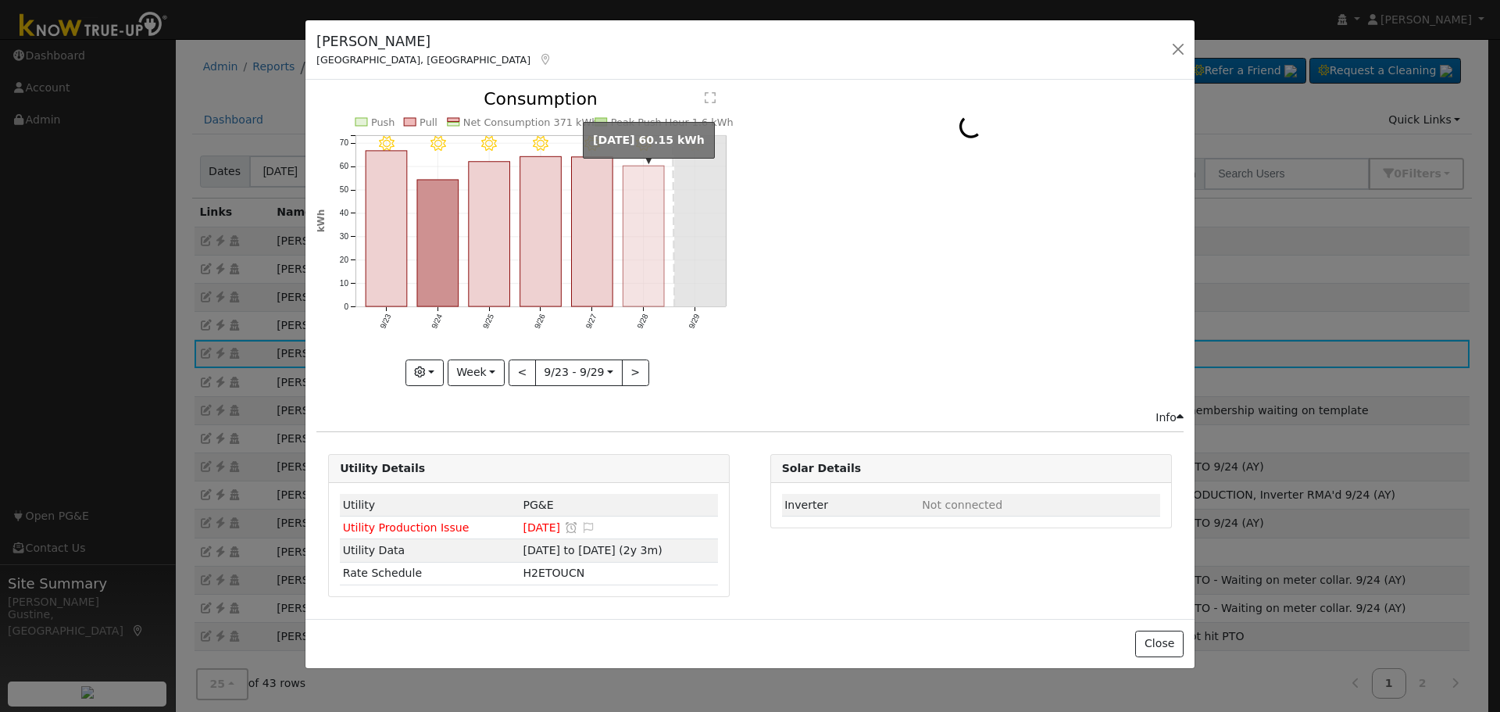
click at [671, 248] on icon "9/29 - MostlyClear 9/28 - MostlyClear 9/27 - Clear 9/26 - Clear 9/25 - Clear 9/…" at bounding box center [528, 233] width 425 height 285
click at [662, 250] on rect "onclick=""" at bounding box center [643, 236] width 41 height 141
type input "2025-09-28"
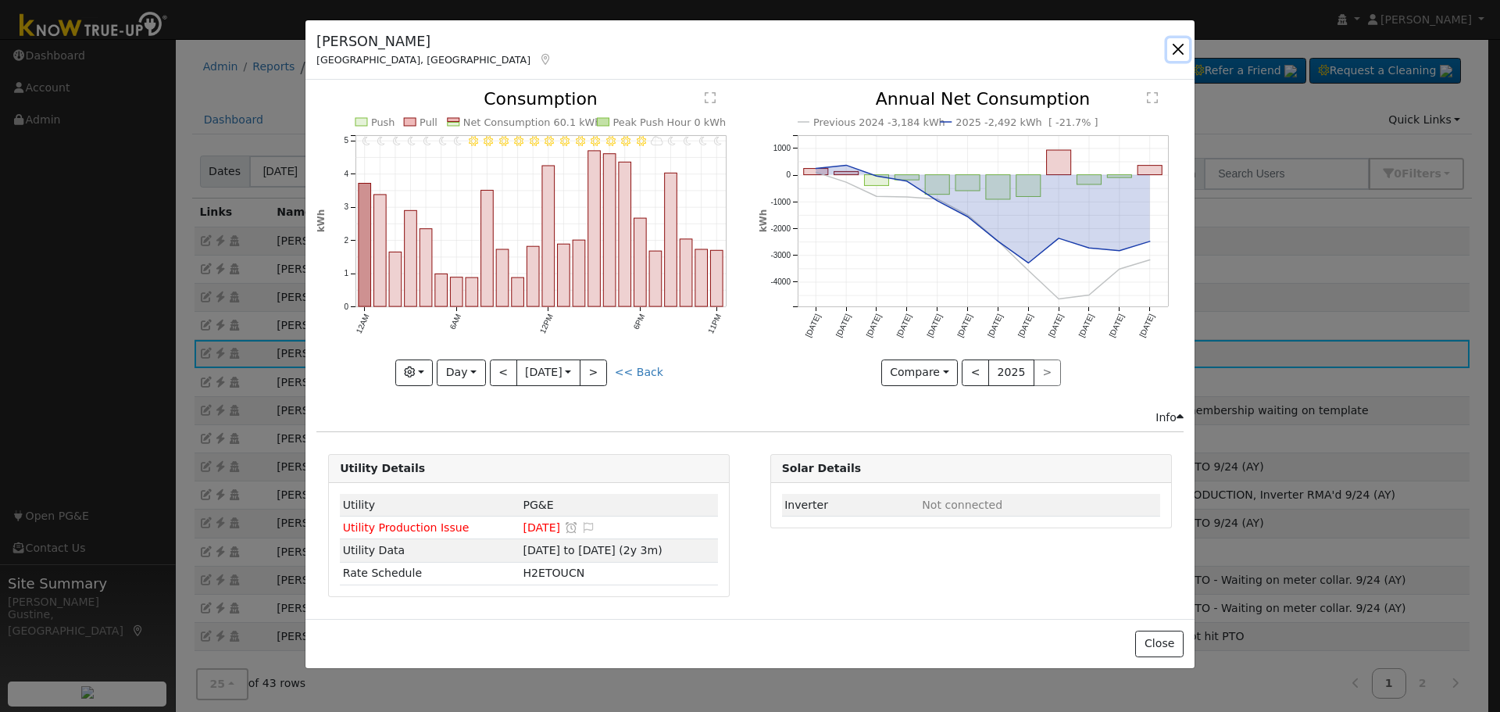
click at [1183, 52] on button "button" at bounding box center [1178, 49] width 22 height 22
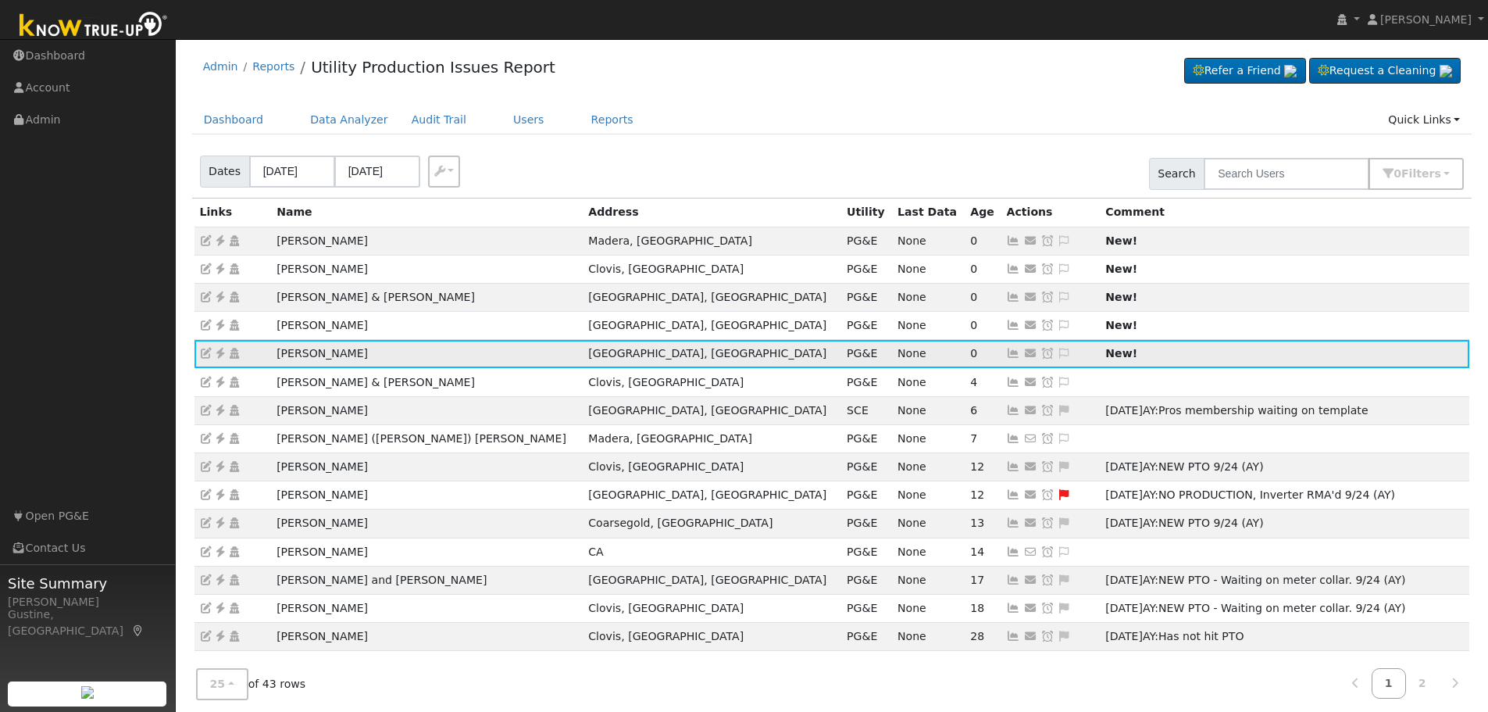
drag, startPoint x: 269, startPoint y: 359, endPoint x: 399, endPoint y: 346, distance: 131.0
click at [399, 346] on tr "Anthony Heredia Bakersfield, CA PG&E None 0 Send Email... Copy a Link Reset Pas…" at bounding box center [831, 354] width 1275 height 28
copy tr "[PERSON_NAME]"
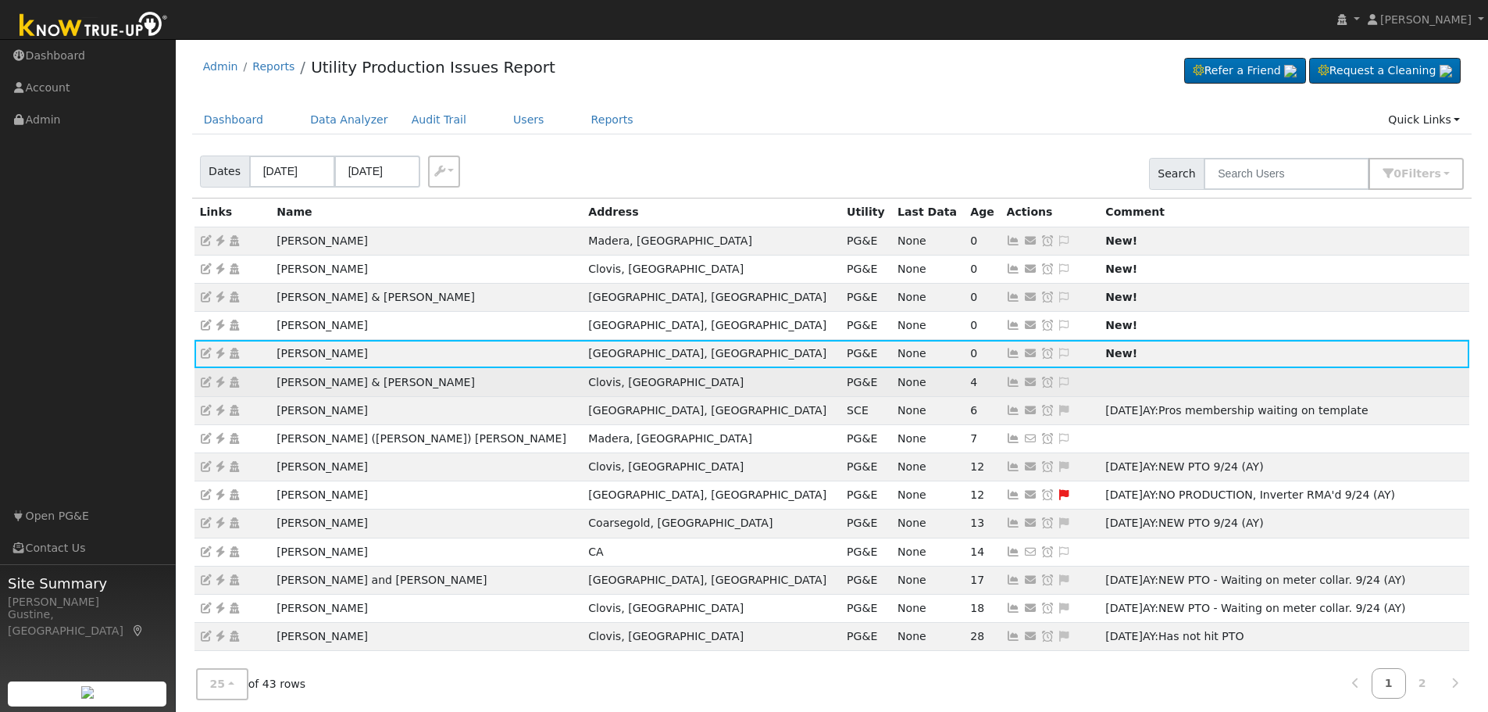
click at [1100, 378] on td at bounding box center [1284, 382] width 369 height 28
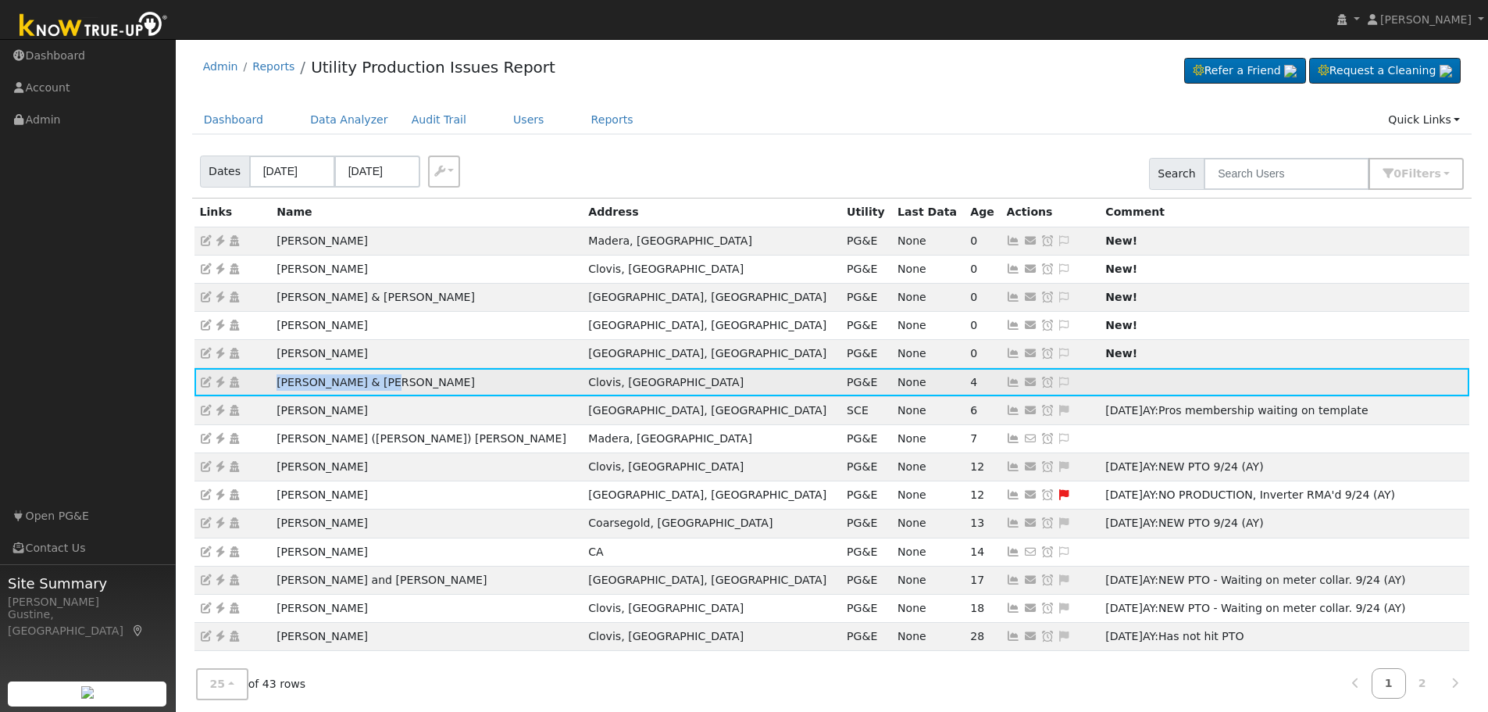
drag, startPoint x: 432, startPoint y: 392, endPoint x: 257, endPoint y: 376, distance: 175.7
click at [257, 376] on tr "Andrew & Emily Roos Clovis, CA PG&E None 4 Send Email... Copy a Link Reset Pass…" at bounding box center [831, 382] width 1275 height 28
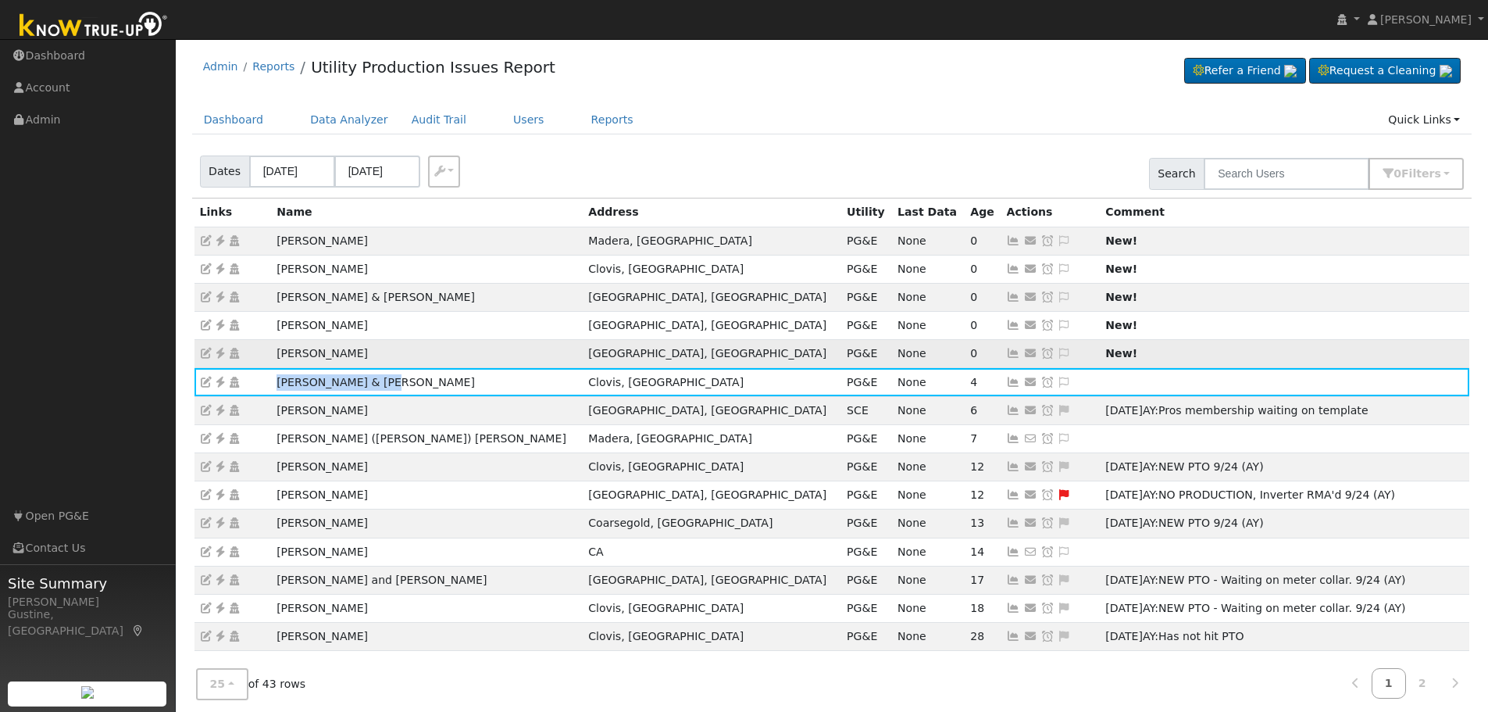
drag, startPoint x: 389, startPoint y: 344, endPoint x: 229, endPoint y: 348, distance: 160.2
click at [229, 348] on tr "Anthony Heredia Bakersfield, CA PG&E None 0 Send Email... Copy a Link Reset Pas…" at bounding box center [831, 354] width 1275 height 28
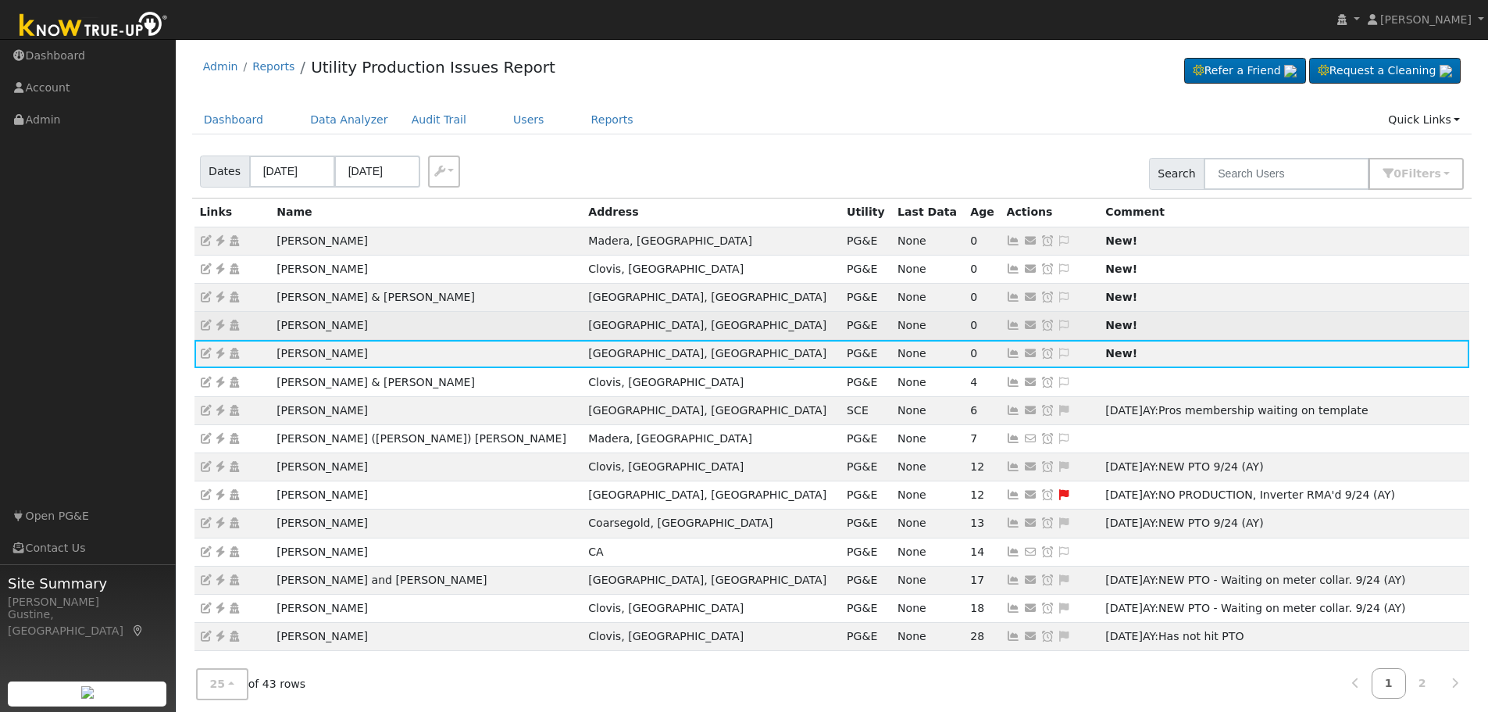
click at [1007, 326] on icon at bounding box center [1014, 324] width 14 height 11
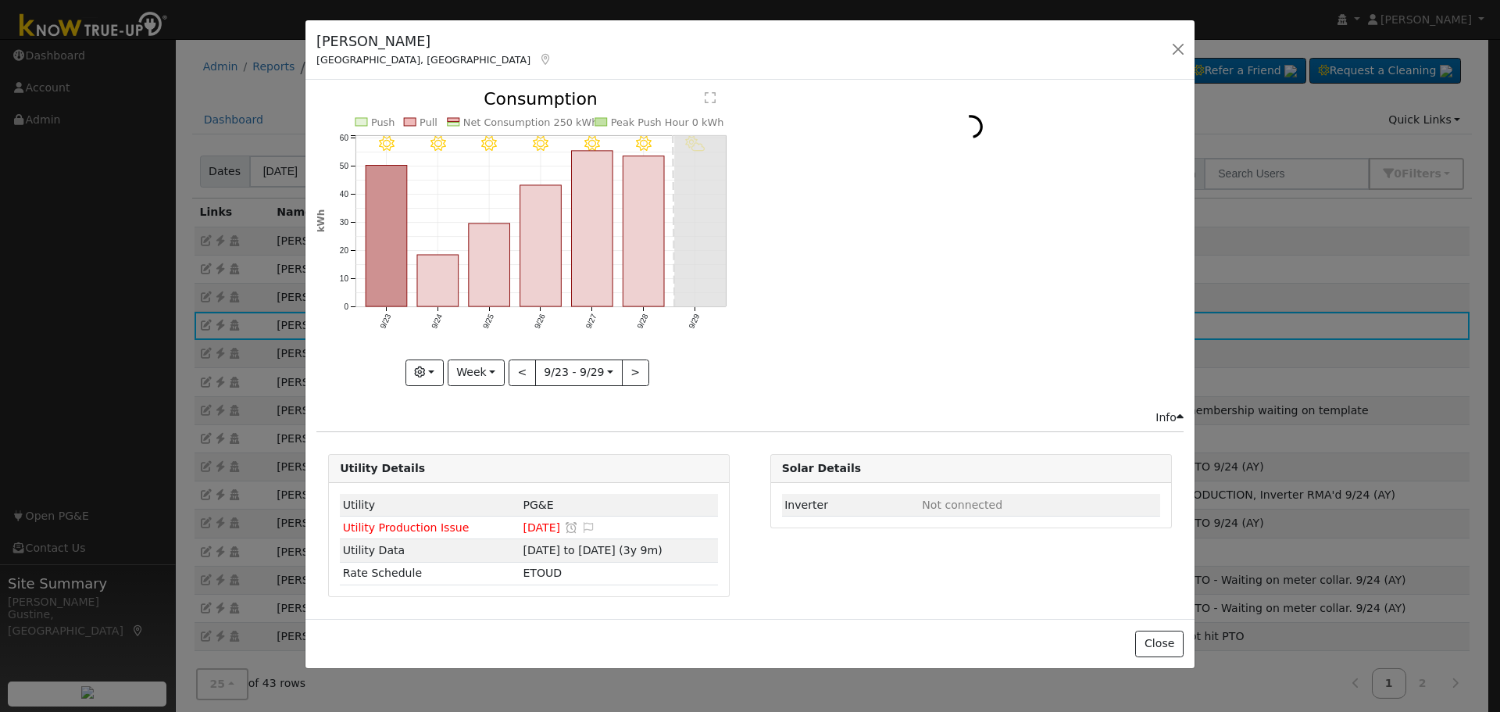
click at [641, 190] on rect "onclick=""" at bounding box center [643, 231] width 41 height 151
type input "2025-09-28"
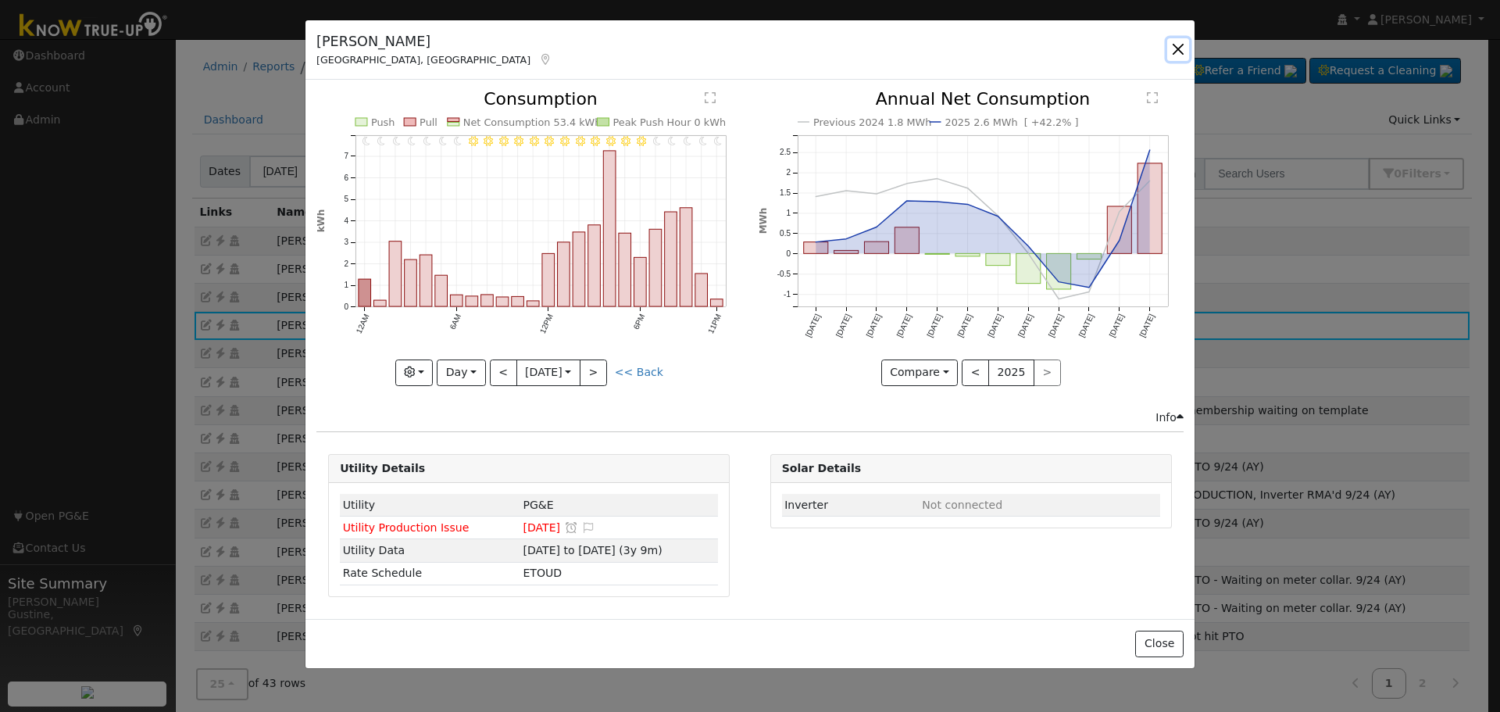
click at [1183, 50] on button "button" at bounding box center [1178, 49] width 22 height 22
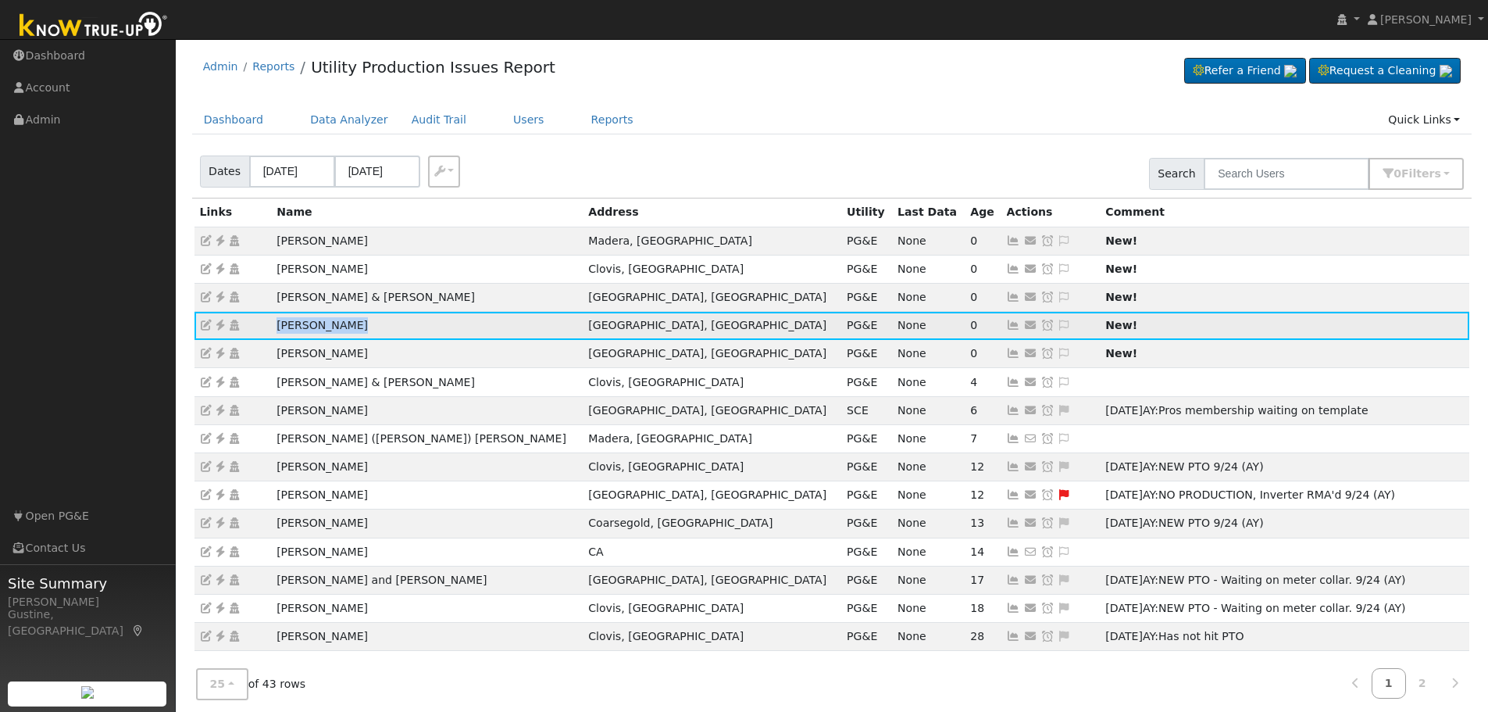
drag, startPoint x: 355, startPoint y: 338, endPoint x: 270, endPoint y: 324, distance: 86.3
click at [270, 324] on tr "Nicole Kopacz Fresno, CA PG&E None 0 Send Email... Copy a Link Reset Password O…" at bounding box center [831, 326] width 1275 height 28
copy tr "Nicole Kopacz"
click at [1105, 326] on div "New!" at bounding box center [1284, 325] width 359 height 16
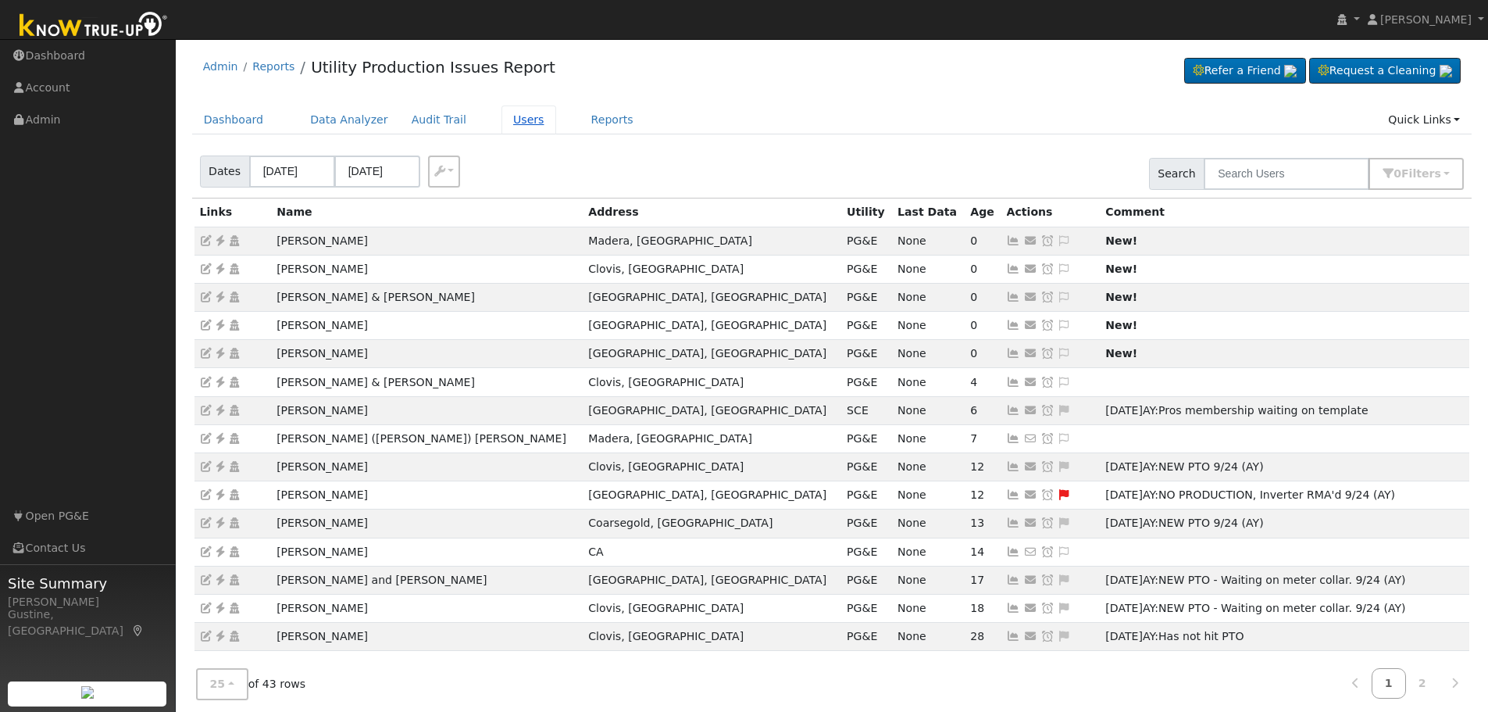
click at [501, 116] on link "Users" at bounding box center [528, 119] width 55 height 29
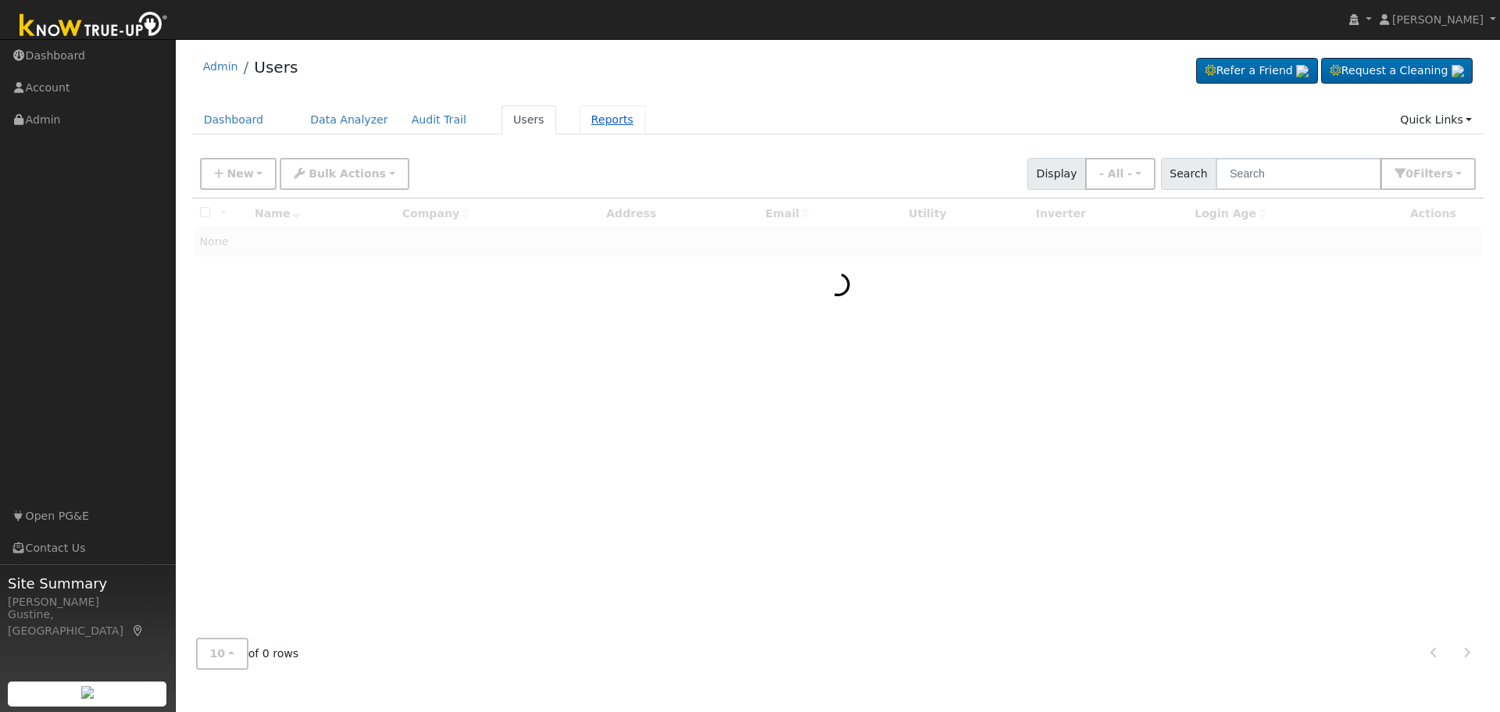
click at [576, 140] on div "Dashboard Data Analyzer Audit Trail Users Reports Quick Links Quick Add Quick C…" at bounding box center [838, 127] width 1292 height 45
click at [594, 116] on link "Reports" at bounding box center [613, 119] width 66 height 29
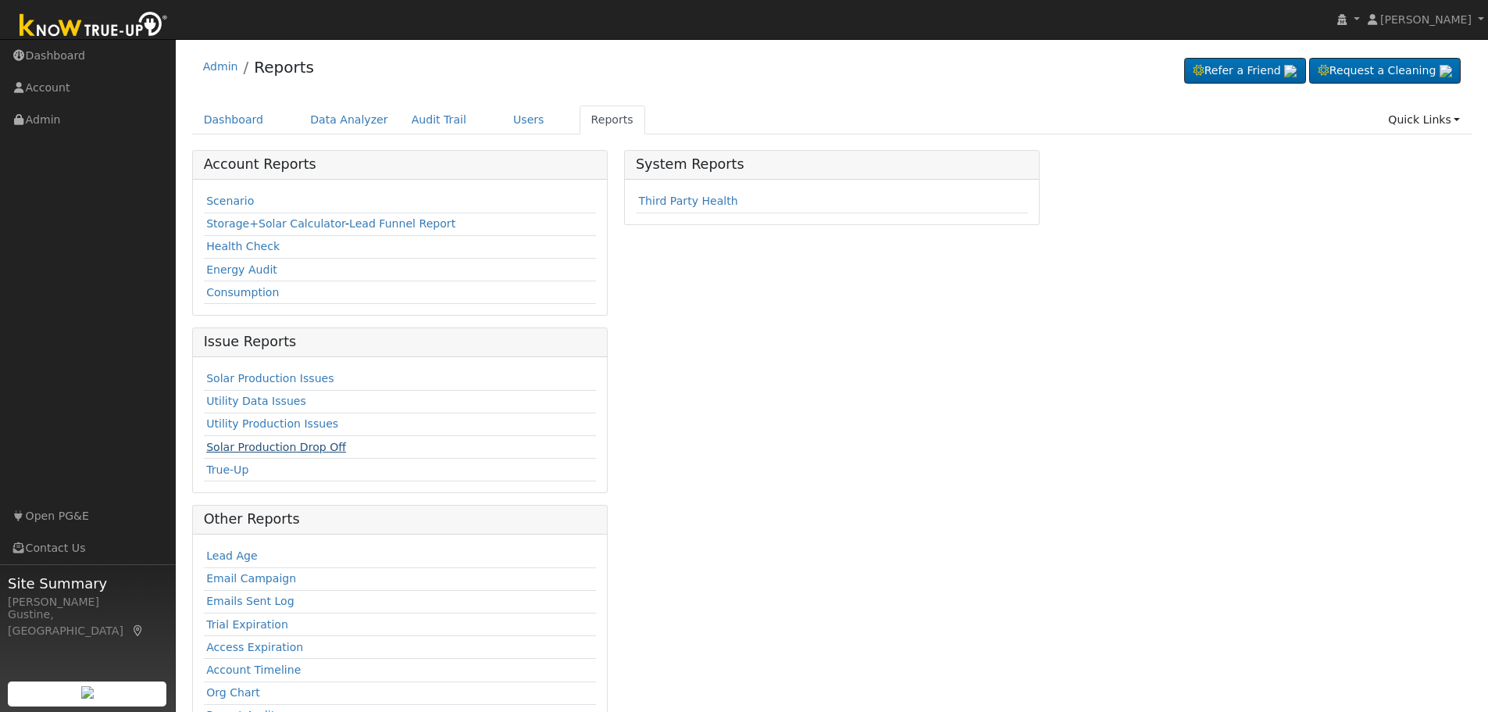
click at [279, 443] on link "Solar Production Drop Off" at bounding box center [276, 447] width 140 height 12
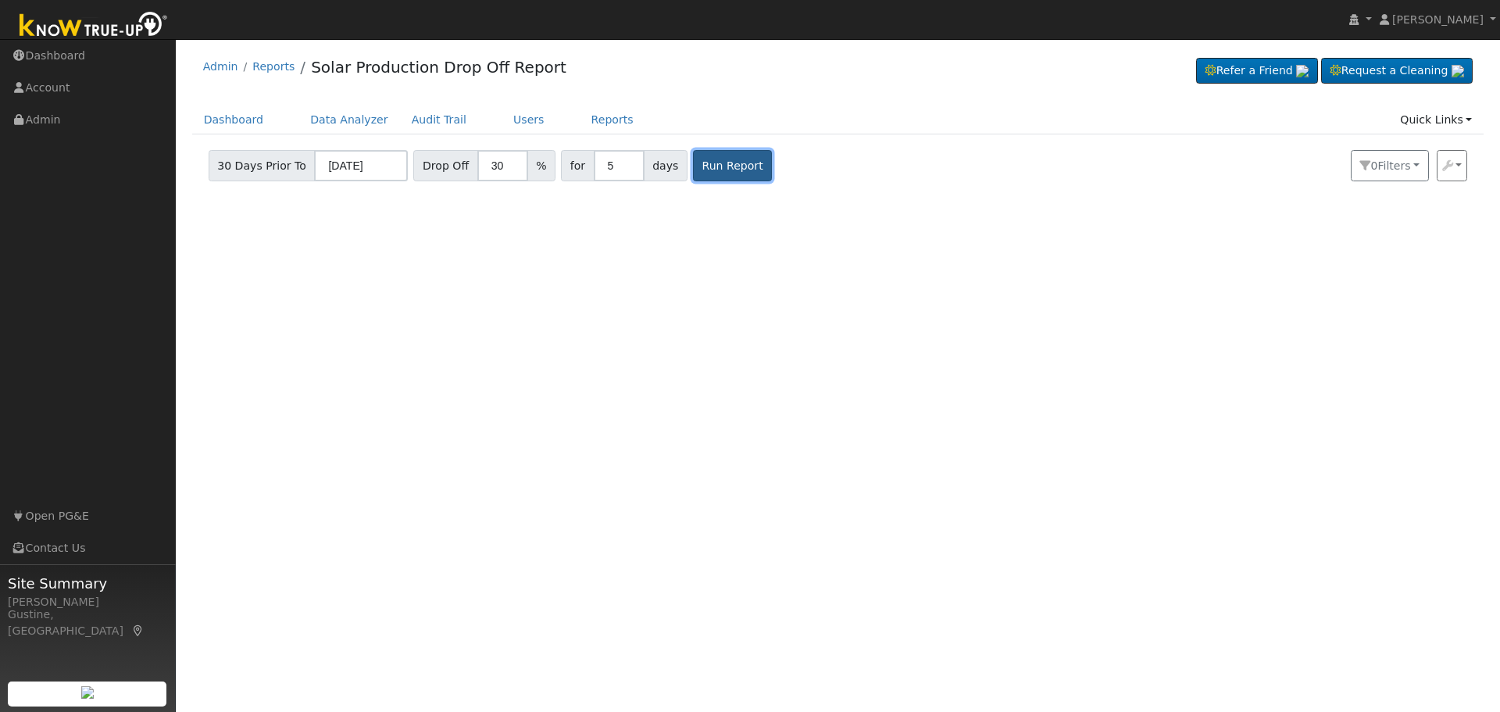
click at [694, 169] on button "Run Report" at bounding box center [732, 165] width 79 height 31
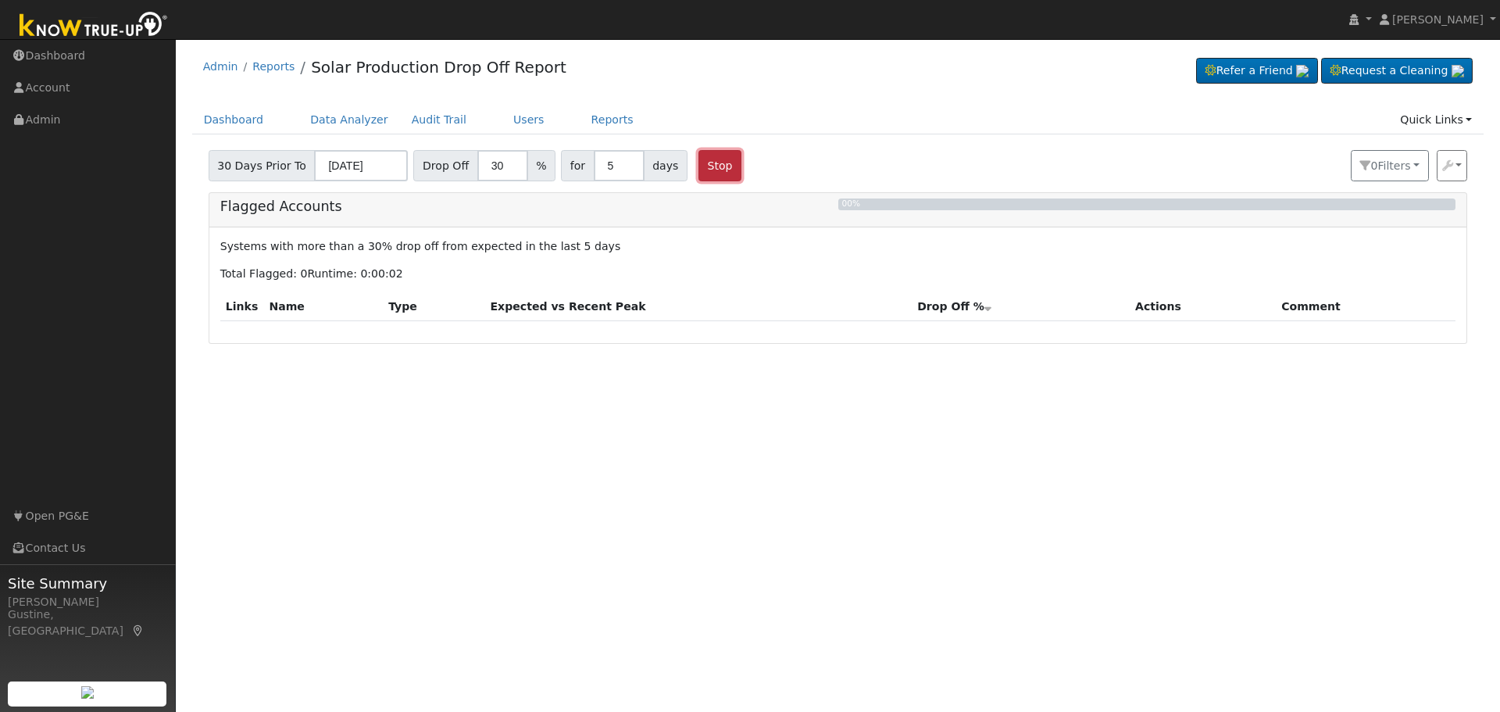
click at [701, 177] on button "Stop" at bounding box center [719, 165] width 43 height 31
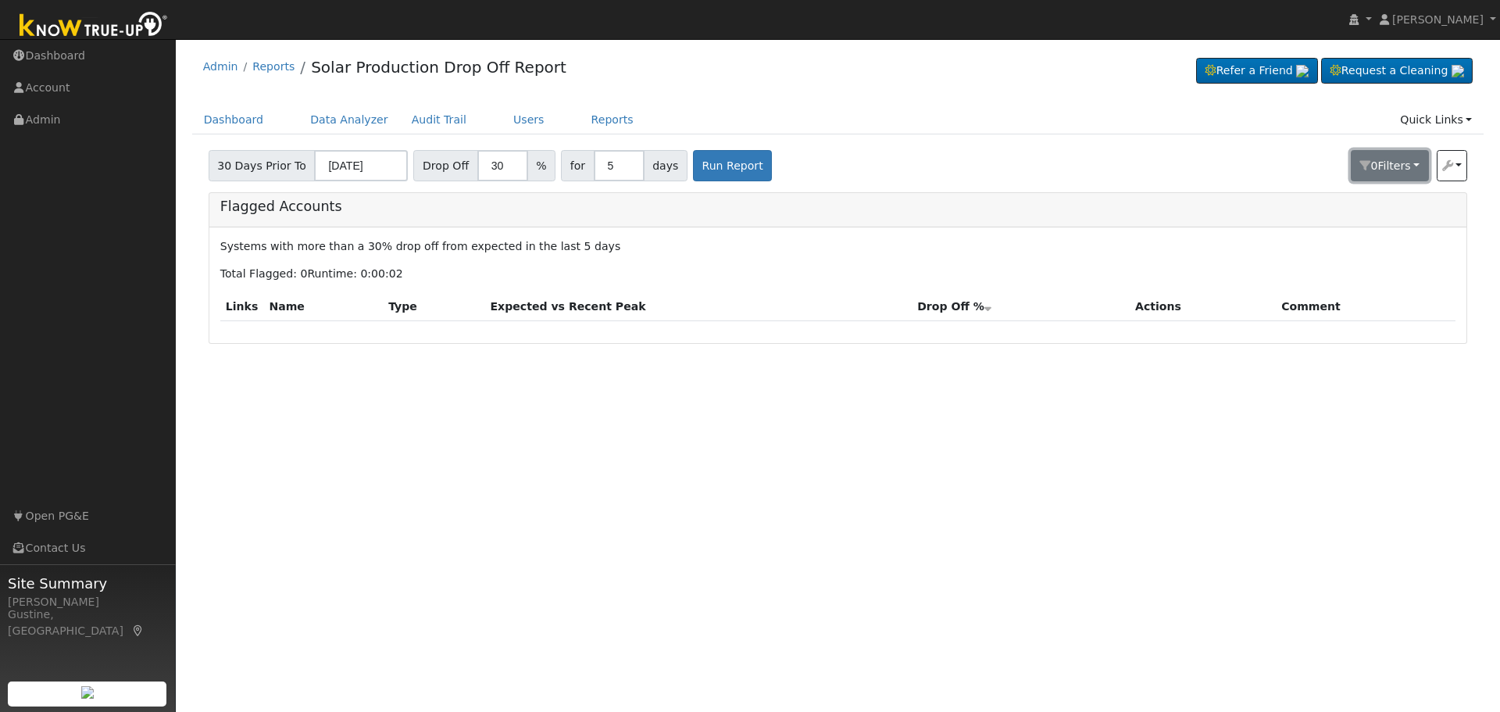
click at [1423, 161] on button "0 Filter s" at bounding box center [1389, 165] width 78 height 31
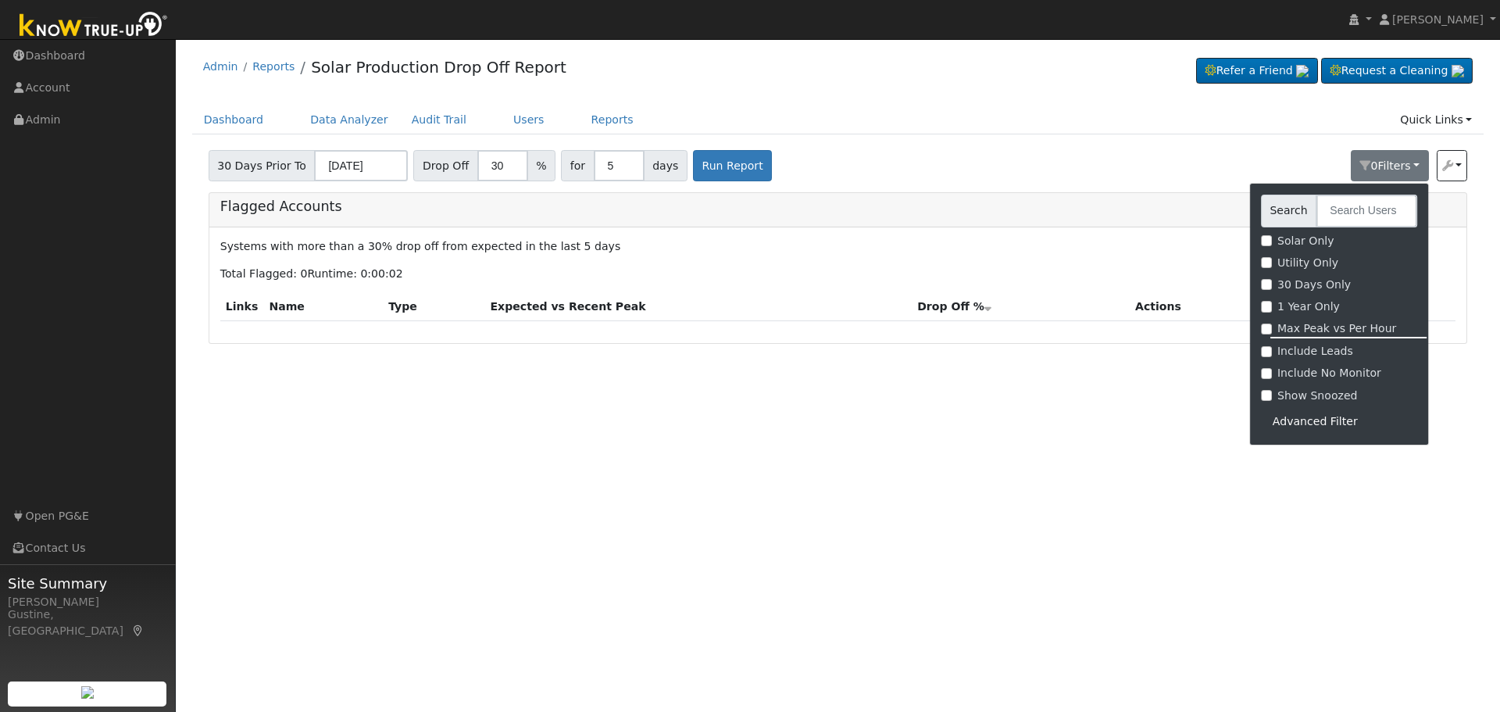
click at [1300, 421] on div "Advanced Filter" at bounding box center [1339, 421] width 156 height 24
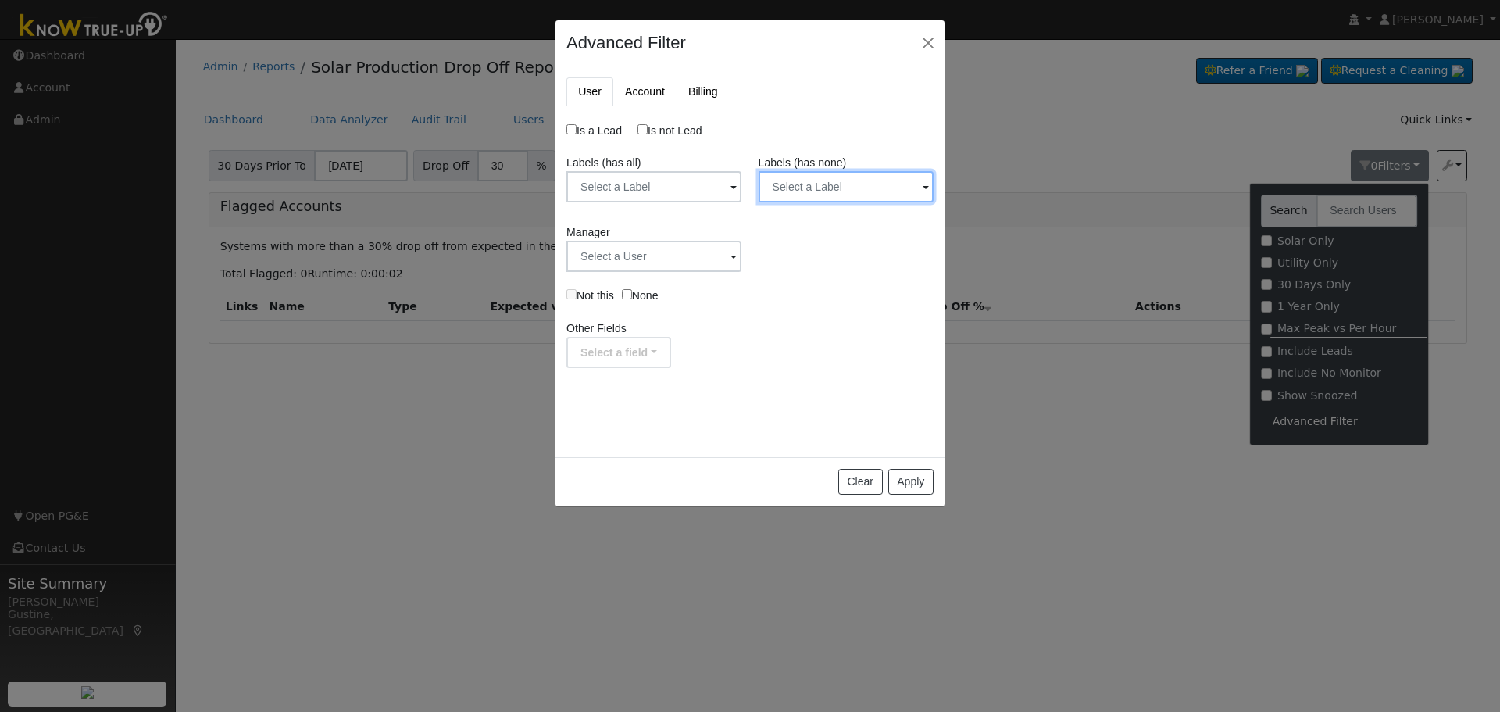
click at [874, 195] on input "text" at bounding box center [845, 186] width 175 height 31
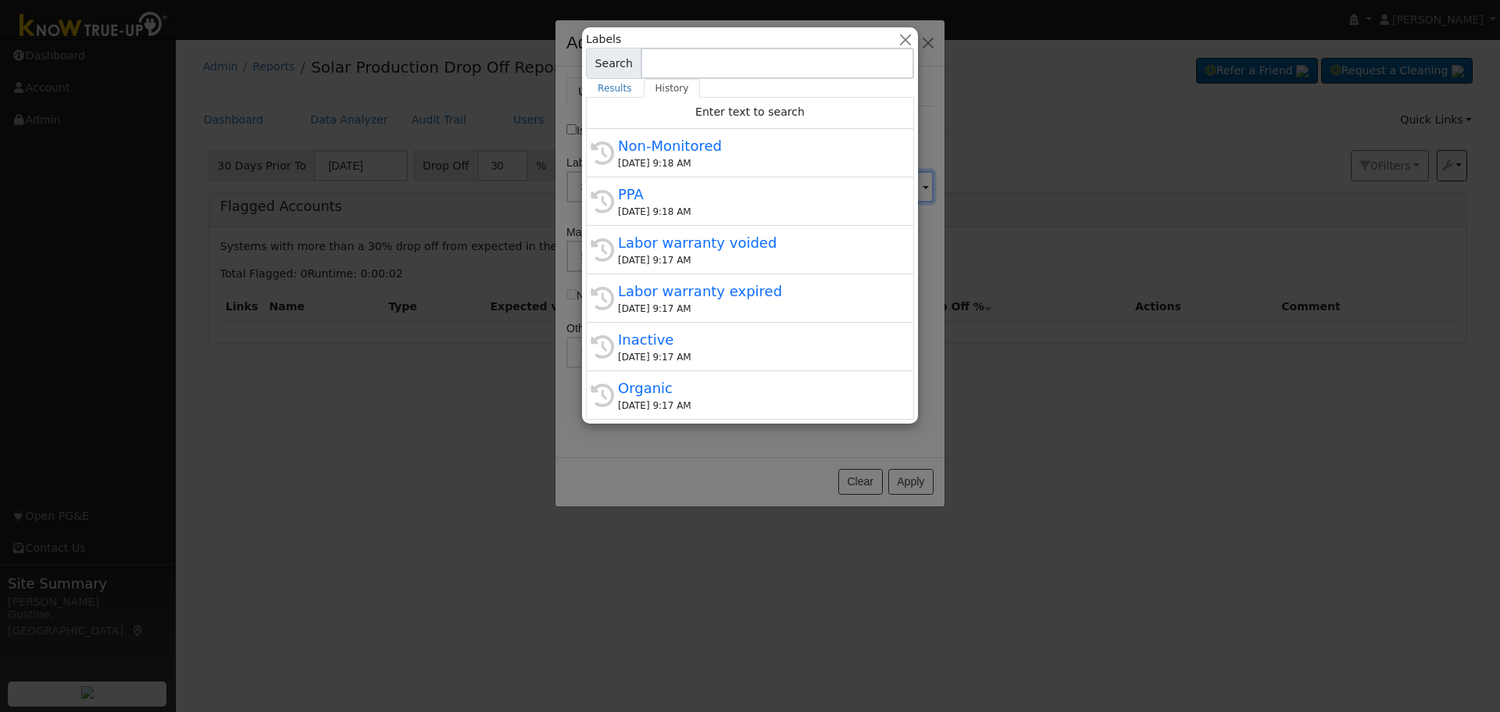
click at [914, 48] on input at bounding box center [776, 63] width 273 height 31
click at [912, 39] on button "button" at bounding box center [905, 39] width 16 height 16
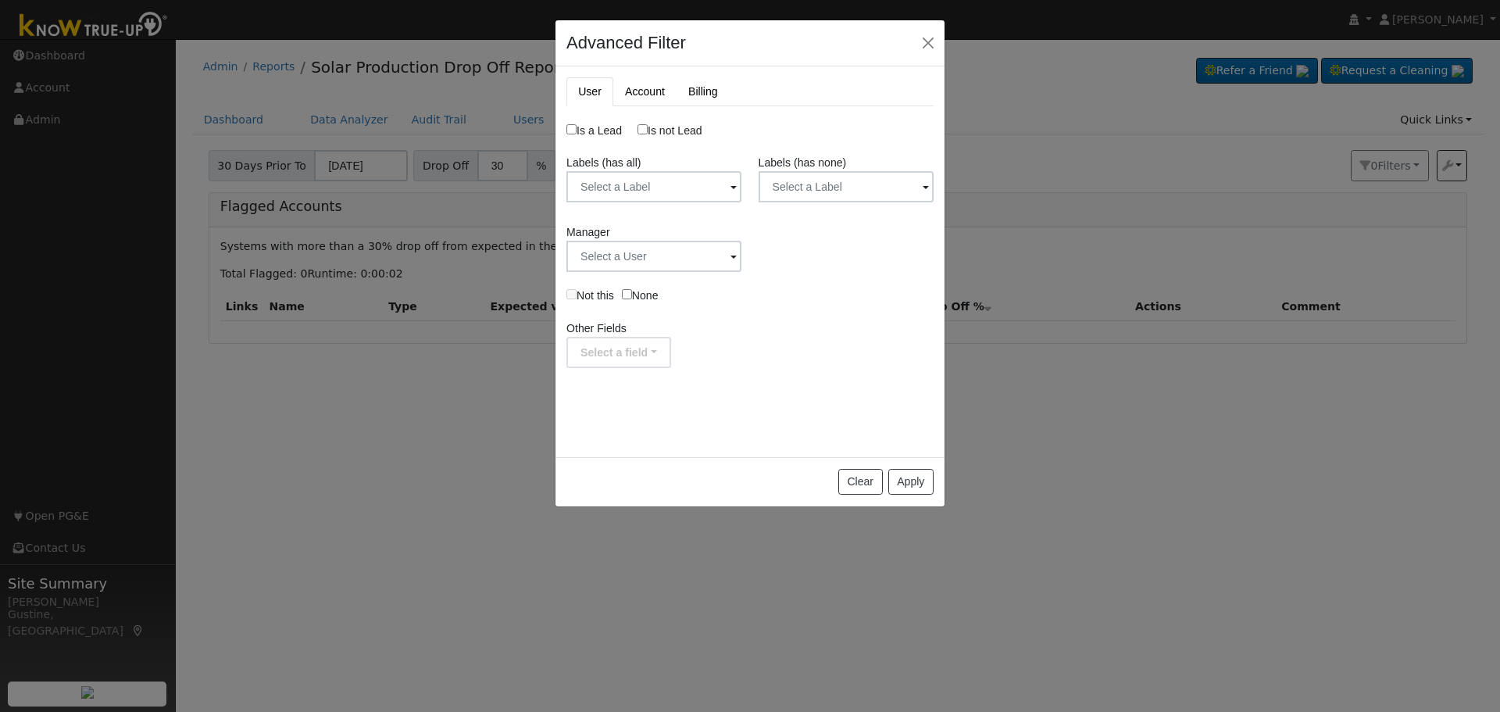
click at [837, 359] on div "Other Fields Select a field - None - Created On Last Login Trial Expiration Acc…" at bounding box center [749, 344] width 383 height 48
click at [936, 33] on button "button" at bounding box center [928, 43] width 22 height 22
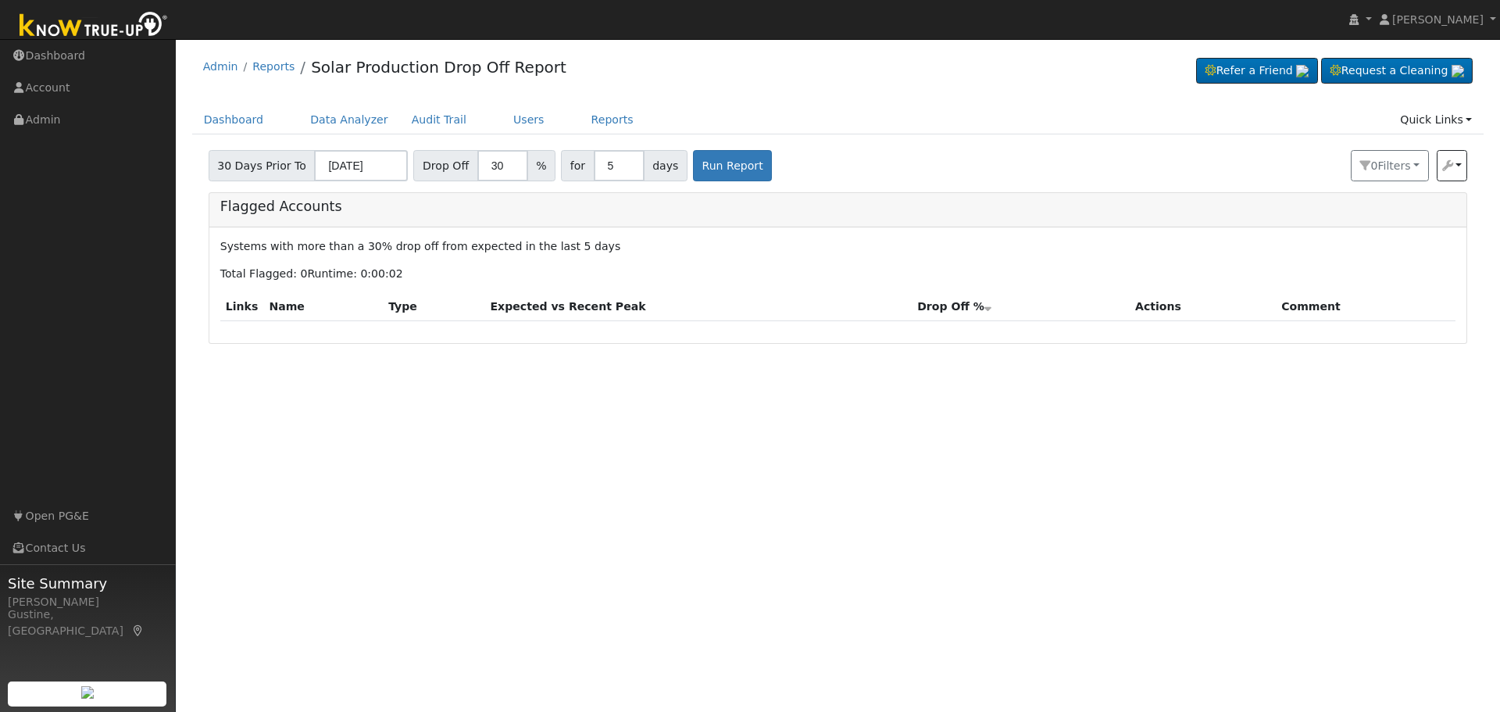
click at [1101, 196] on div "Flagged Accounts" at bounding box center [838, 210] width 1258 height 34
click at [693, 163] on button "Run Report" at bounding box center [732, 165] width 79 height 31
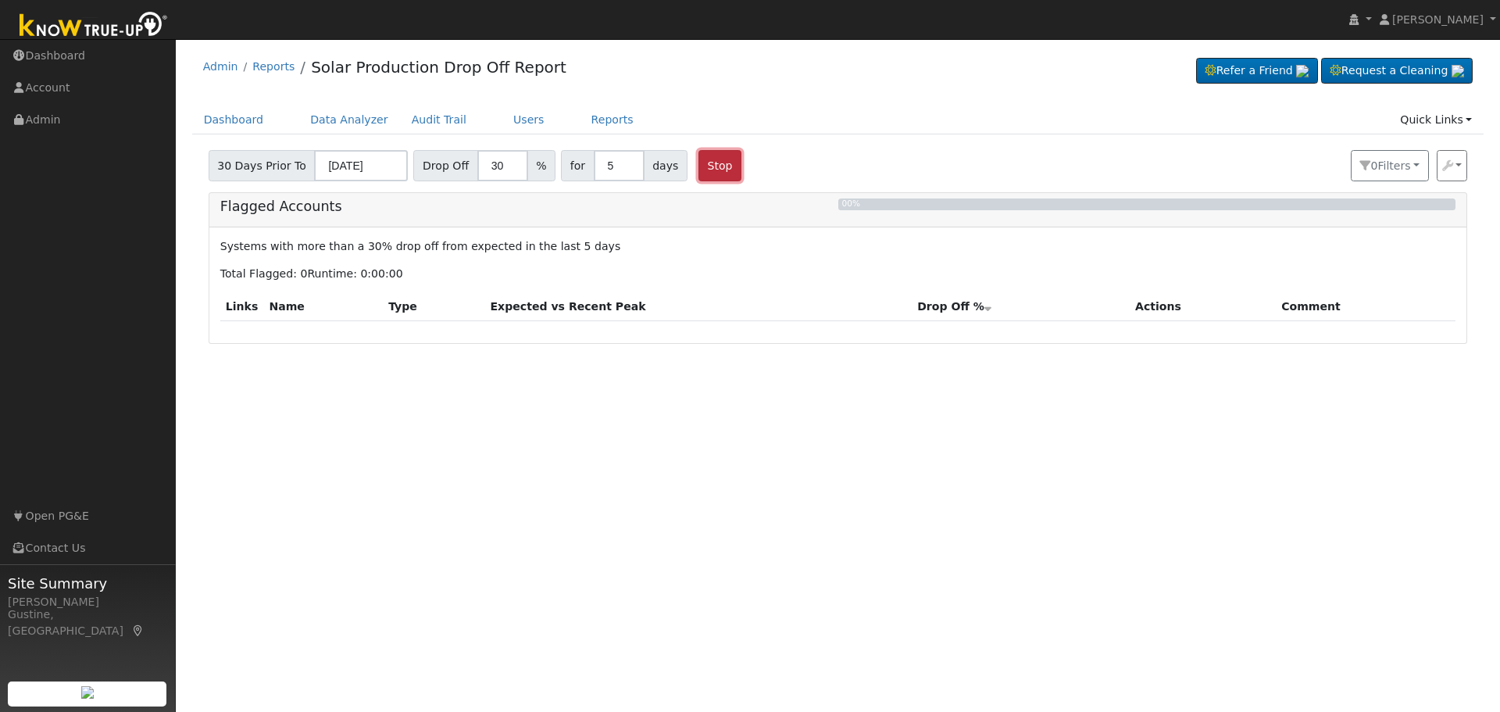
click at [699, 165] on button "Stop" at bounding box center [719, 165] width 43 height 31
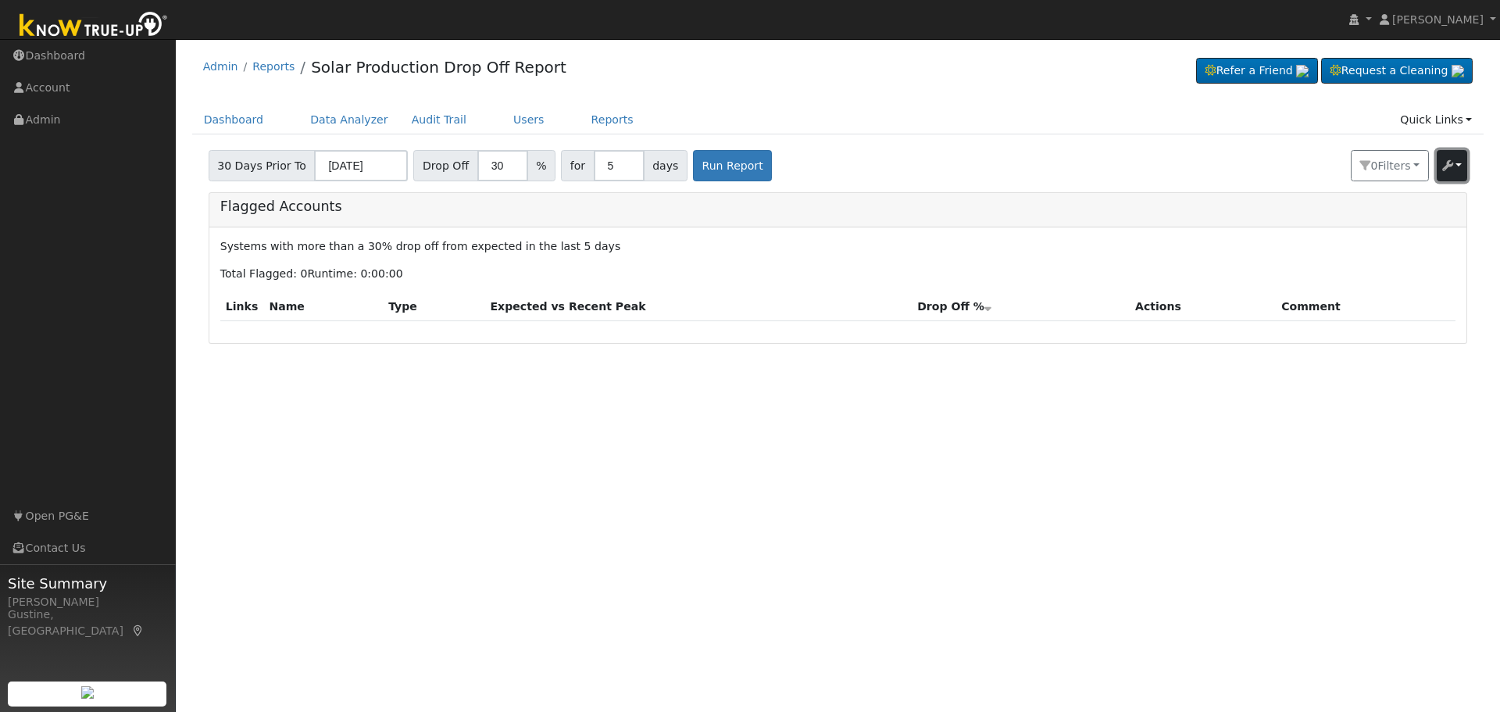
click at [1447, 174] on button "button" at bounding box center [1451, 165] width 31 height 31
click at [1423, 166] on button "0 Filter s" at bounding box center [1389, 165] width 78 height 31
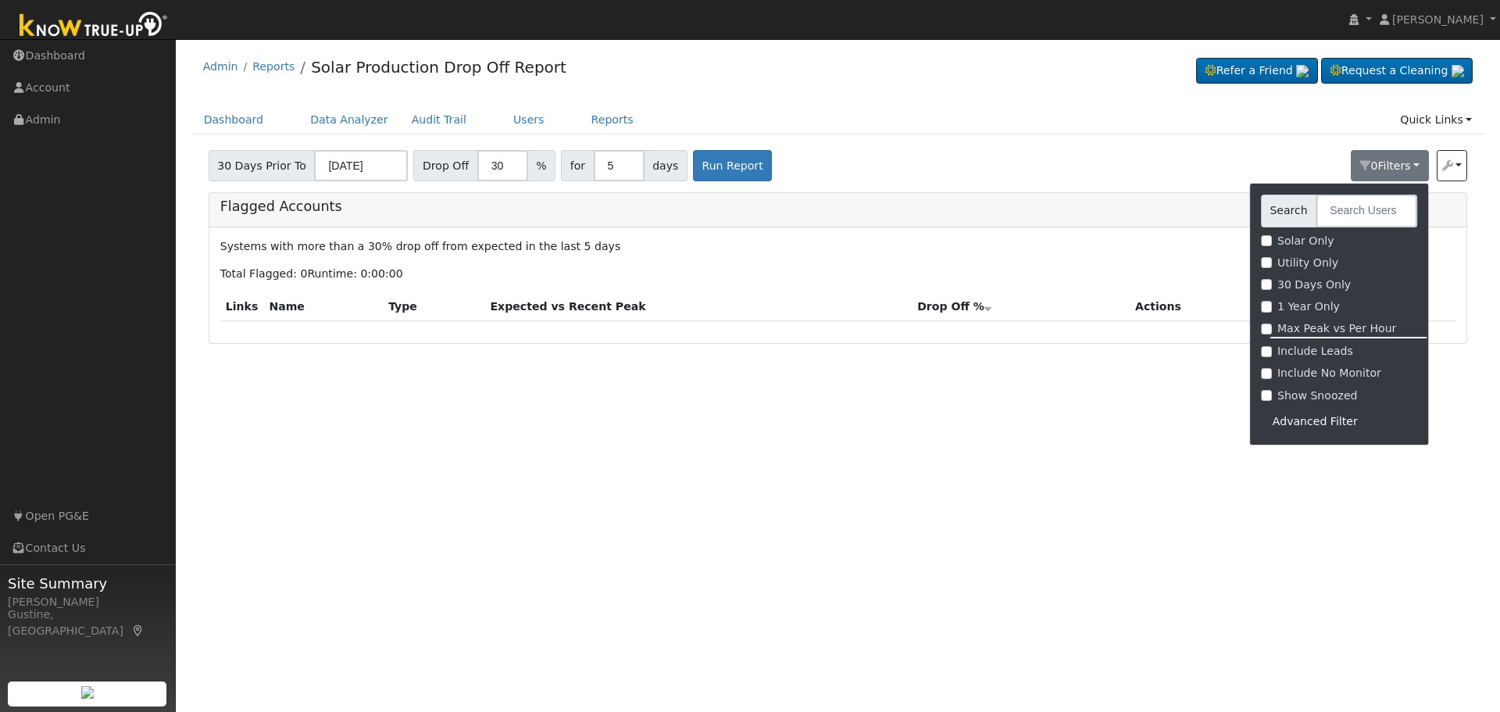
click at [1349, 426] on div "Advanced Filter" at bounding box center [1339, 421] width 156 height 24
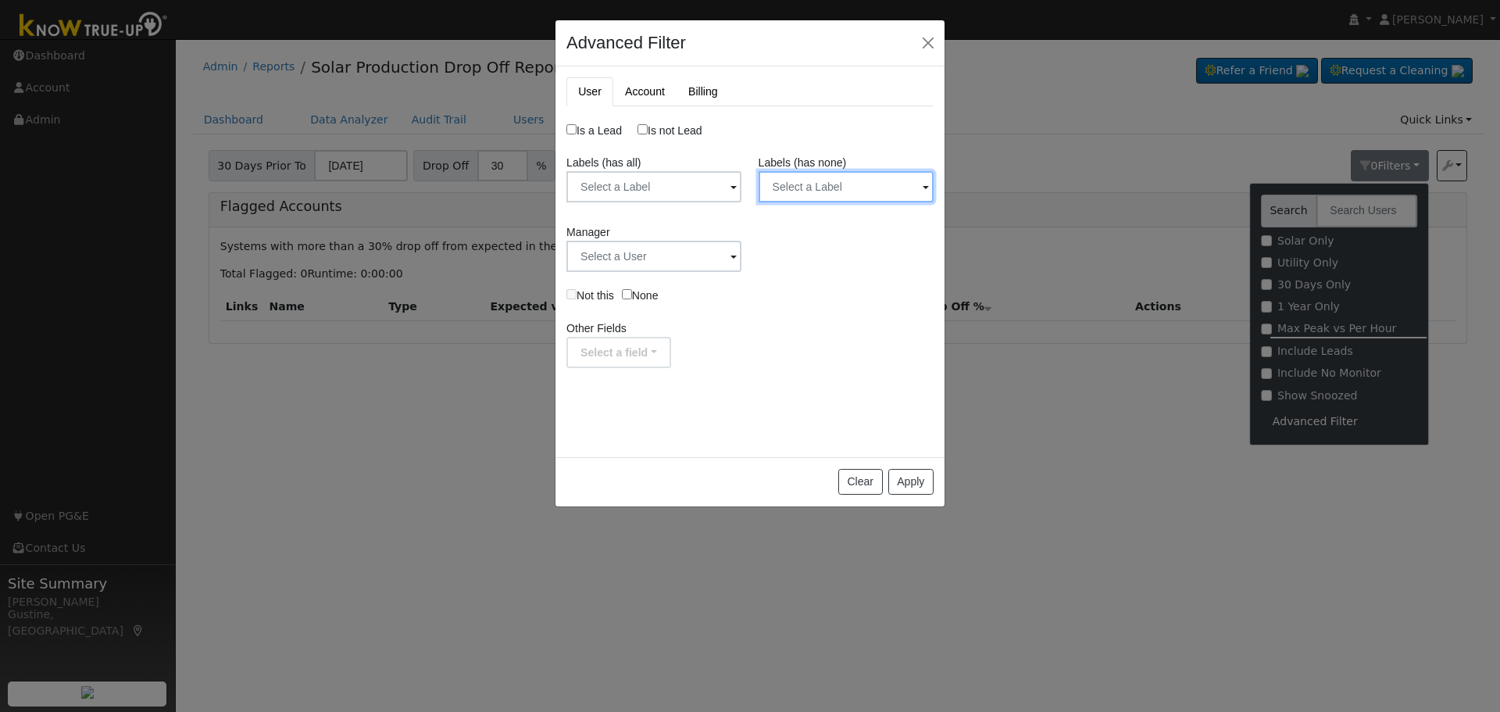
click at [794, 180] on input "text" at bounding box center [845, 186] width 175 height 31
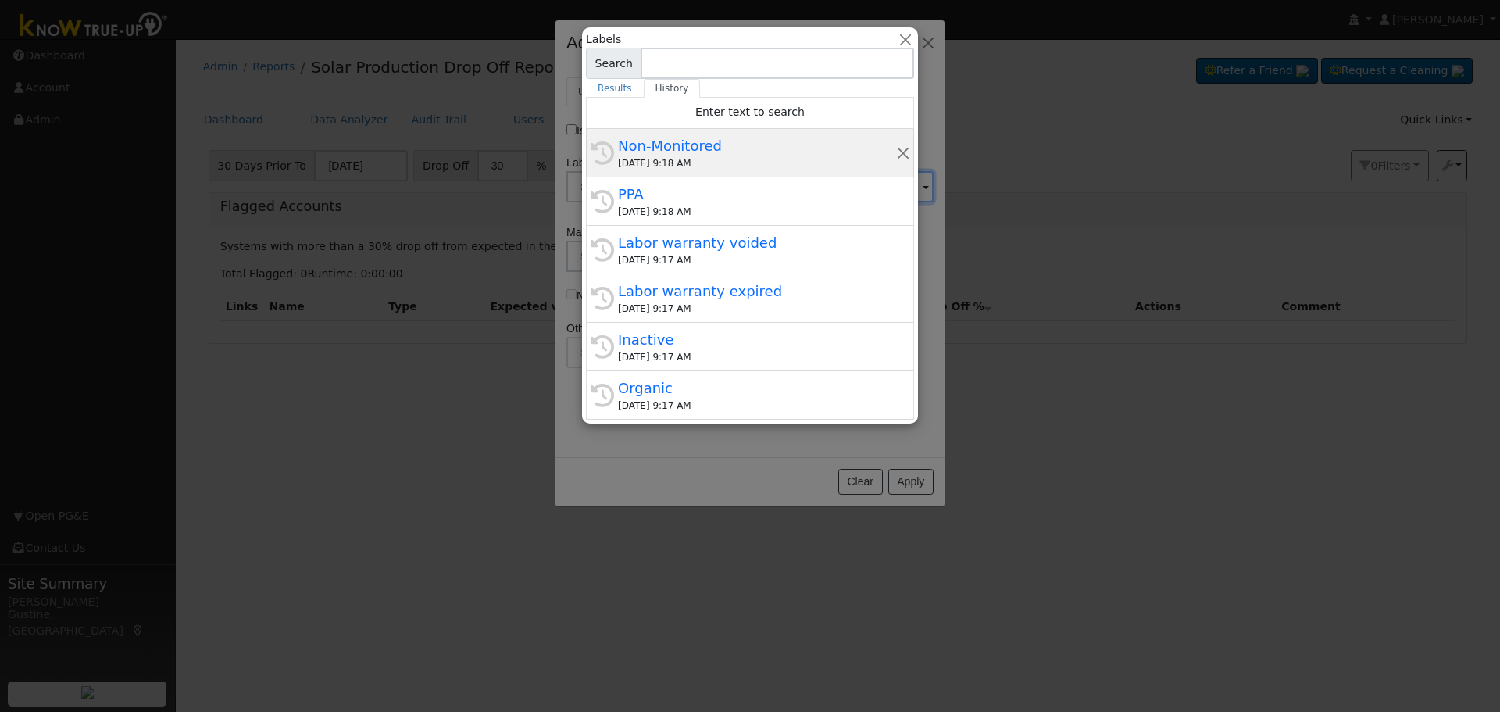
click at [737, 144] on div "Non-Monitored" at bounding box center [757, 145] width 278 height 21
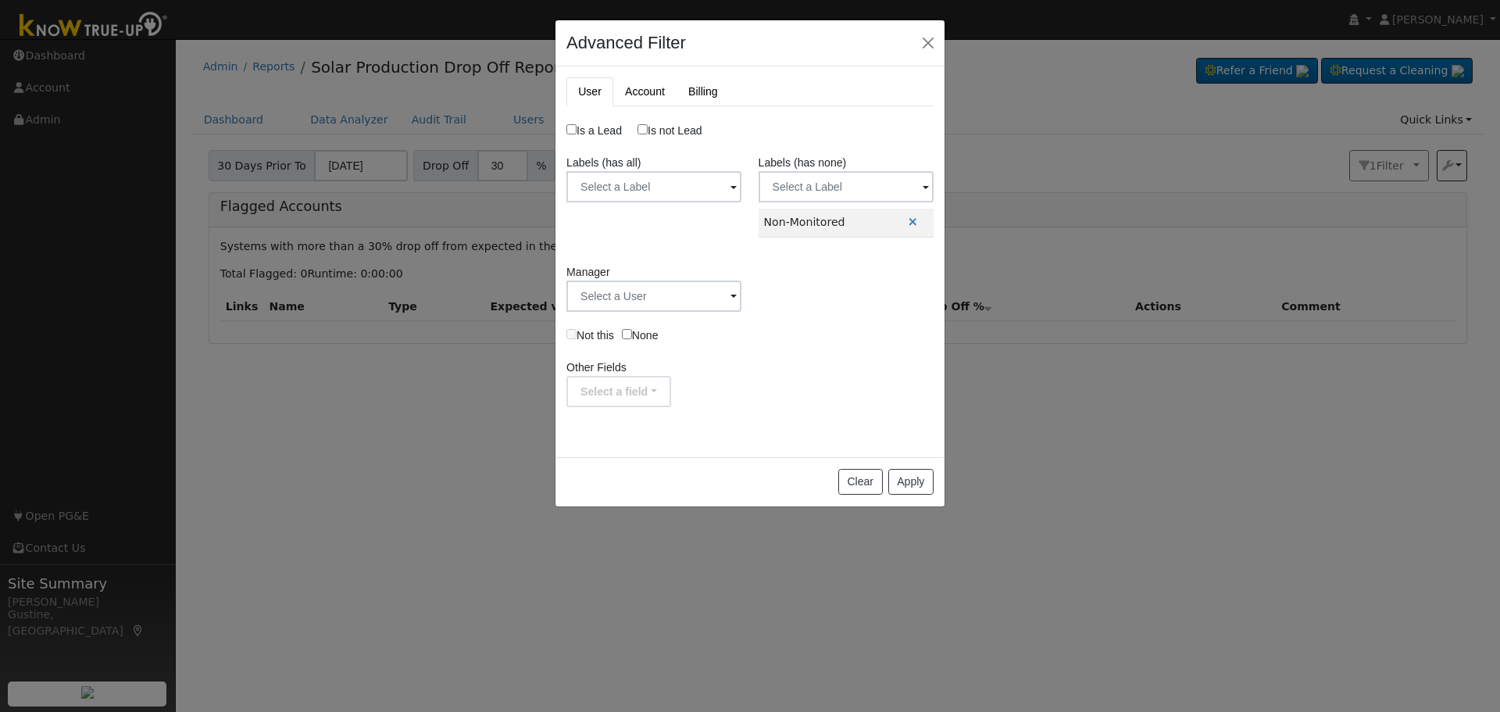
click at [799, 170] on label "Labels (has none)" at bounding box center [802, 163] width 88 height 16
click at [797, 182] on input "text" at bounding box center [845, 186] width 175 height 31
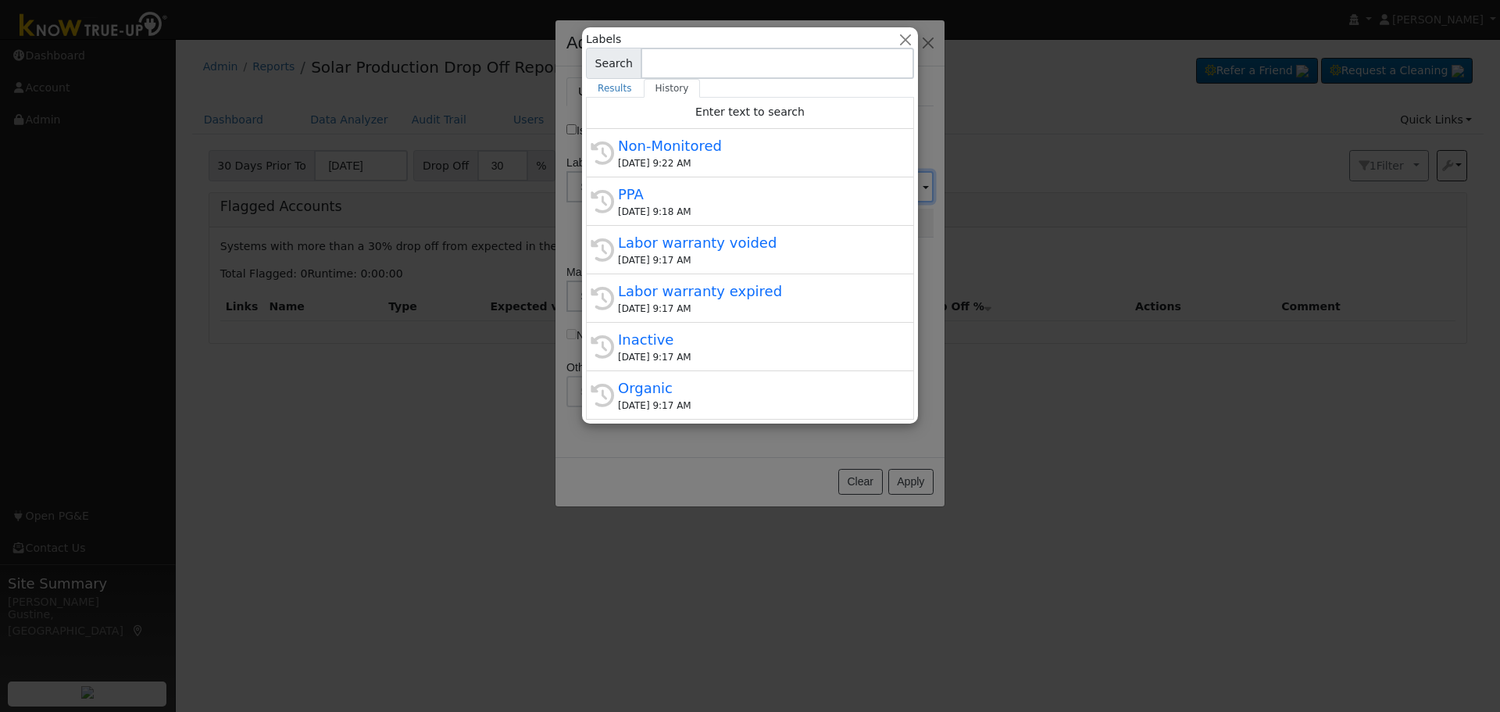
click at [741, 196] on div "PPA" at bounding box center [757, 194] width 278 height 21
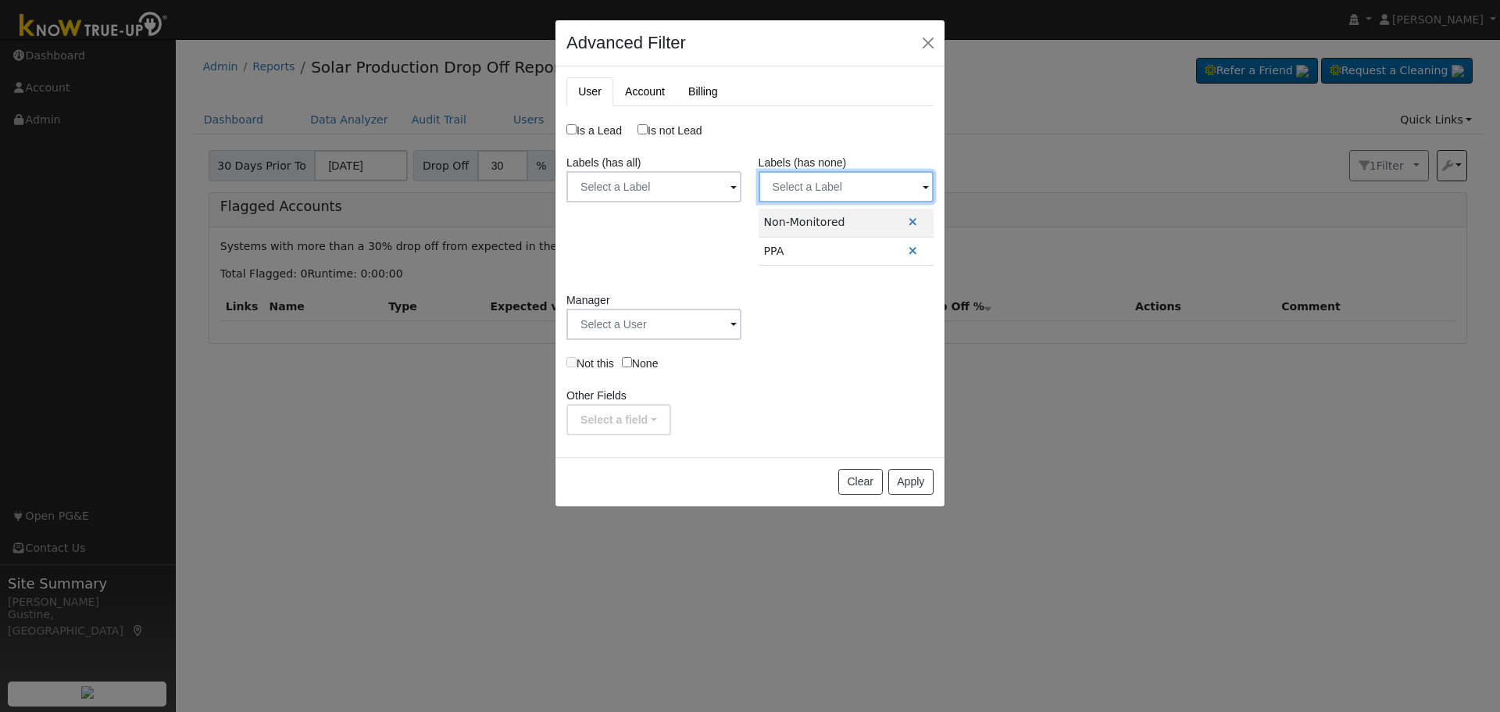
click at [804, 184] on input "text" at bounding box center [845, 186] width 175 height 31
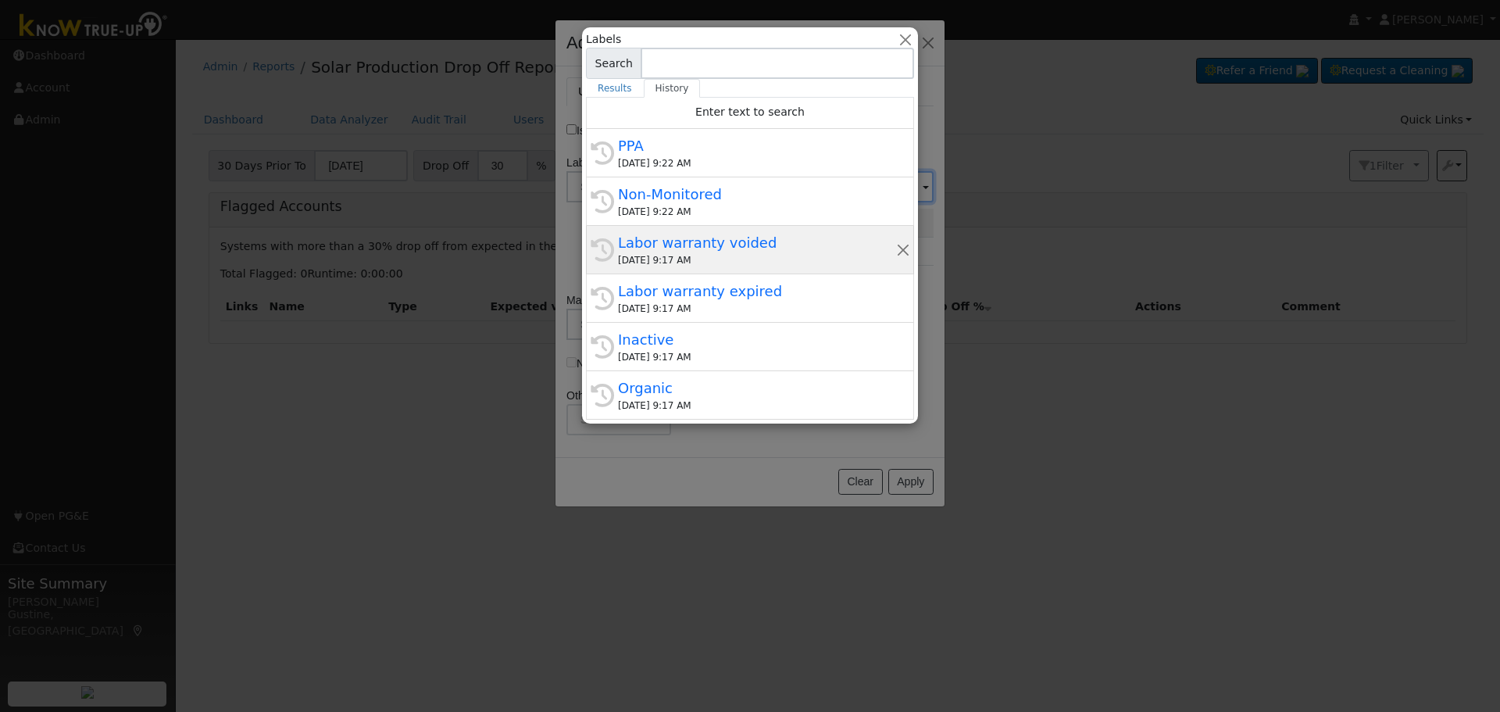
click at [768, 255] on div "[DATE] 9:17 AM" at bounding box center [757, 260] width 278 height 14
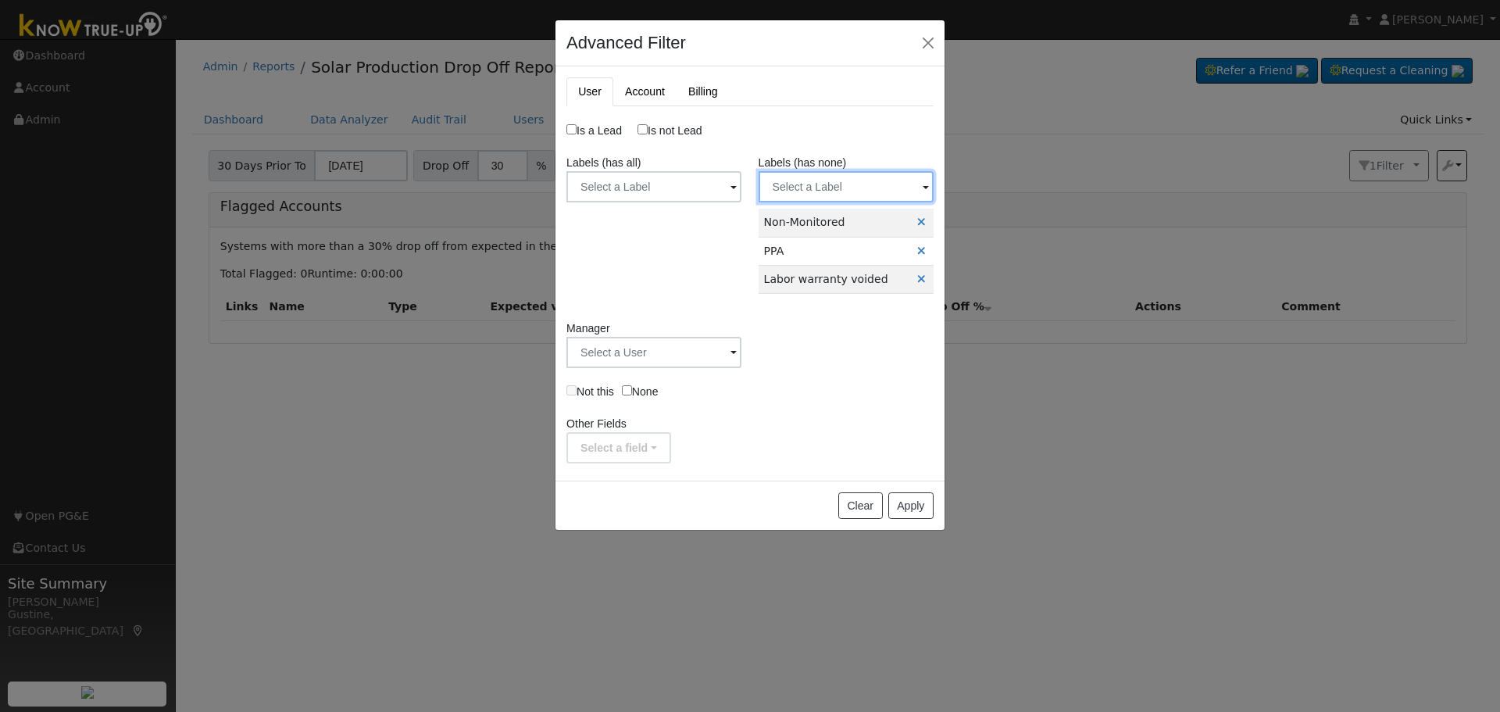
click at [824, 197] on input "text" at bounding box center [845, 186] width 175 height 31
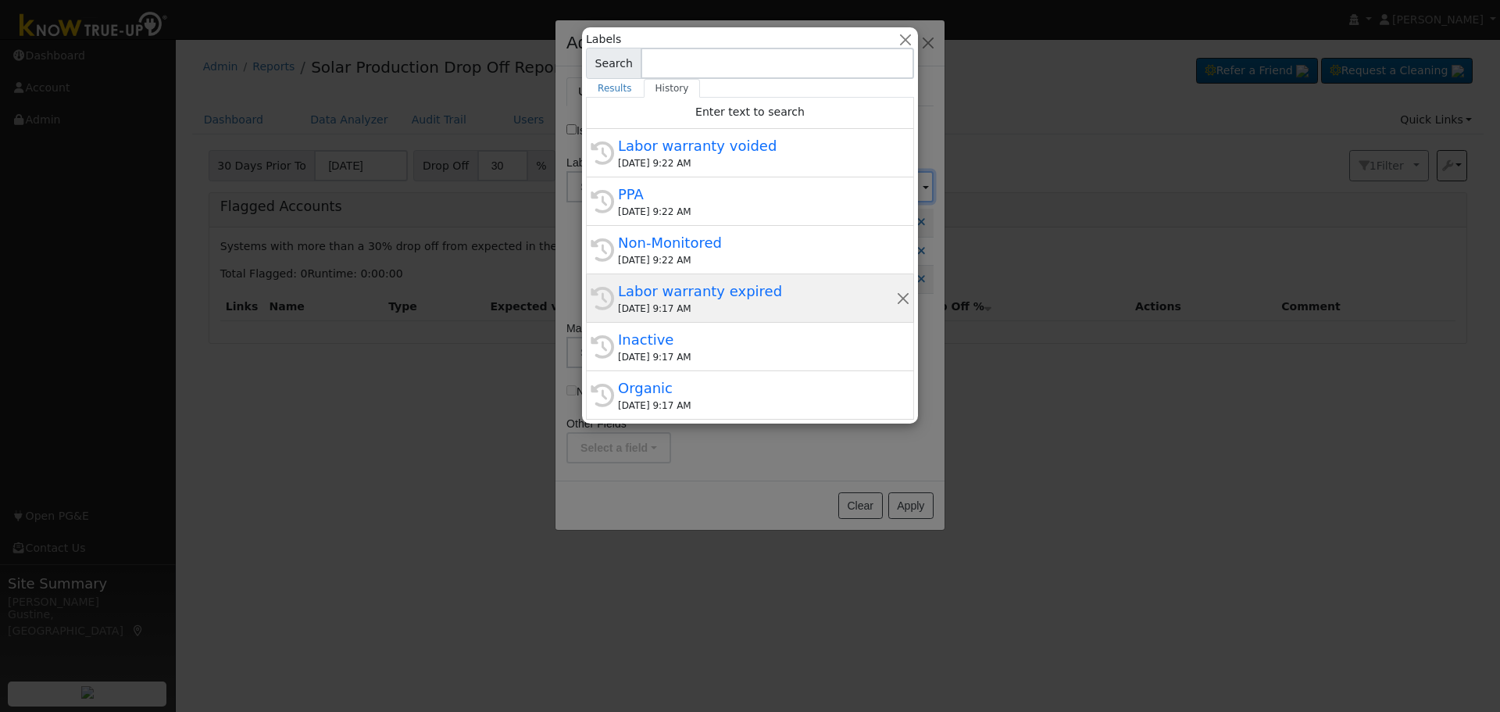
click at [764, 293] on div "Labor warranty expired" at bounding box center [757, 290] width 278 height 21
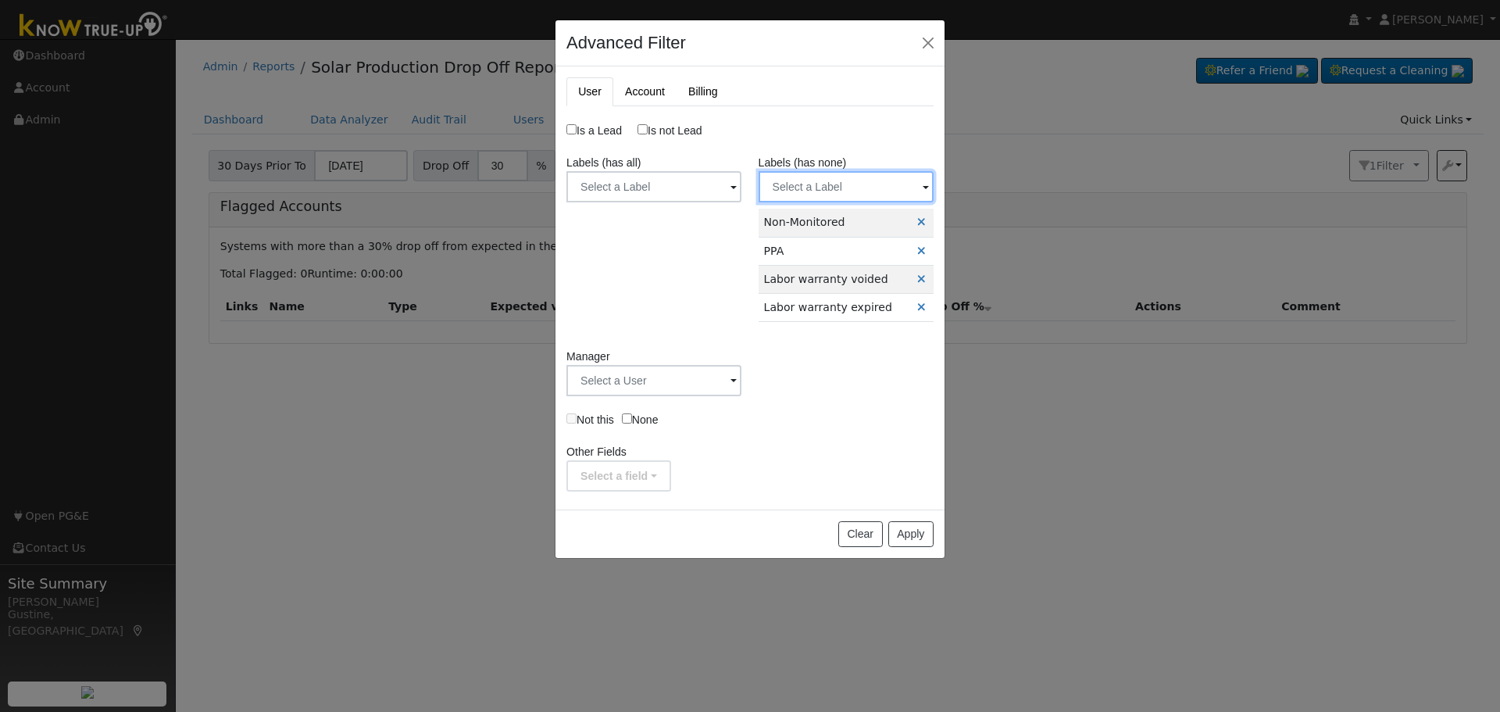
click at [834, 198] on input "text" at bounding box center [845, 186] width 175 height 31
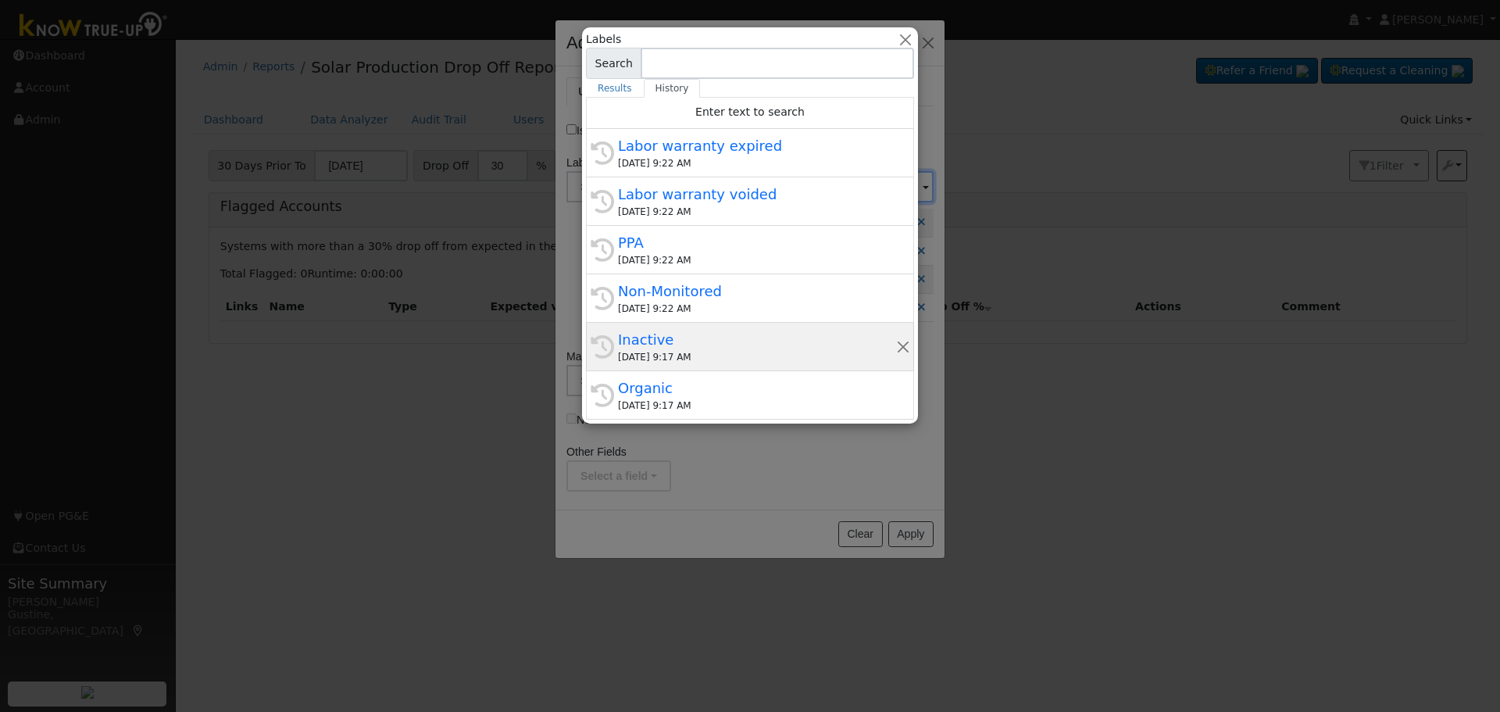
click at [772, 362] on div "[DATE] 9:17 AM" at bounding box center [757, 357] width 278 height 14
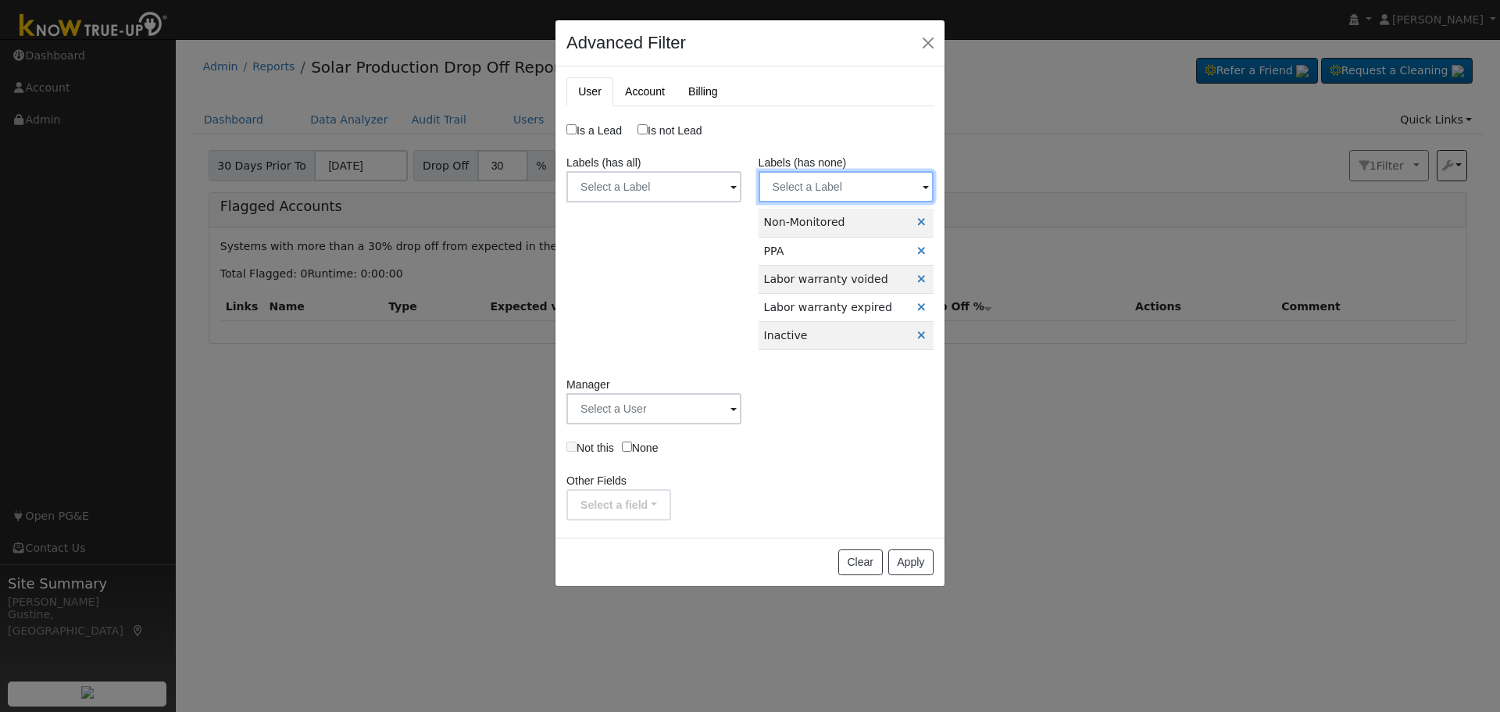
click at [875, 179] on input "text" at bounding box center [845, 186] width 175 height 31
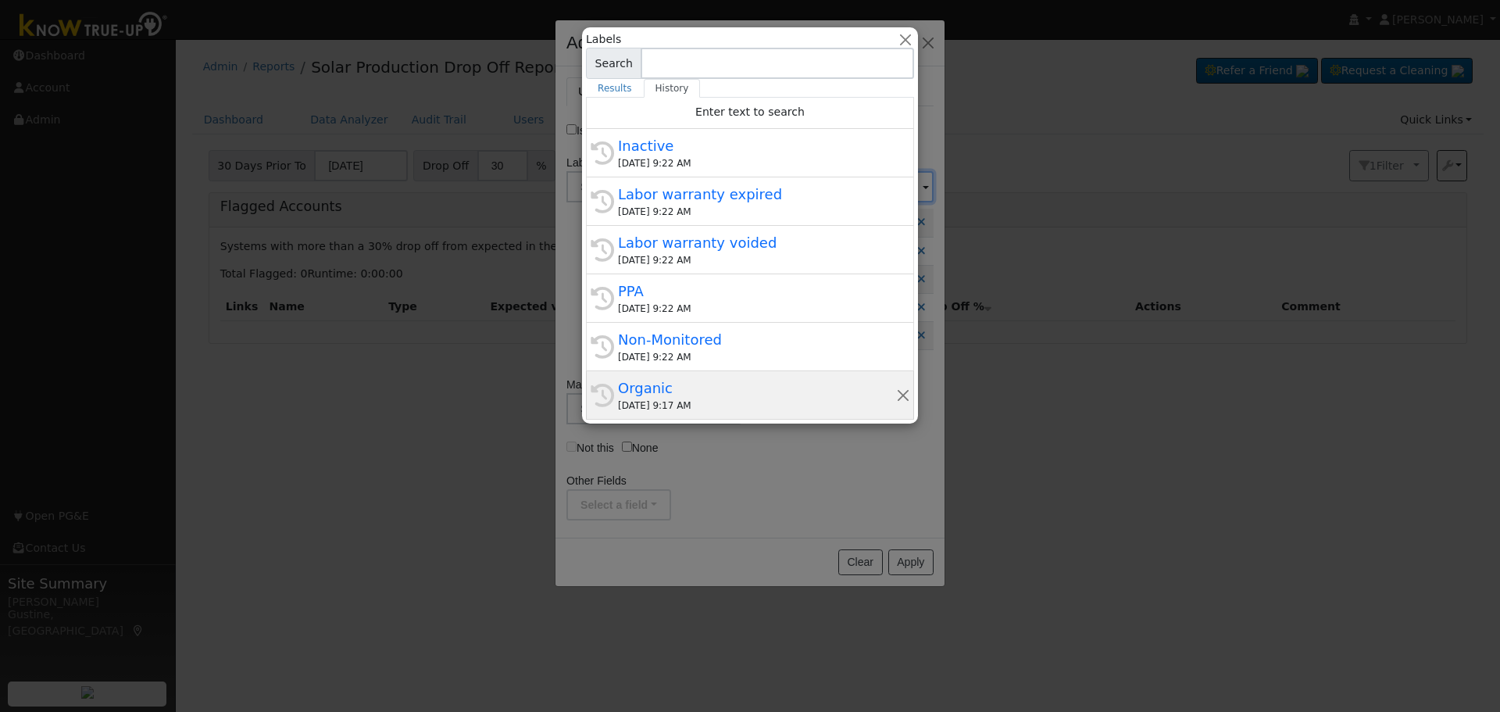
click at [712, 397] on div "Organic" at bounding box center [757, 387] width 278 height 21
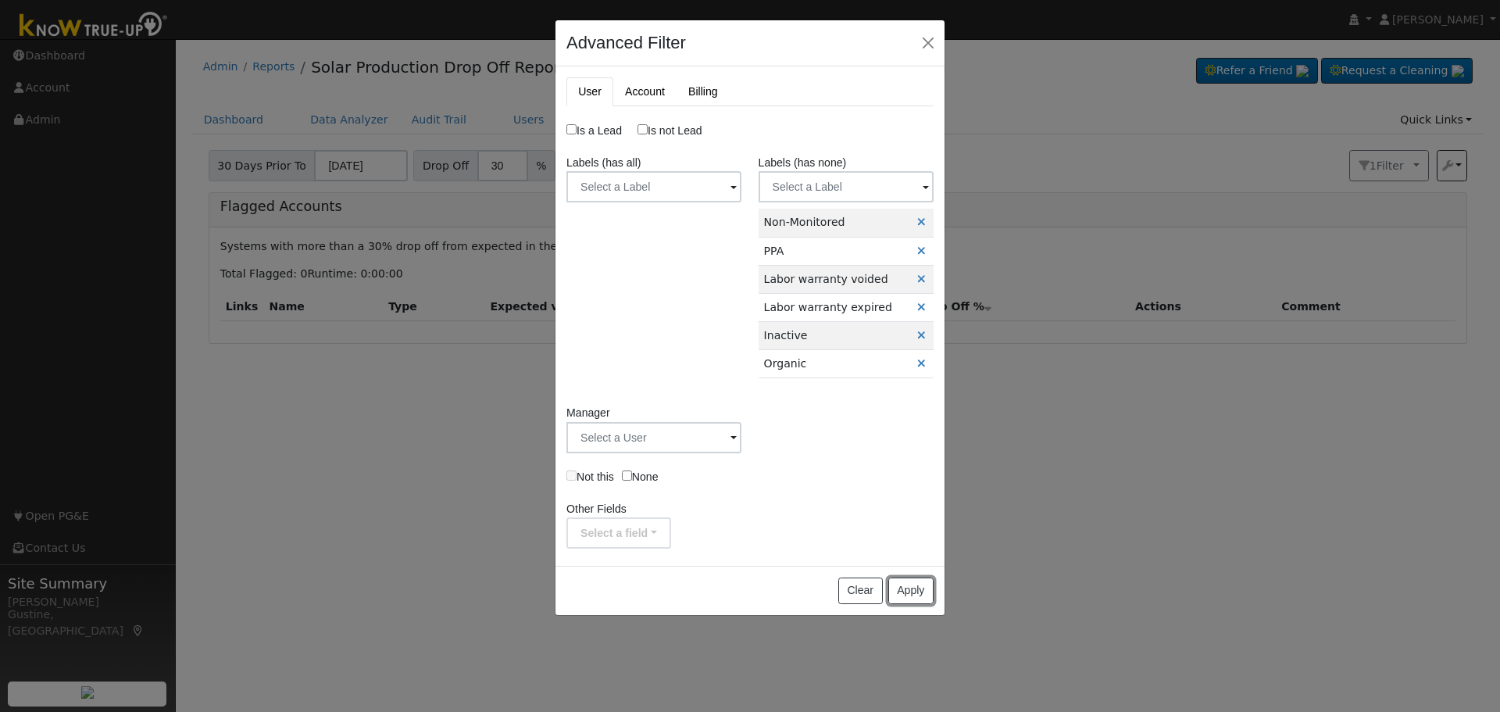
click at [909, 582] on button "Apply" at bounding box center [910, 590] width 45 height 27
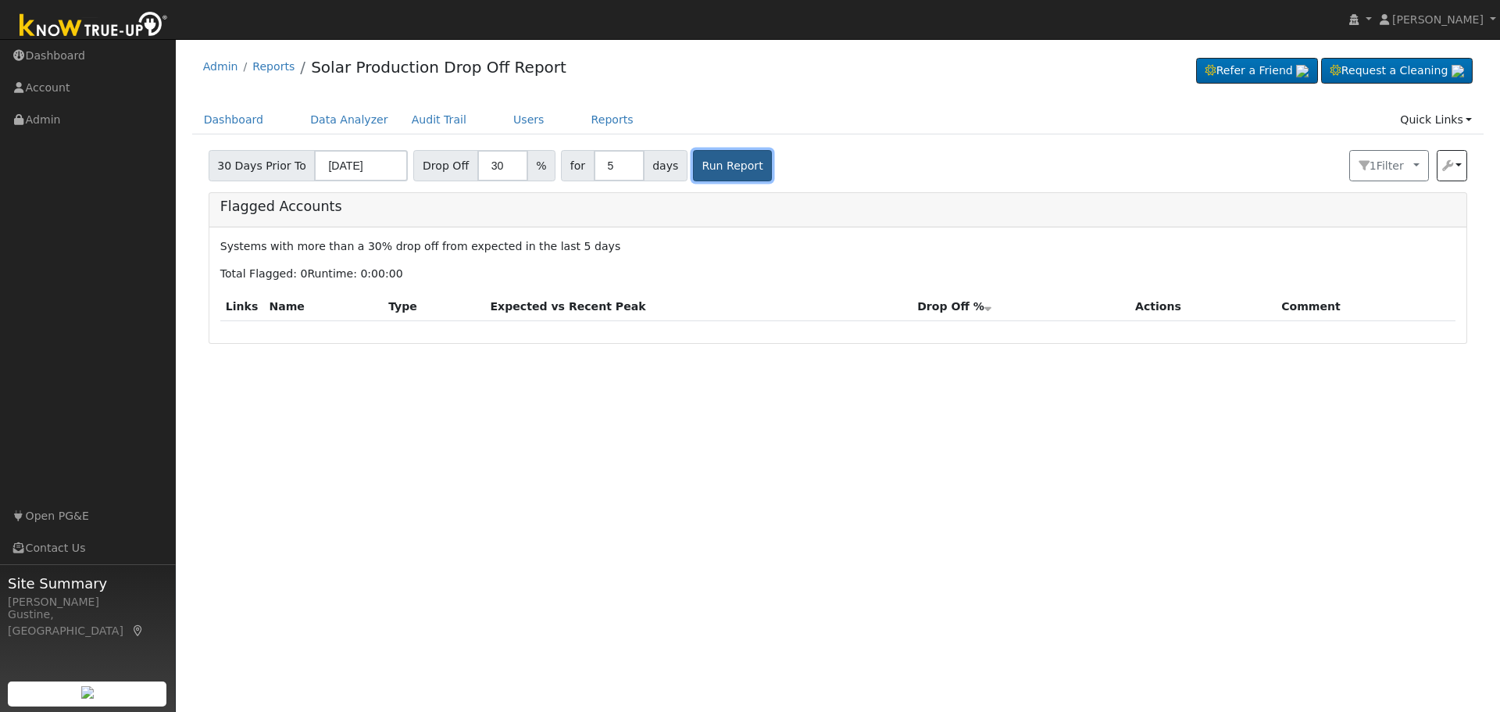
click at [708, 164] on button "Run Report" at bounding box center [732, 165] width 79 height 31
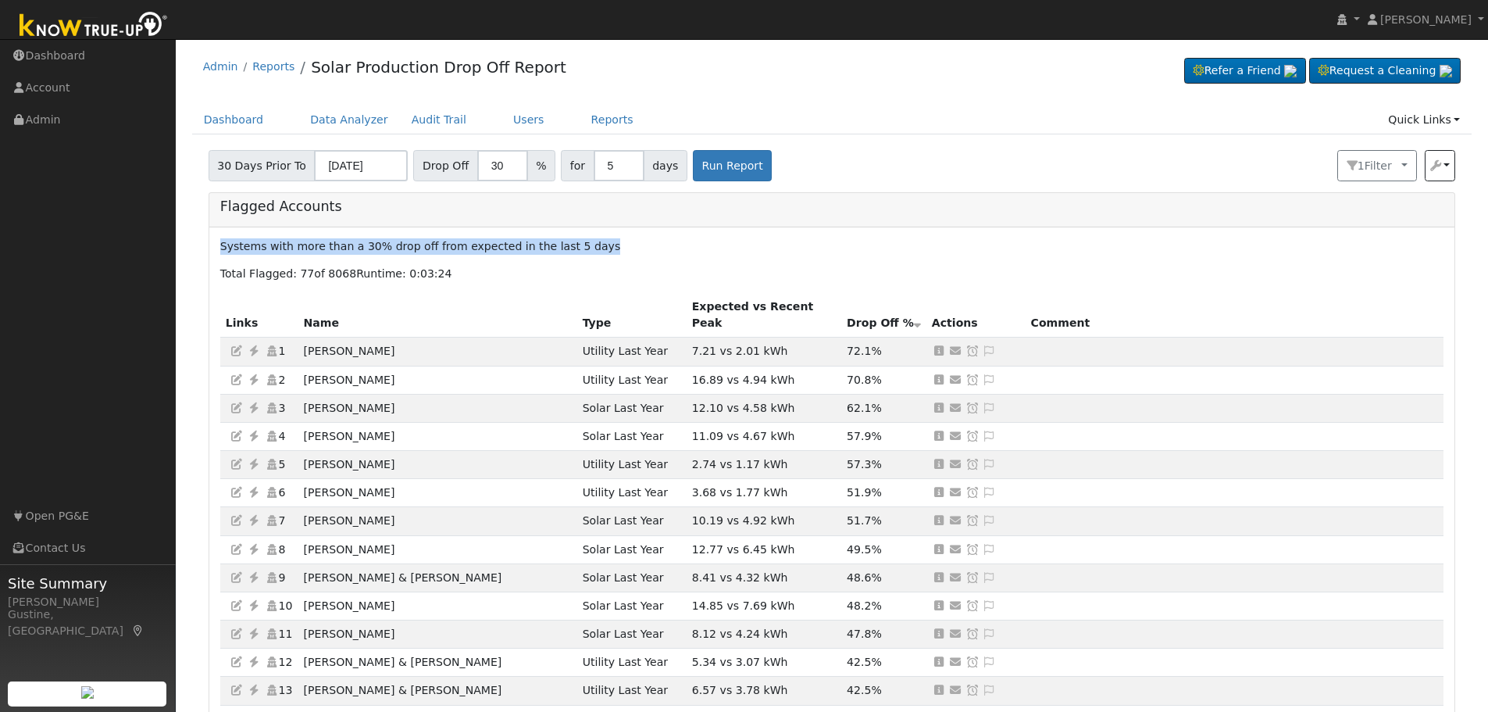
drag, startPoint x: 216, startPoint y: 236, endPoint x: 594, endPoint y: 242, distance: 378.1
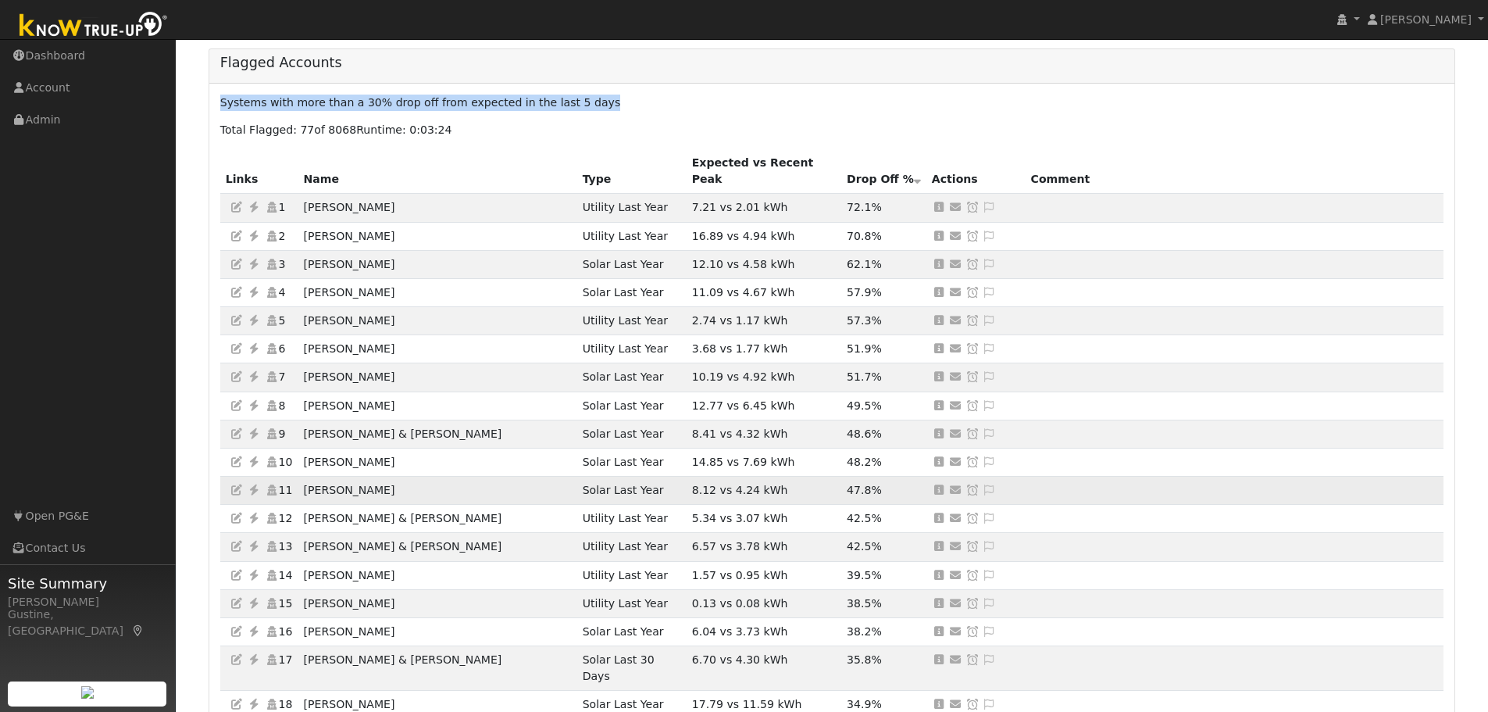
scroll to position [78, 0]
